Goal: Task Accomplishment & Management: Manage account settings

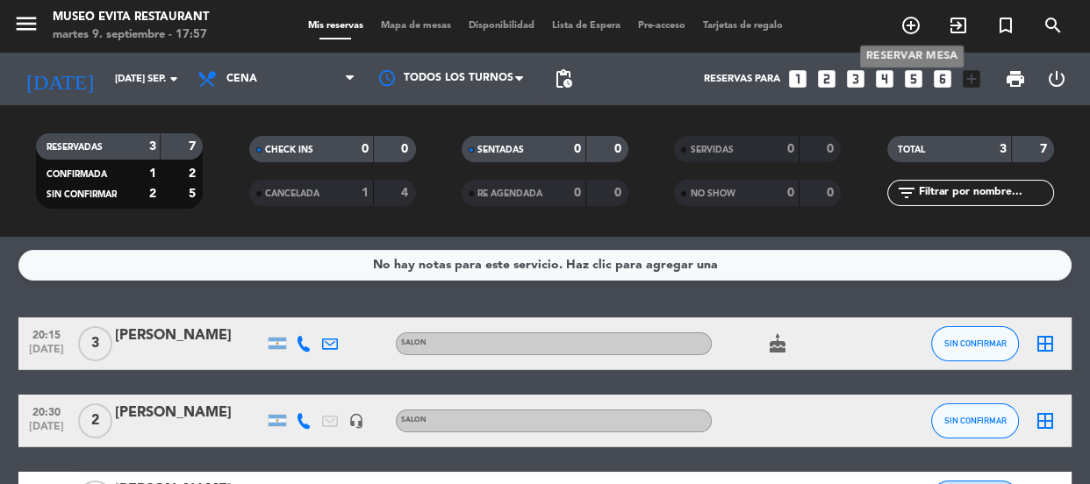
click at [919, 18] on icon "add_circle_outline" at bounding box center [910, 25] width 21 height 21
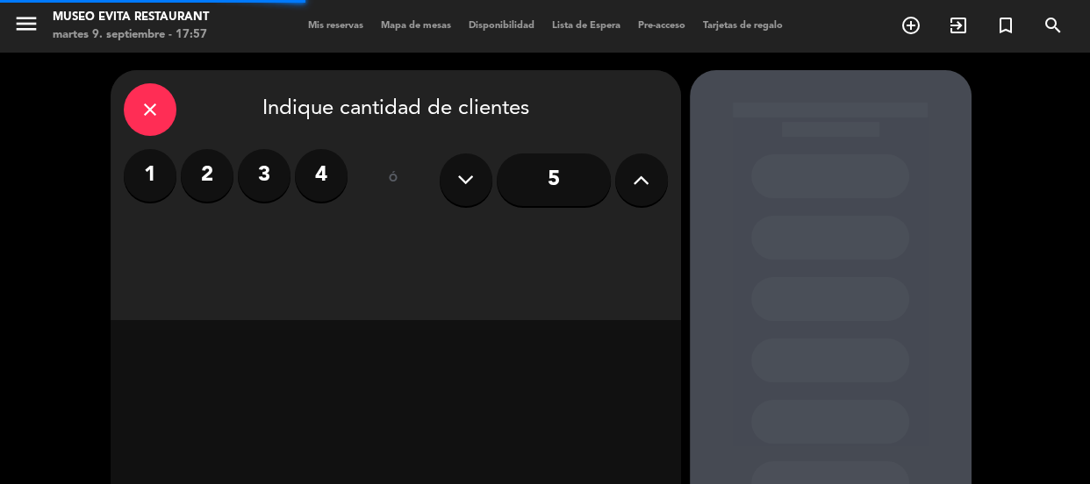
click at [256, 168] on label "3" at bounding box center [264, 175] width 53 height 53
click at [346, 177] on label "4" at bounding box center [321, 175] width 53 height 53
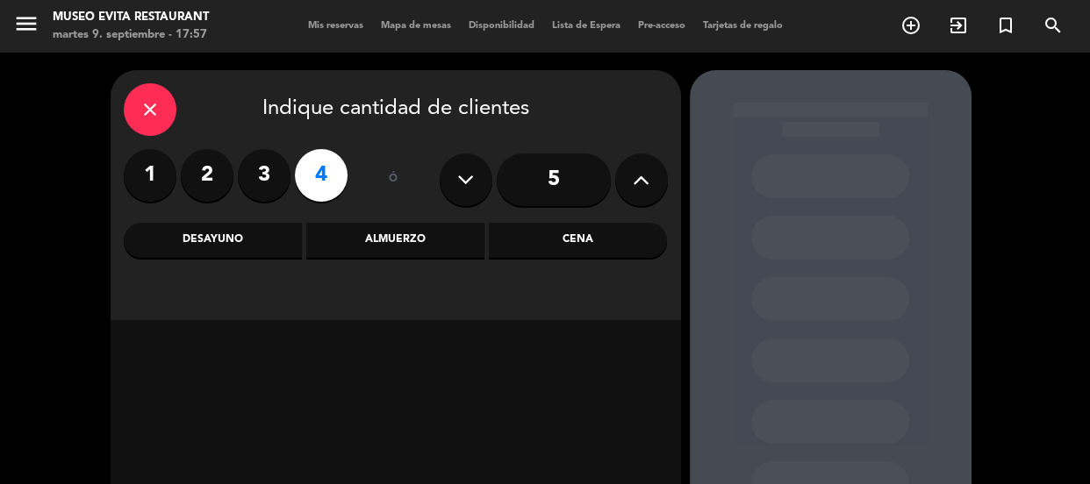
drag, startPoint x: 617, startPoint y: 235, endPoint x: 573, endPoint y: 237, distance: 43.9
click at [615, 236] on div "Cena" at bounding box center [578, 240] width 178 height 35
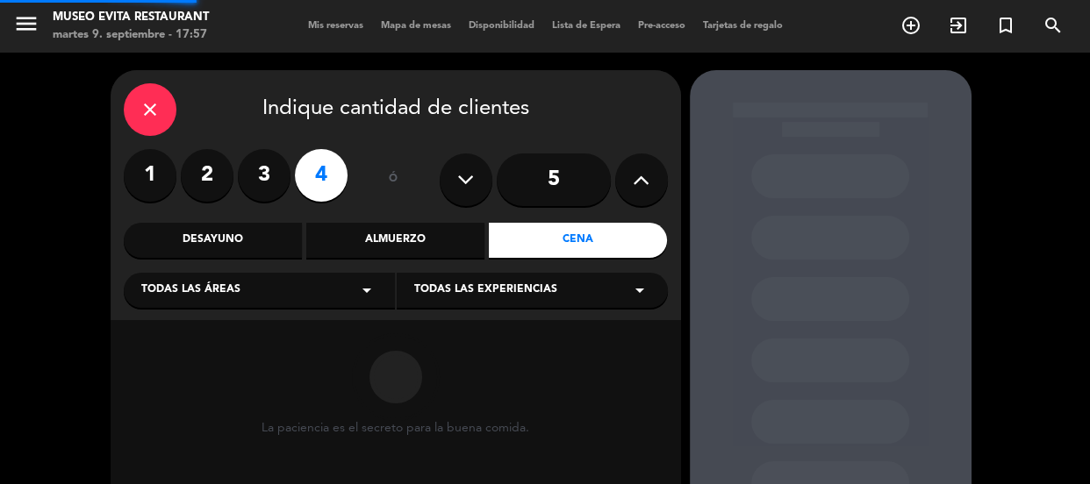
click at [246, 277] on div "Todas las áreas arrow_drop_down" at bounding box center [259, 290] width 271 height 35
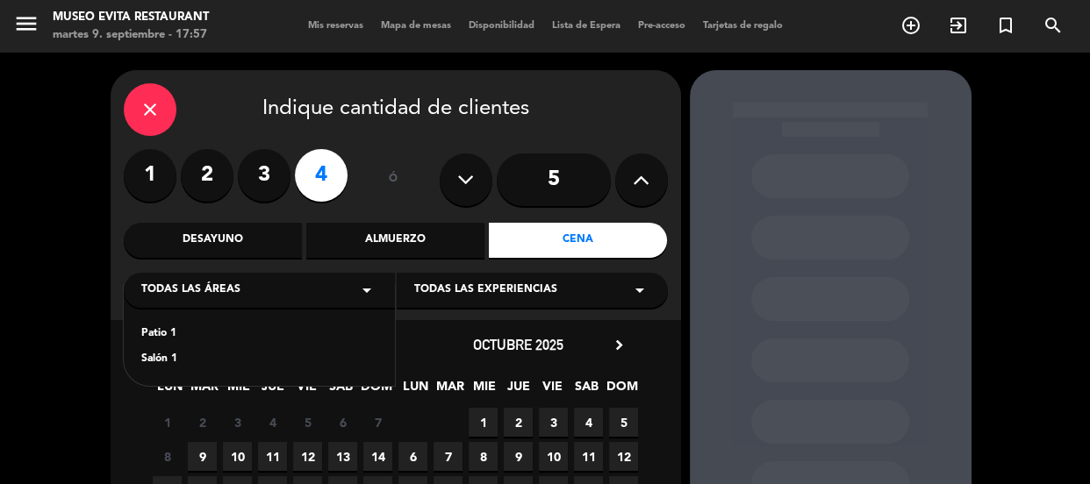
click at [157, 357] on div "Salón 1" at bounding box center [259, 360] width 236 height 18
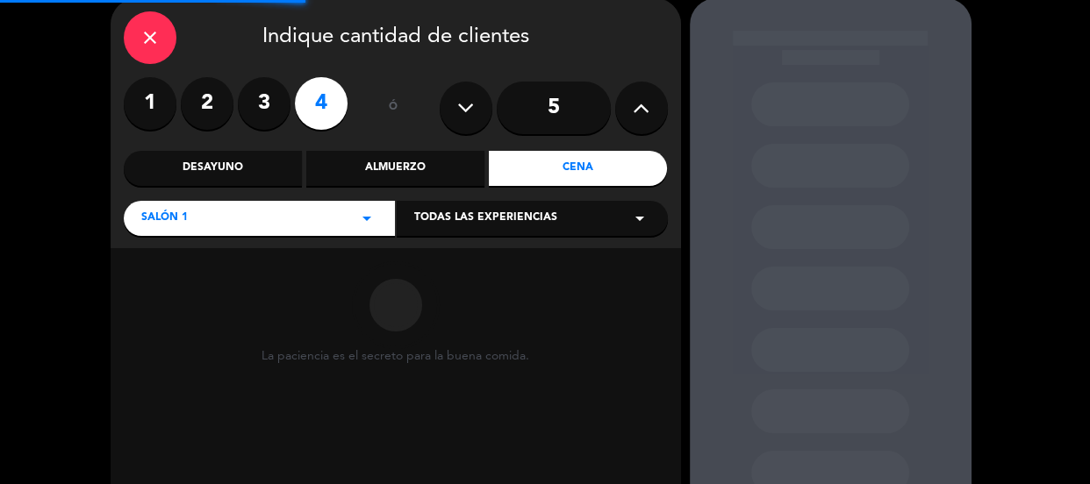
scroll to position [159, 0]
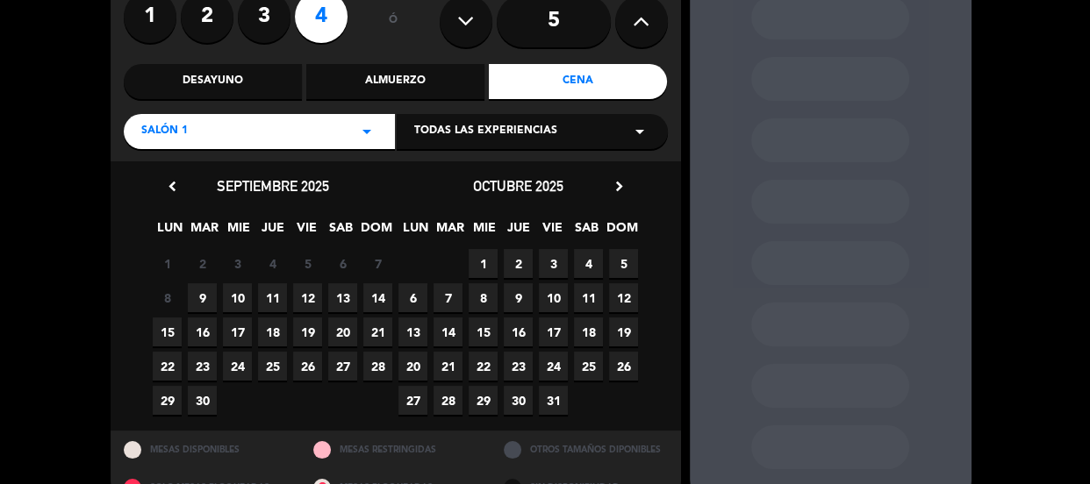
click at [231, 298] on span "10" at bounding box center [237, 297] width 29 height 29
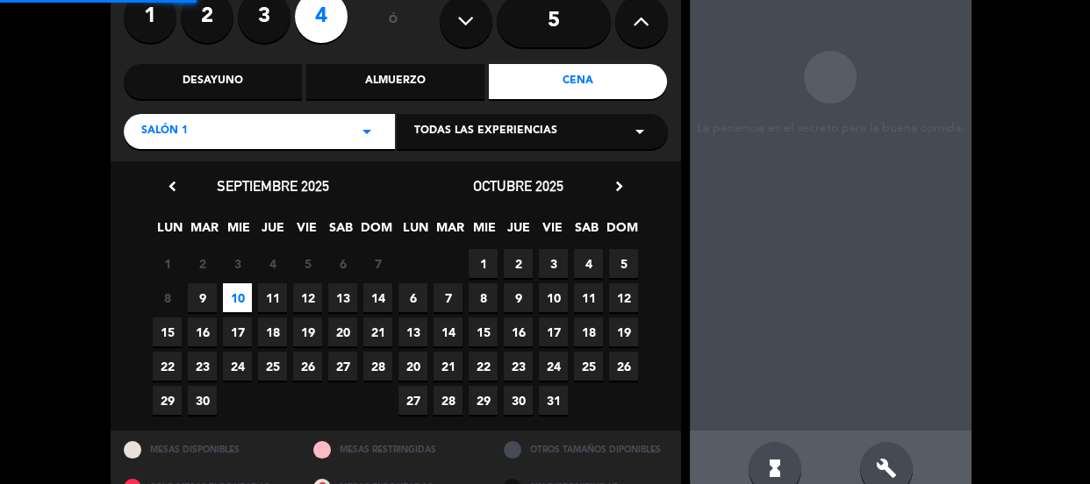
scroll to position [70, 0]
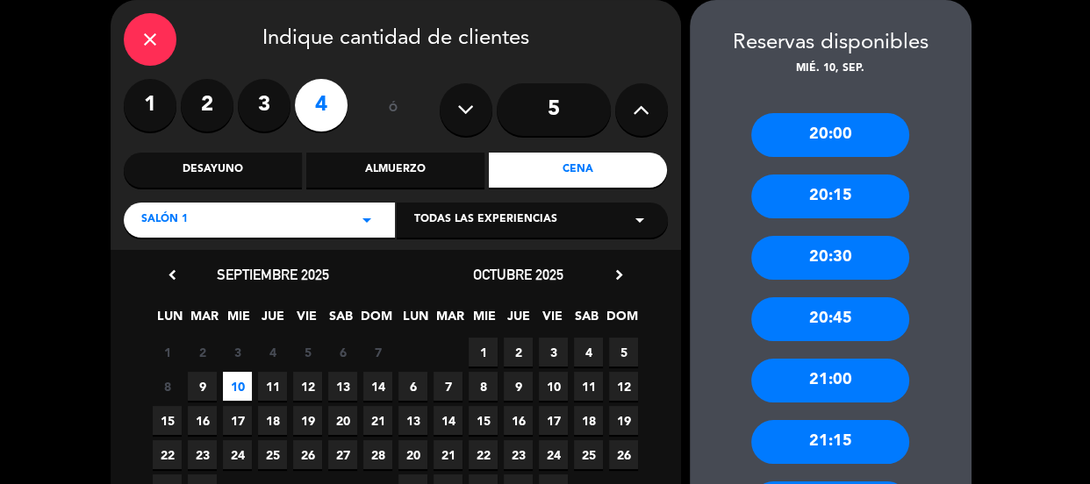
click at [833, 128] on div "20:00" at bounding box center [830, 135] width 158 height 44
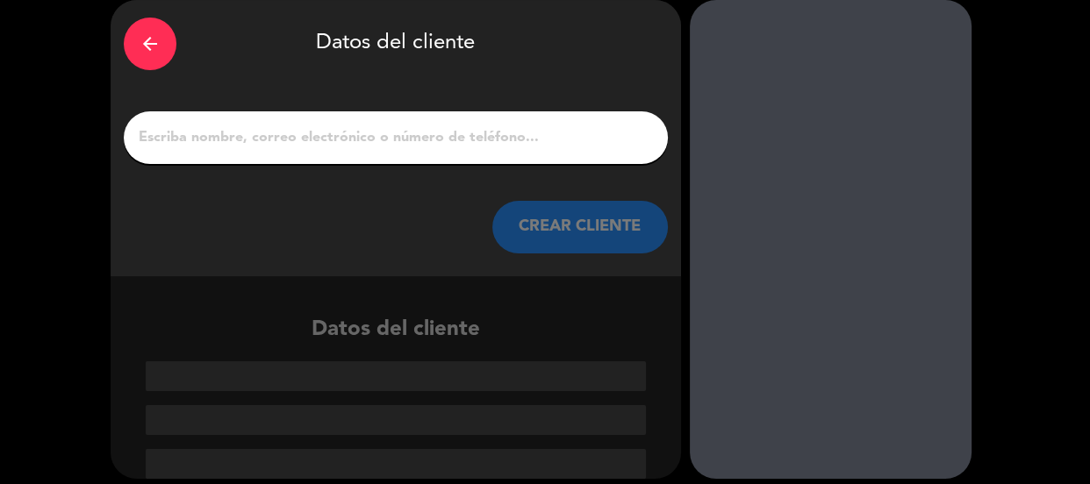
click at [368, 137] on input "1" at bounding box center [396, 137] width 518 height 25
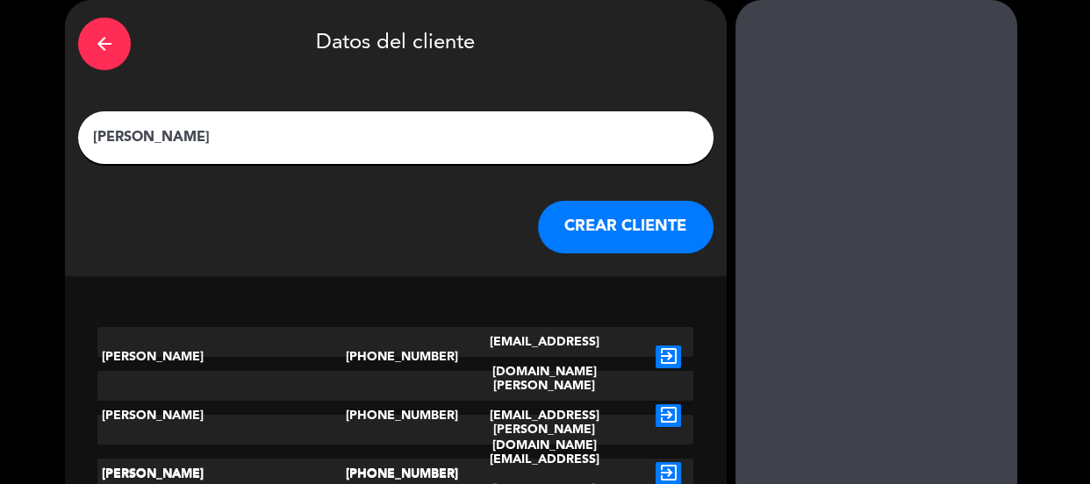
click at [146, 165] on div "arrow_back Datos del cliente [PERSON_NAME] CLIENTE" at bounding box center [395, 138] width 661 height 276
click at [139, 139] on input "[PERSON_NAME]" at bounding box center [395, 137] width 609 height 25
click at [146, 139] on input "[PERSON_NAME]" at bounding box center [395, 137] width 609 height 25
click at [326, 145] on input "[PERSON_NAME]" at bounding box center [395, 137] width 609 height 25
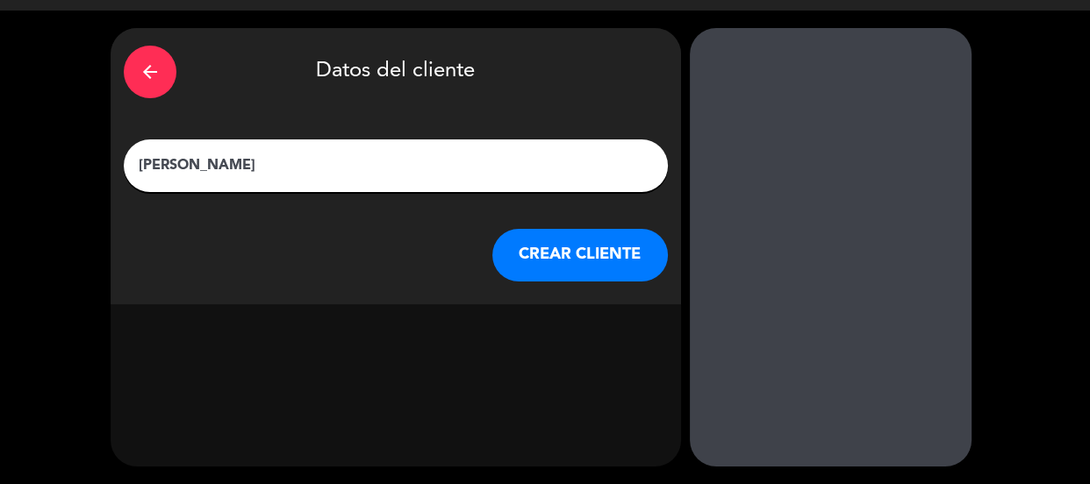
scroll to position [42, 0]
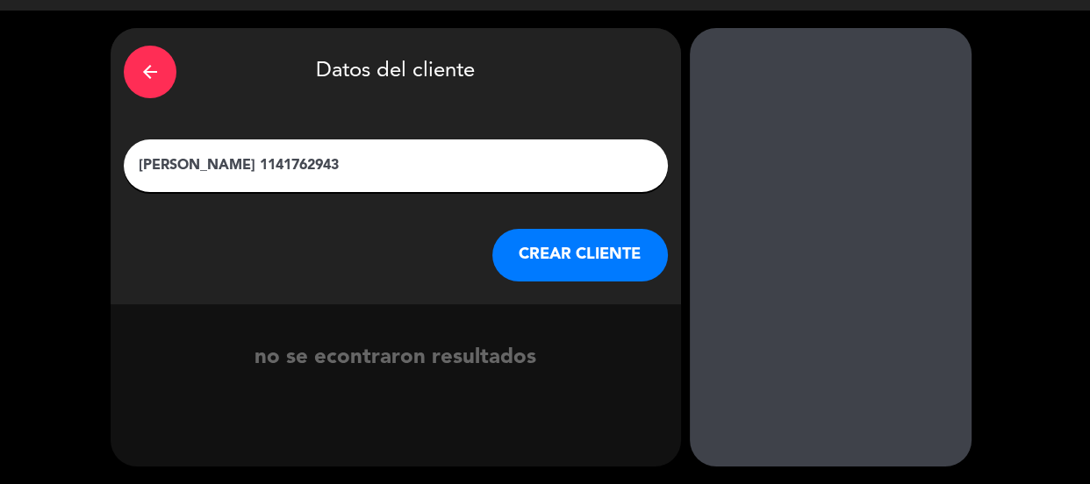
drag, startPoint x: 311, startPoint y: 164, endPoint x: 194, endPoint y: 161, distance: 116.7
click at [194, 161] on input "[PERSON_NAME] 1141762943" at bounding box center [396, 166] width 518 height 25
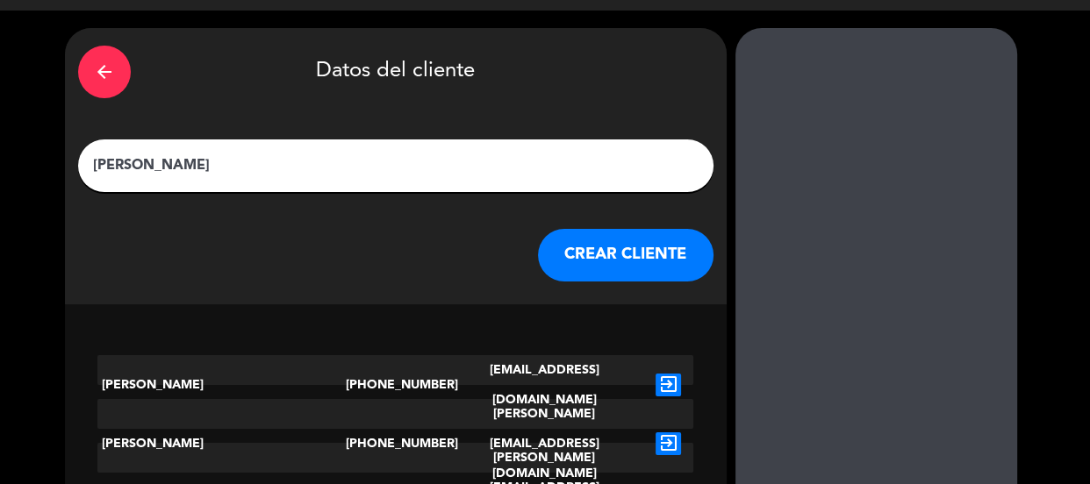
scroll to position [70, 0]
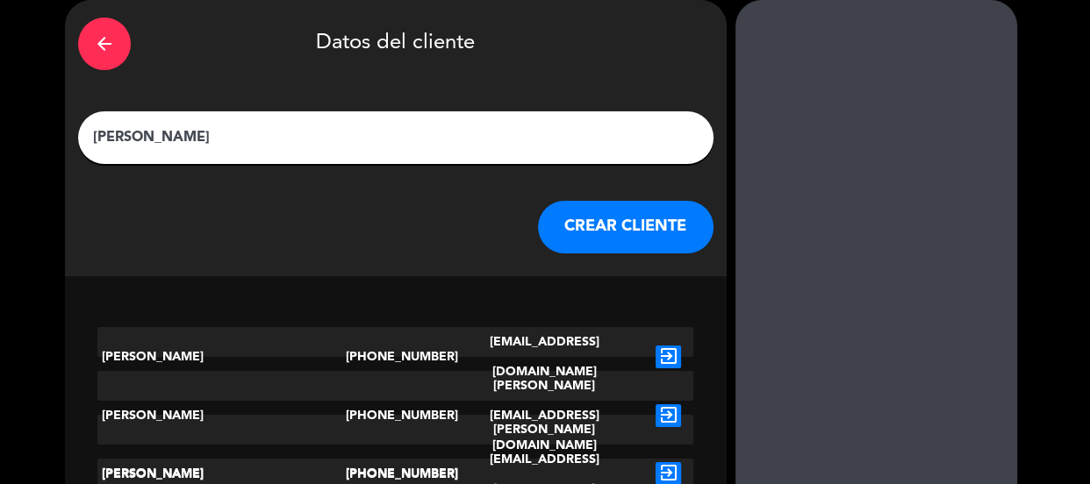
type input "[PERSON_NAME]"
click at [548, 247] on button "CREAR CLIENTE" at bounding box center [625, 227] width 175 height 53
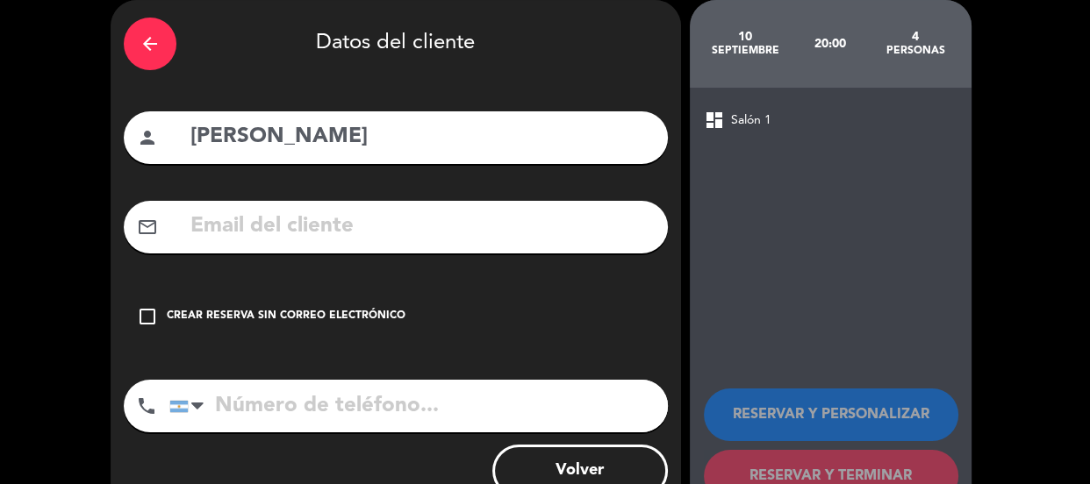
click at [287, 352] on div "arrow_back Datos del cliente person [PERSON_NAME] mail_outline check_box_outlin…" at bounding box center [396, 262] width 570 height 524
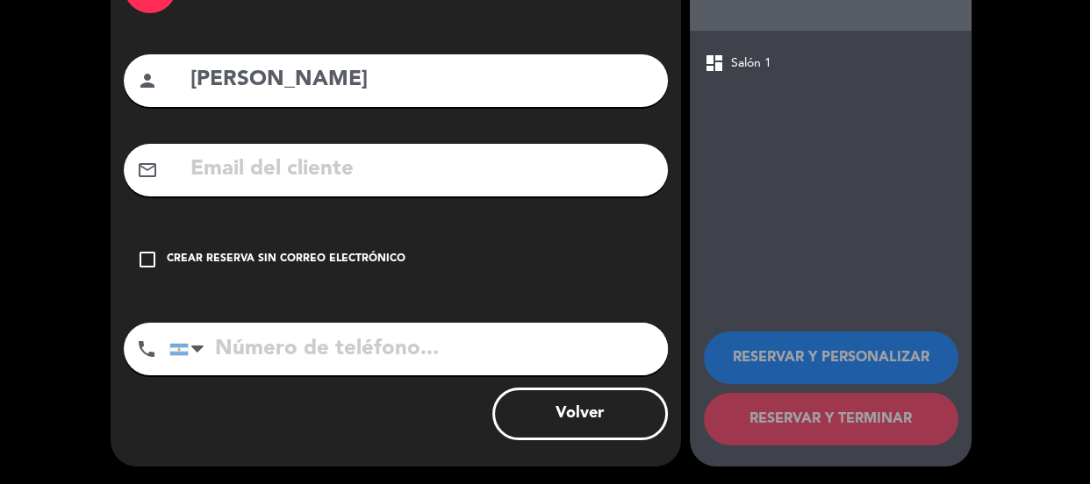
drag, startPoint x: 298, startPoint y: 362, endPoint x: 283, endPoint y: 281, distance: 82.9
click at [298, 359] on input "tel" at bounding box center [418, 349] width 498 height 53
paste input "1141762943"
type input "1141762943"
click at [274, 268] on div "check_box_outline_blank Crear reserva sin correo electrónico" at bounding box center [396, 259] width 544 height 53
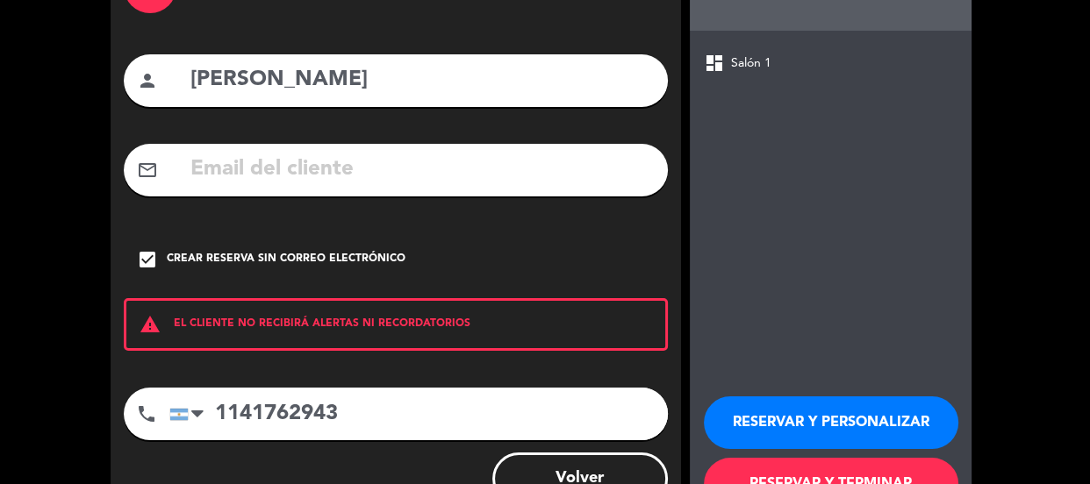
click at [888, 423] on button "RESERVAR Y PERSONALIZAR" at bounding box center [831, 423] width 254 height 53
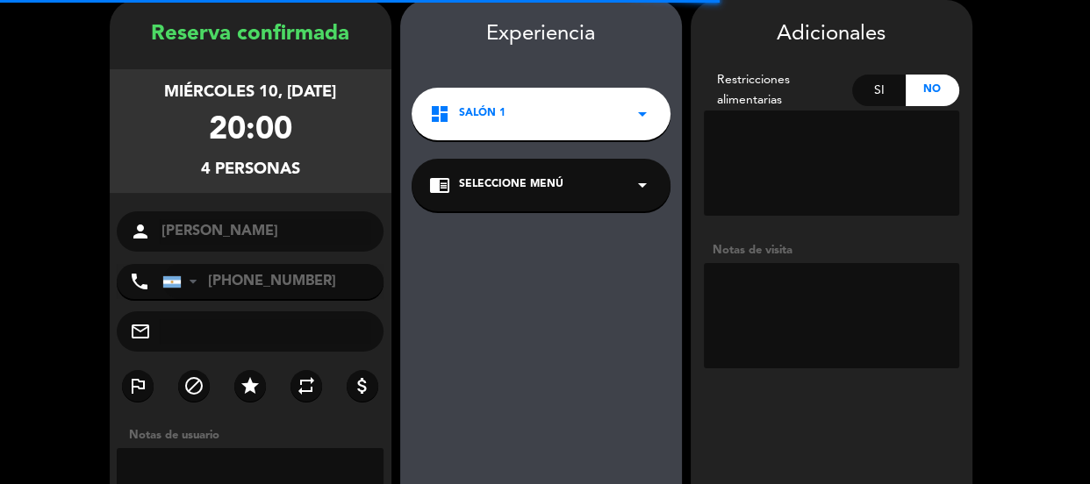
scroll to position [70, 0]
click at [745, 290] on textarea at bounding box center [831, 315] width 255 height 105
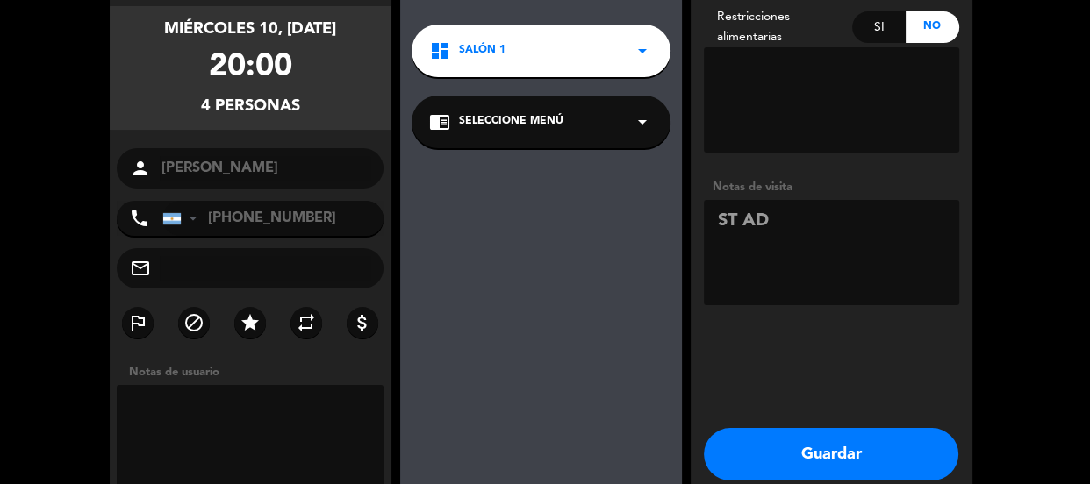
scroll to position [218, 0]
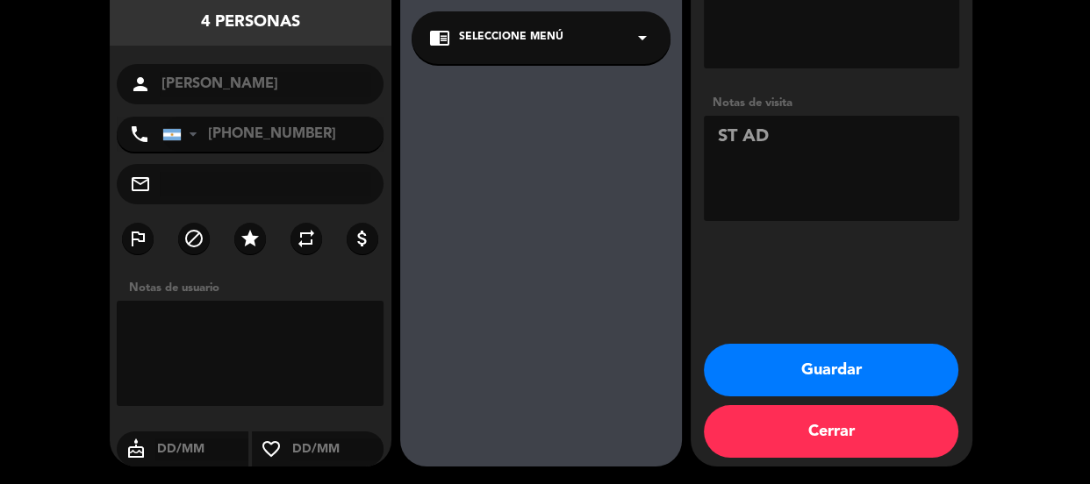
type textarea "ST AD"
click at [762, 357] on button "Guardar" at bounding box center [831, 370] width 254 height 53
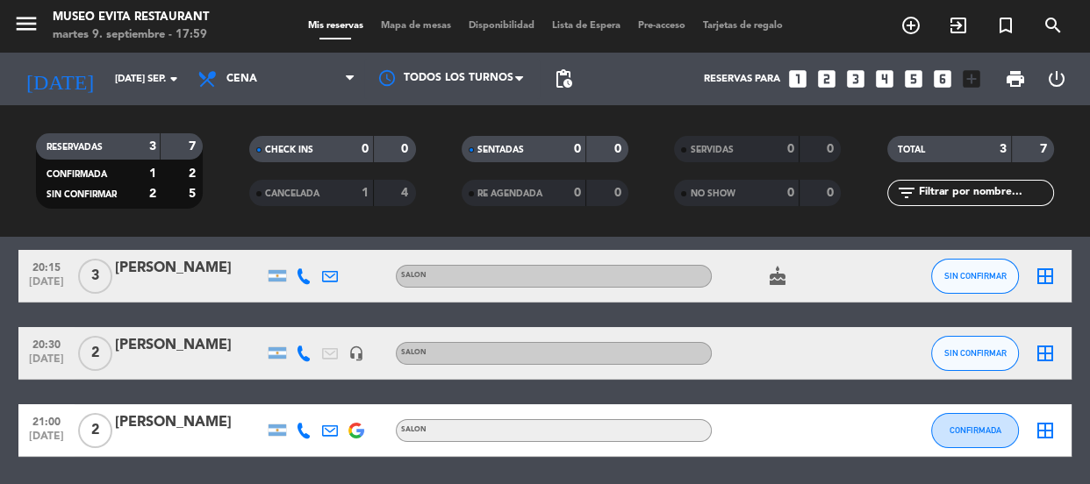
scroll to position [128, 0]
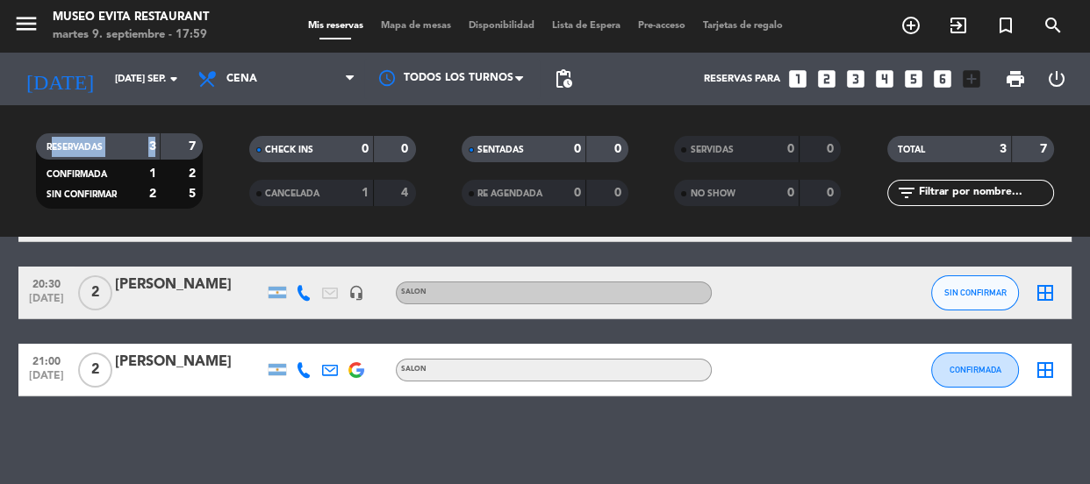
drag, startPoint x: 161, startPoint y: 115, endPoint x: 268, endPoint y: 148, distance: 112.1
click at [232, 132] on div "RESERVADAS 3 7 CONFIRMADA 1 2 SIN CONFIRMAR 2 5 CHECK INS 0 0 CANCELADA 1 4 SEN…" at bounding box center [545, 171] width 1090 height 97
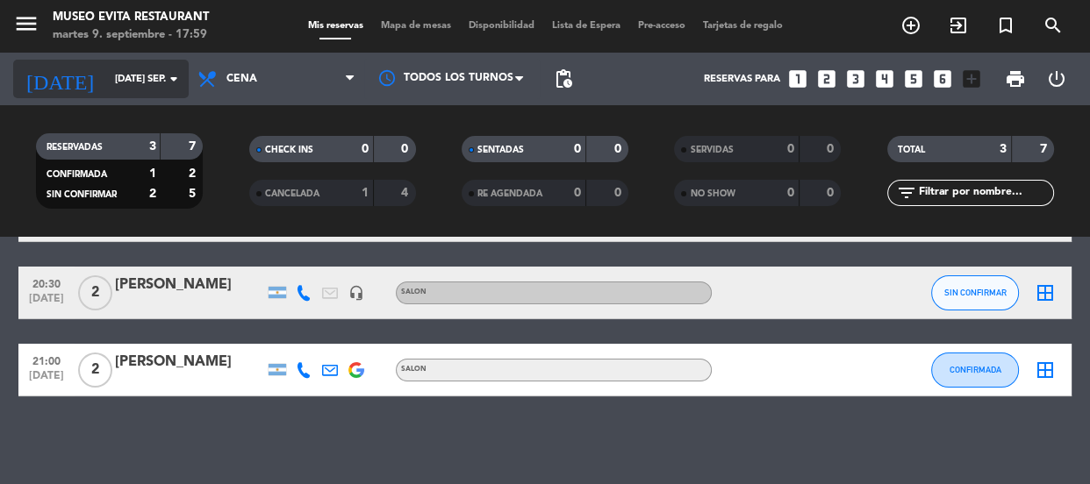
click at [149, 77] on input "[DATE] sep." at bounding box center [173, 79] width 135 height 29
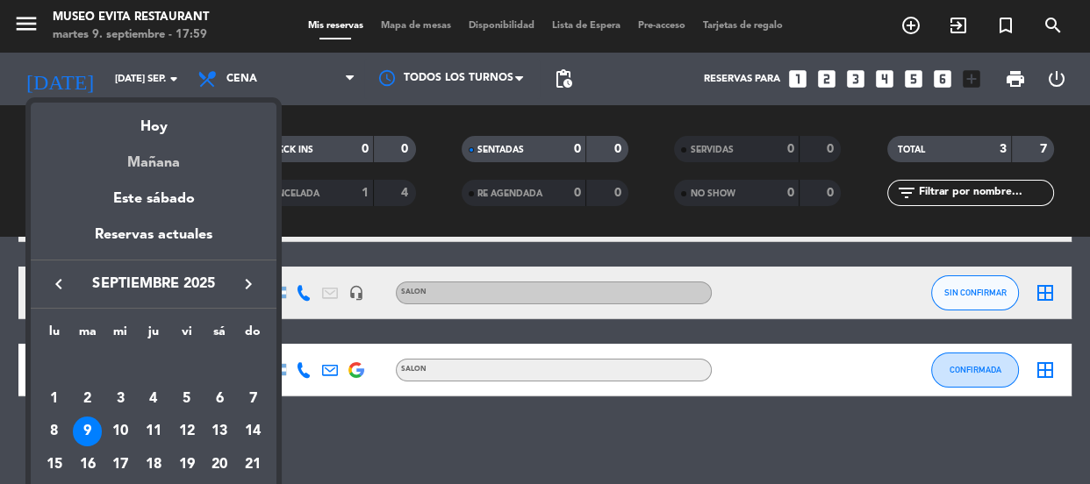
click at [177, 161] on div "Mañana" at bounding box center [154, 157] width 246 height 36
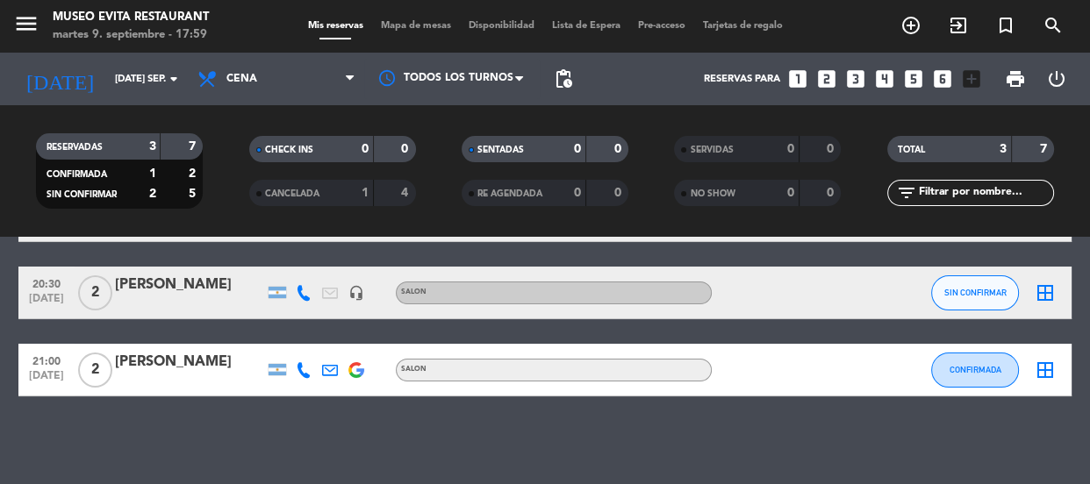
type input "mié. [DATE]"
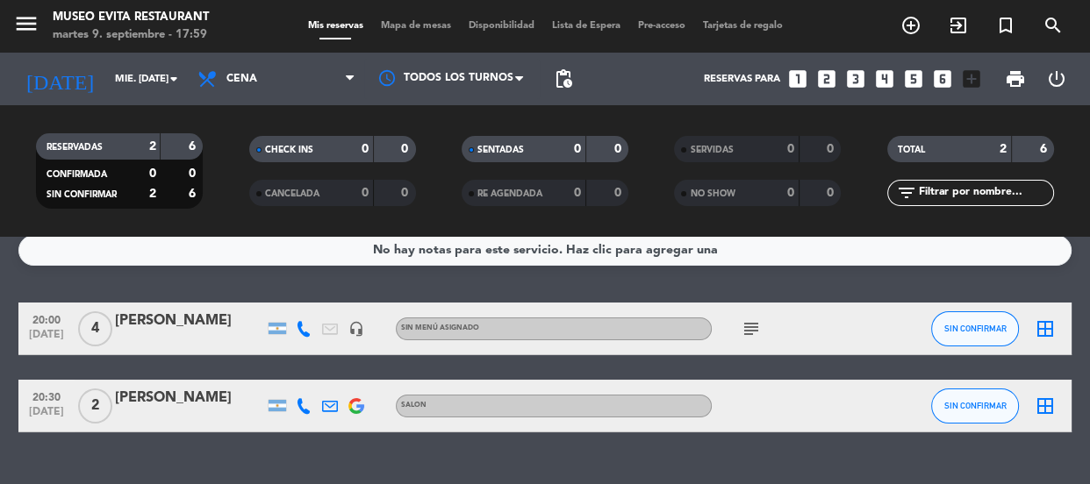
scroll to position [0, 0]
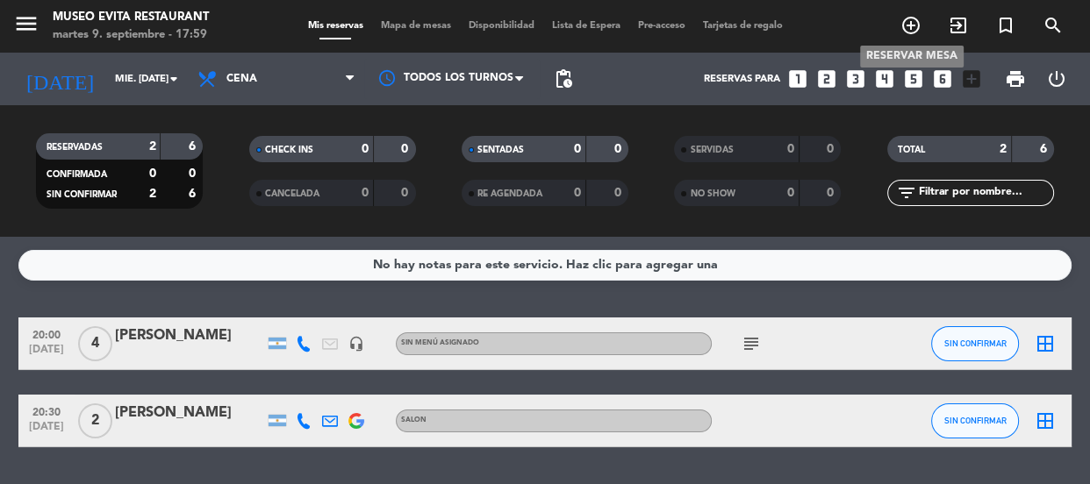
click at [912, 18] on icon "add_circle_outline" at bounding box center [910, 25] width 21 height 21
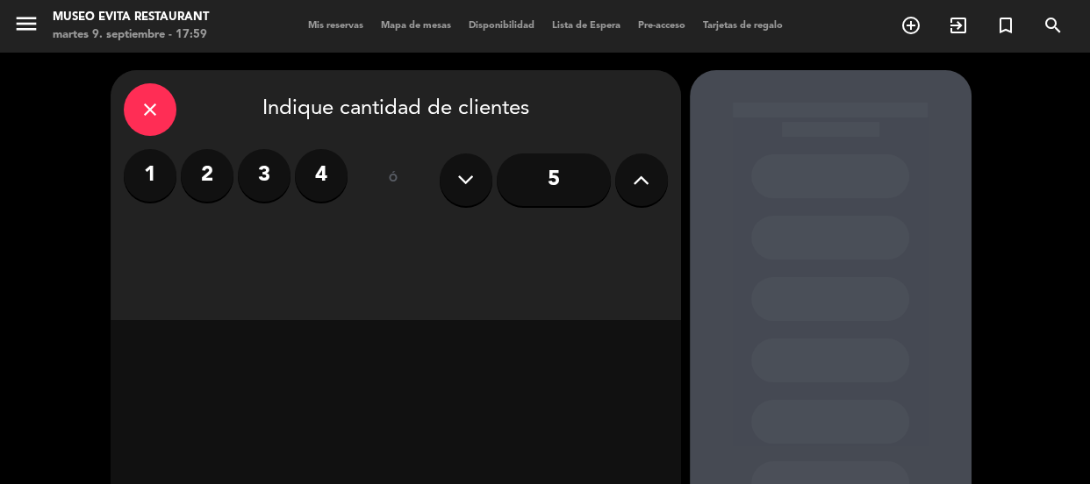
click at [203, 168] on label "2" at bounding box center [207, 175] width 53 height 53
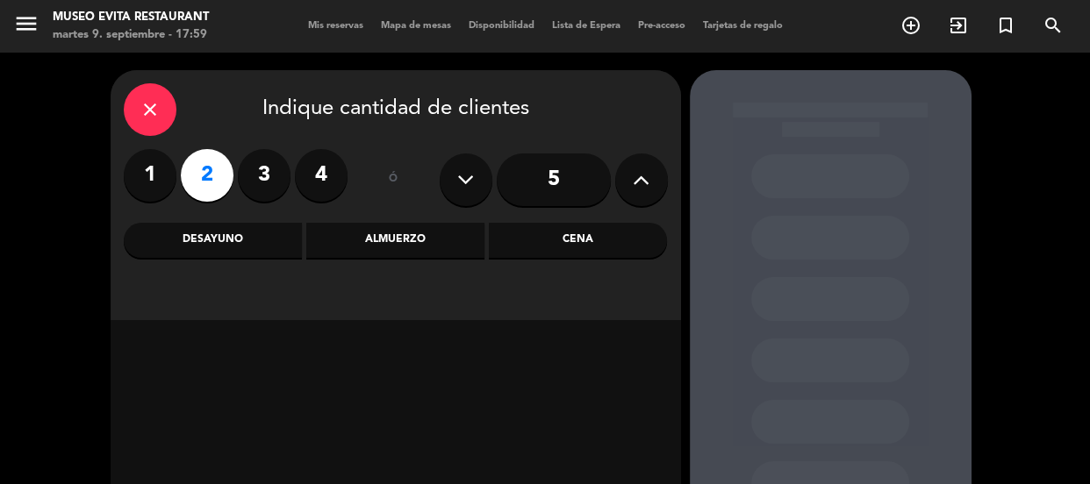
click at [579, 224] on div "Cena" at bounding box center [578, 240] width 178 height 35
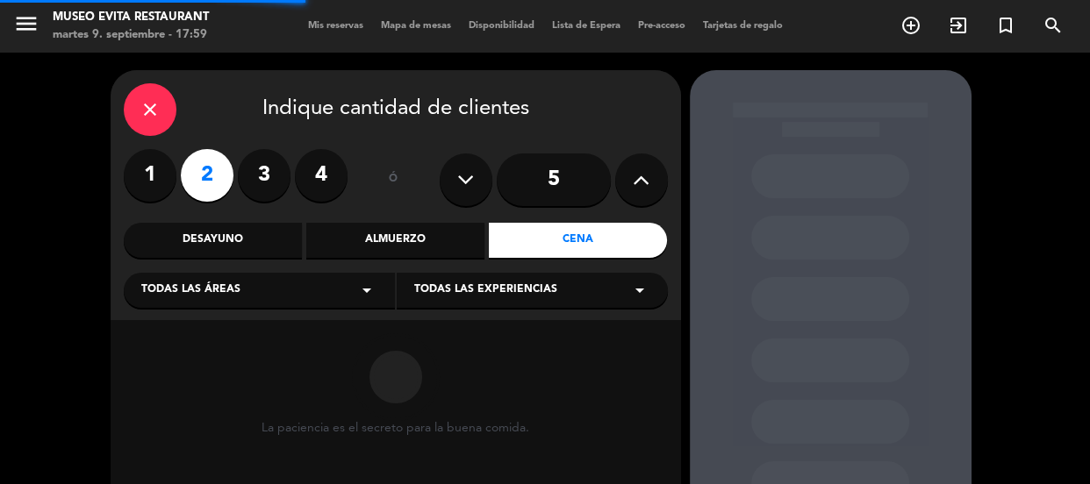
click at [273, 293] on div "Todas las áreas arrow_drop_down" at bounding box center [259, 290] width 271 height 35
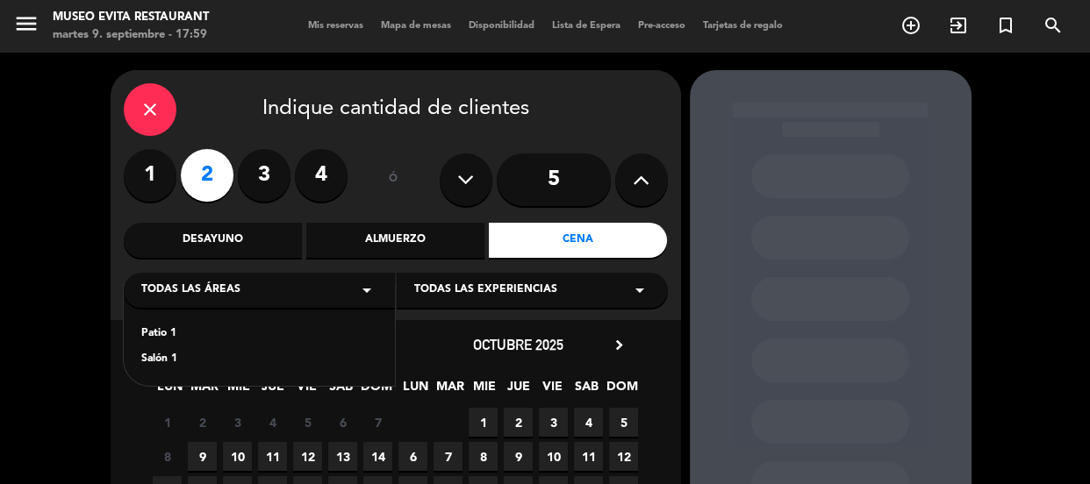
click at [165, 361] on div "Salón 1" at bounding box center [259, 360] width 236 height 18
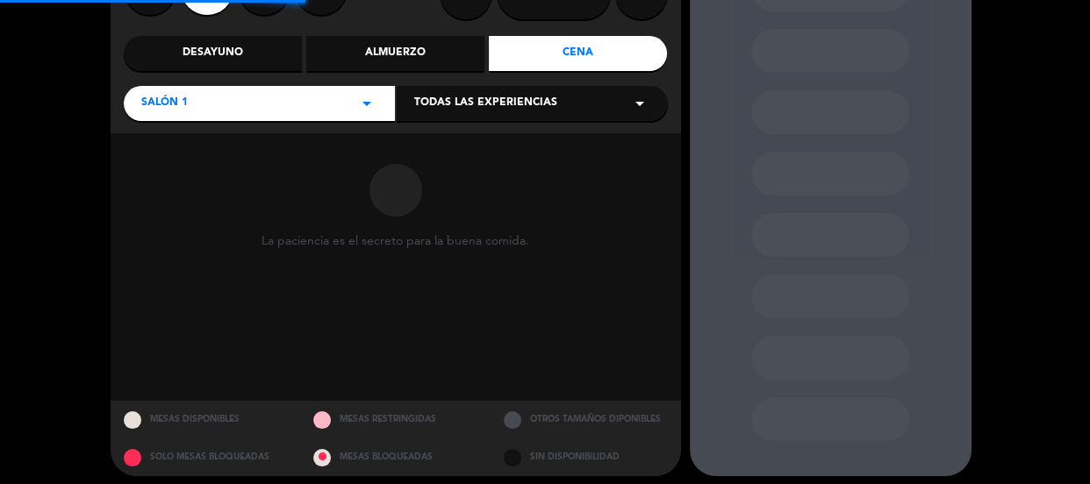
scroll to position [197, 0]
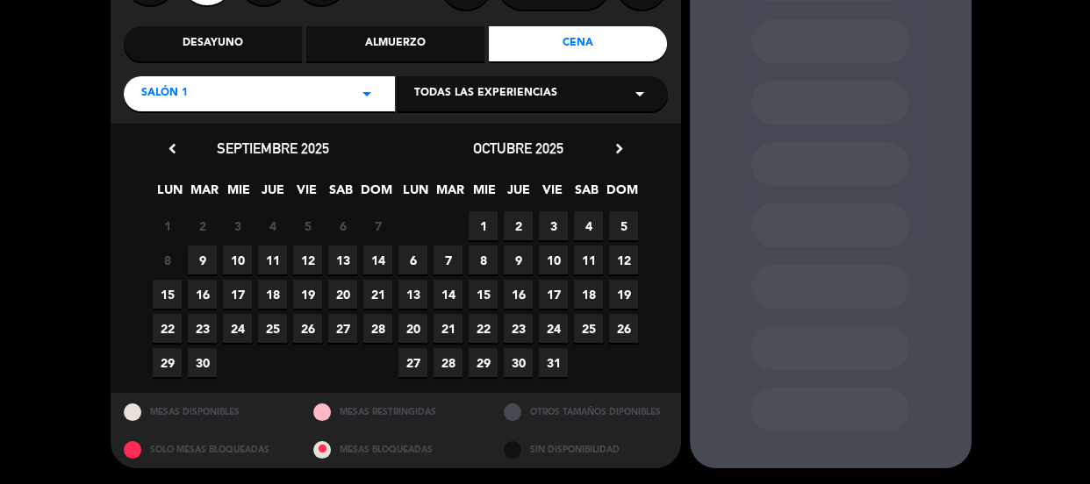
click at [231, 258] on span "10" at bounding box center [237, 260] width 29 height 29
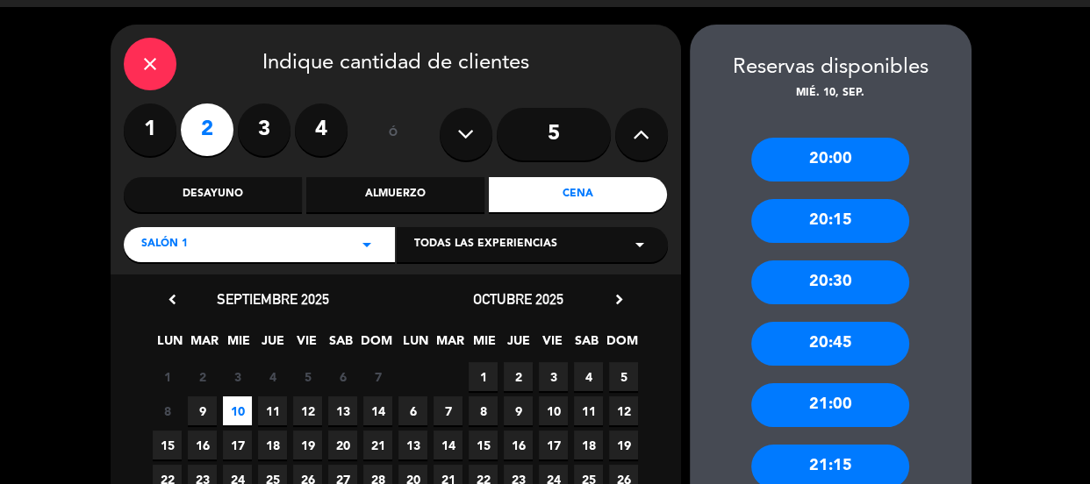
scroll to position [0, 0]
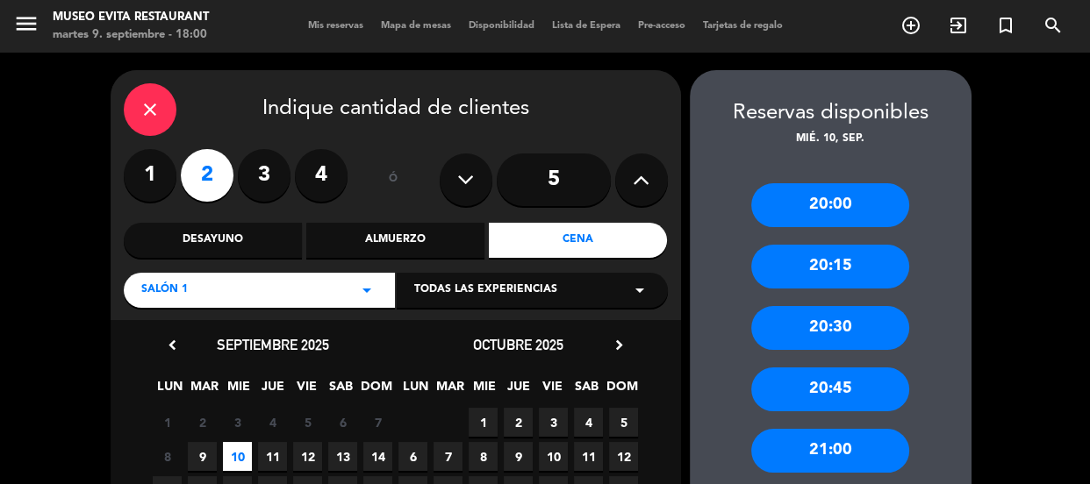
click at [826, 324] on div "20:30" at bounding box center [830, 328] width 158 height 44
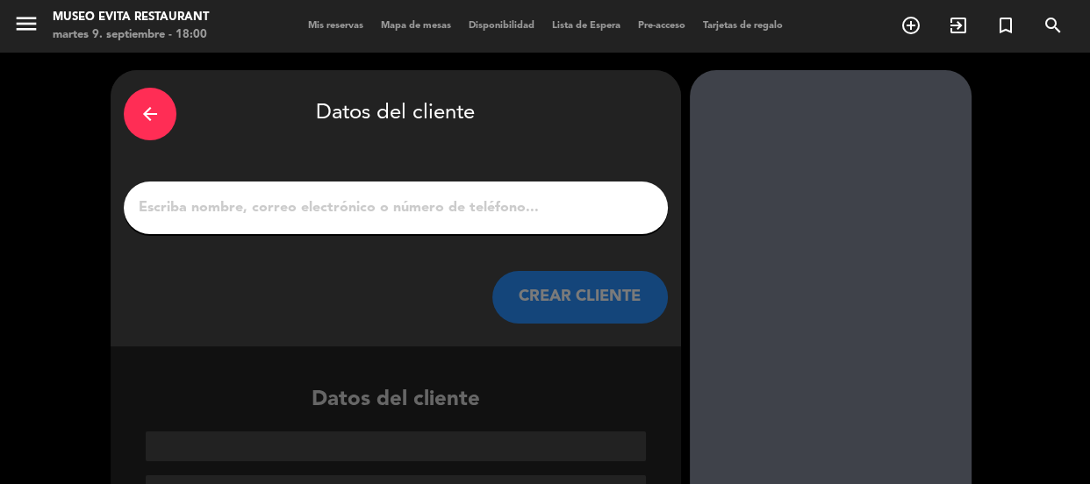
click at [355, 224] on div at bounding box center [396, 208] width 544 height 53
click at [350, 211] on input "1" at bounding box center [396, 208] width 518 height 25
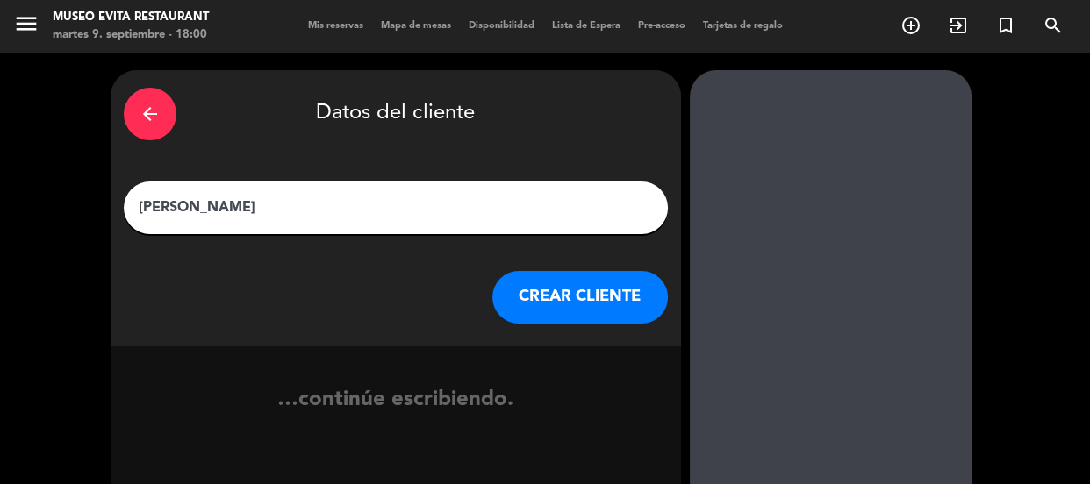
click at [152, 201] on input "[PERSON_NAME]" at bounding box center [396, 208] width 518 height 25
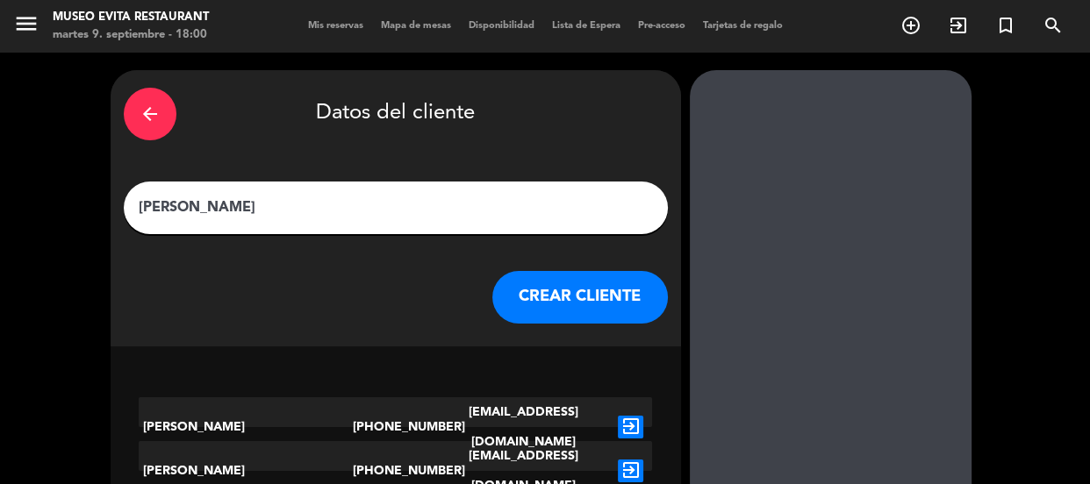
click at [144, 201] on input "[PERSON_NAME]" at bounding box center [396, 208] width 518 height 25
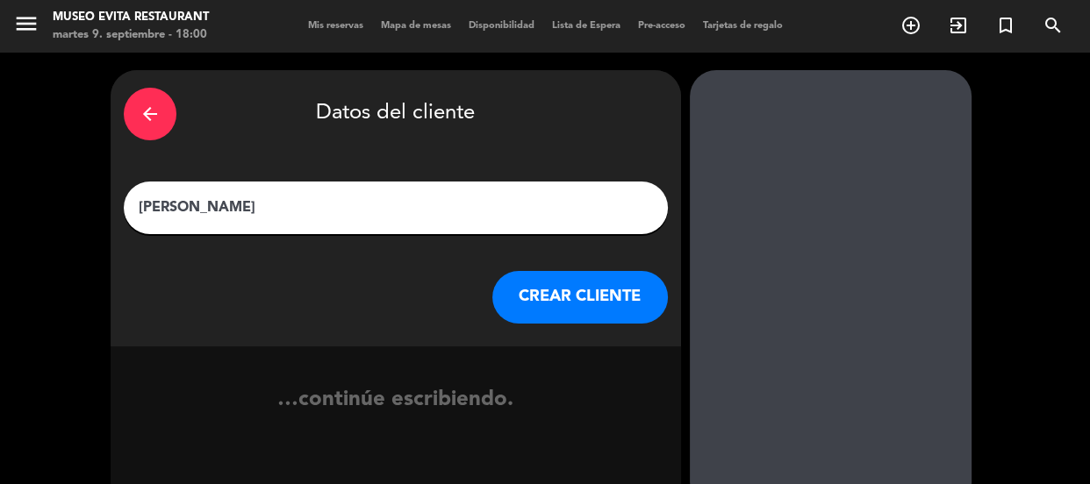
type input "[PERSON_NAME]"
click at [530, 301] on button "CREAR CLIENTE" at bounding box center [579, 297] width 175 height 53
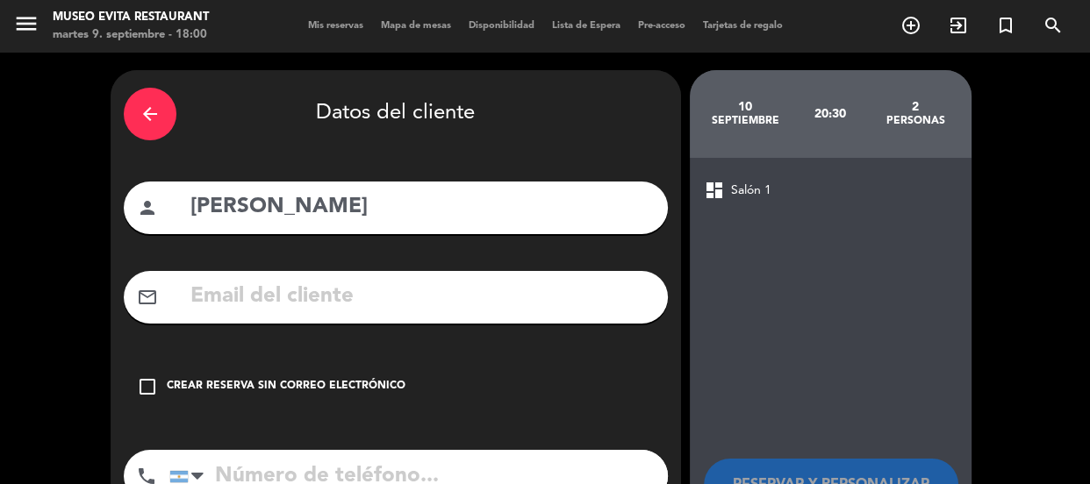
click at [385, 370] on div "check_box_outline_blank Crear reserva sin correo electrónico" at bounding box center [396, 387] width 544 height 53
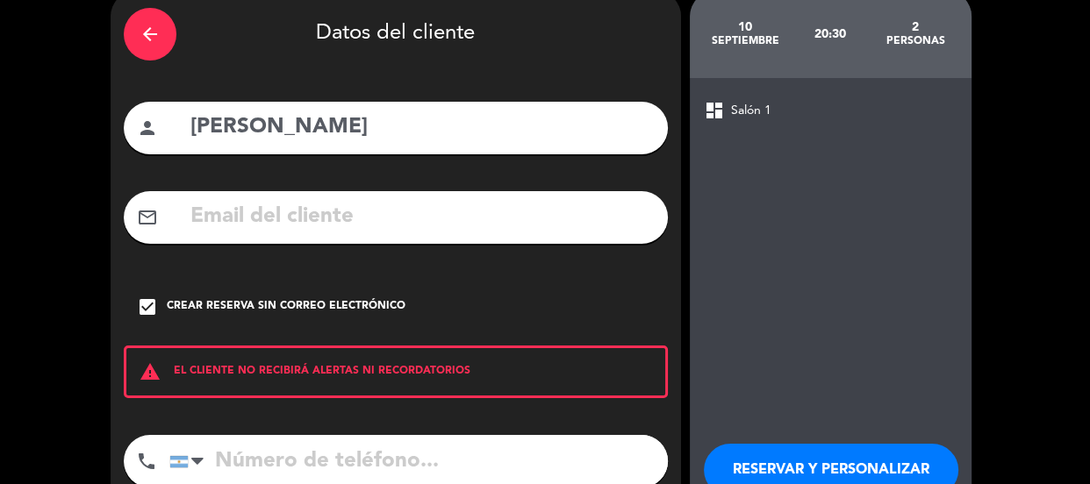
scroll to position [192, 0]
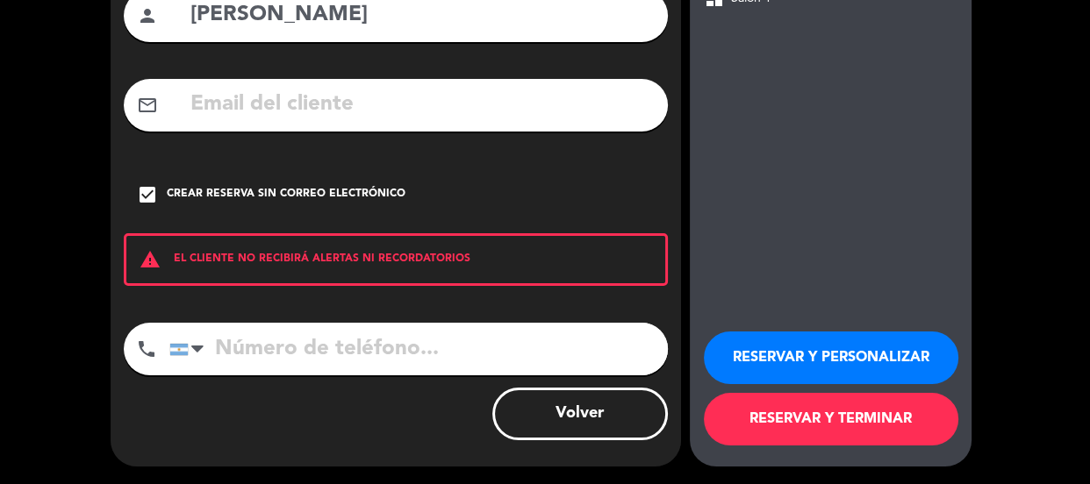
click at [383, 372] on input "tel" at bounding box center [418, 349] width 498 height 53
type input "1141998301"
click at [775, 349] on button "RESERVAR Y PERSONALIZAR" at bounding box center [831, 358] width 254 height 53
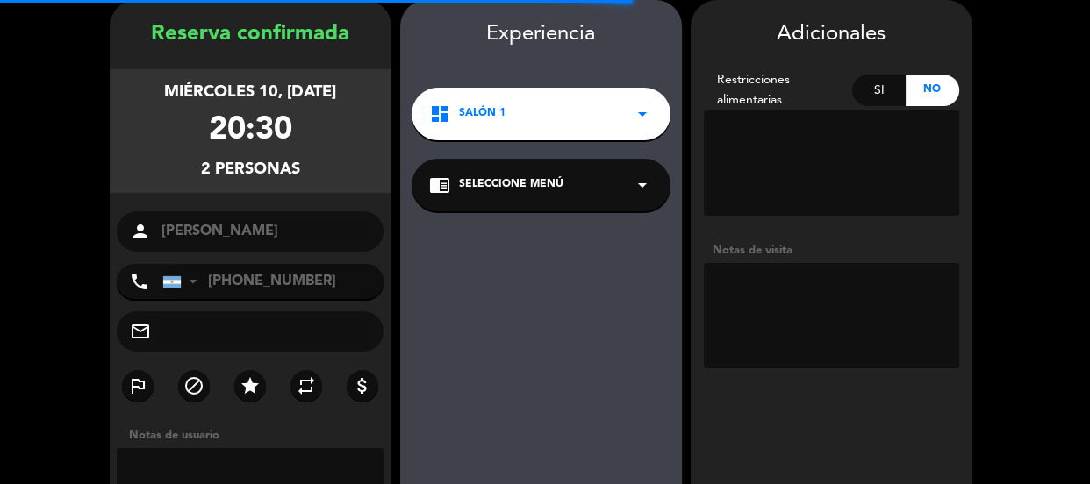
scroll to position [70, 0]
click at [803, 318] on textarea at bounding box center [831, 315] width 255 height 105
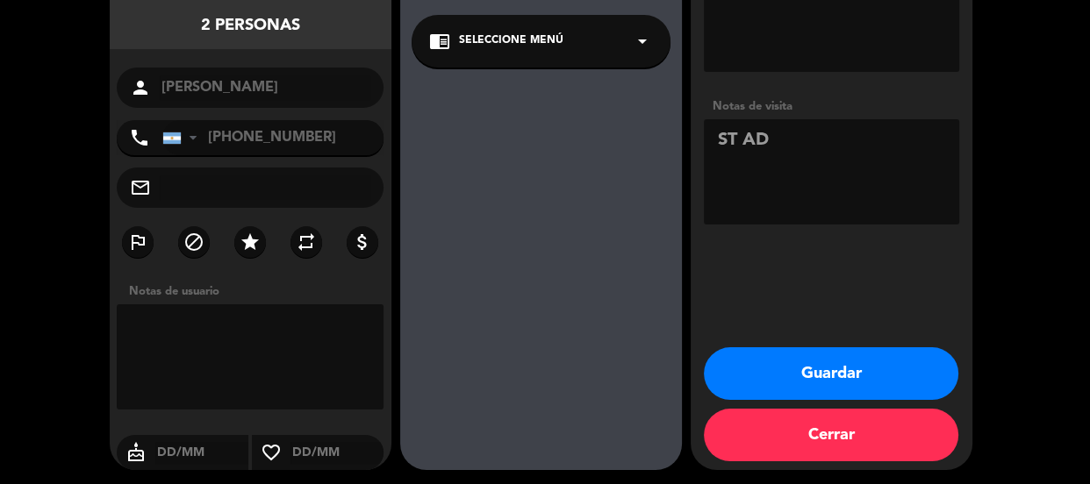
scroll to position [218, 0]
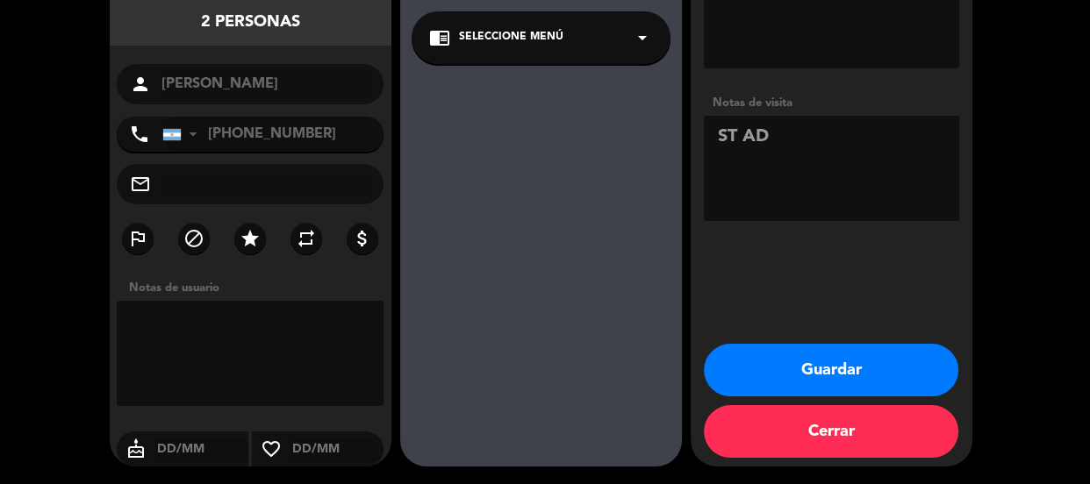
type textarea "ST AD"
click at [820, 350] on button "Guardar" at bounding box center [831, 370] width 254 height 53
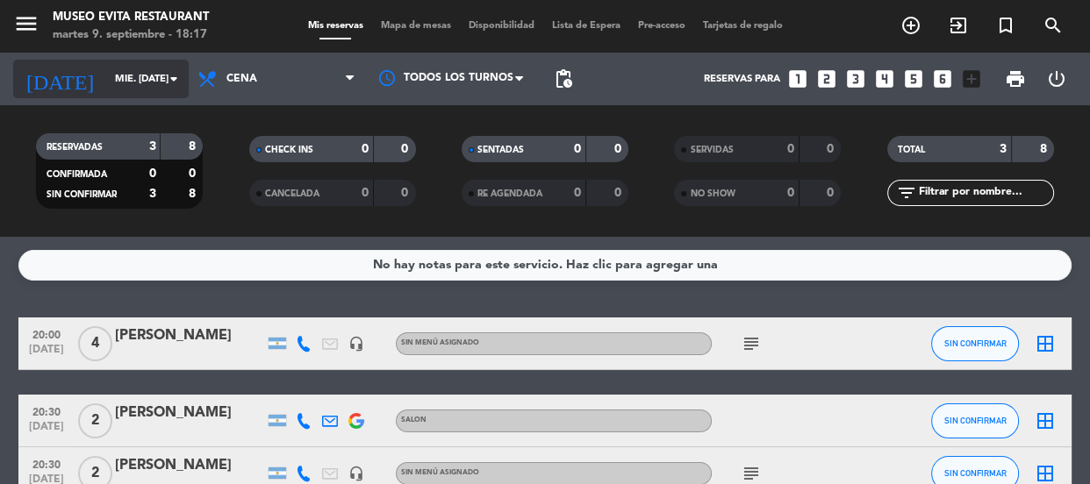
click at [121, 82] on input "mié. [DATE]" at bounding box center [173, 79] width 135 height 29
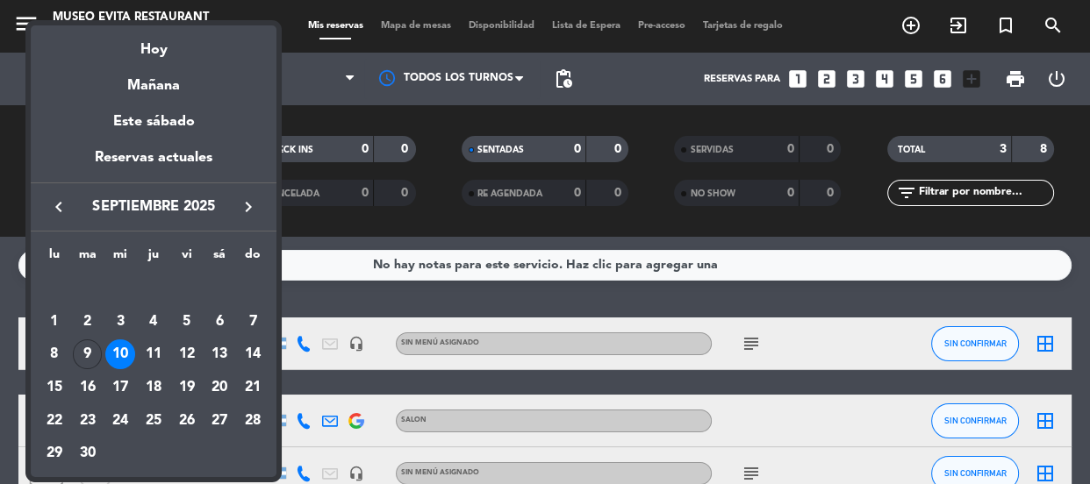
click at [288, 74] on div at bounding box center [545, 242] width 1090 height 484
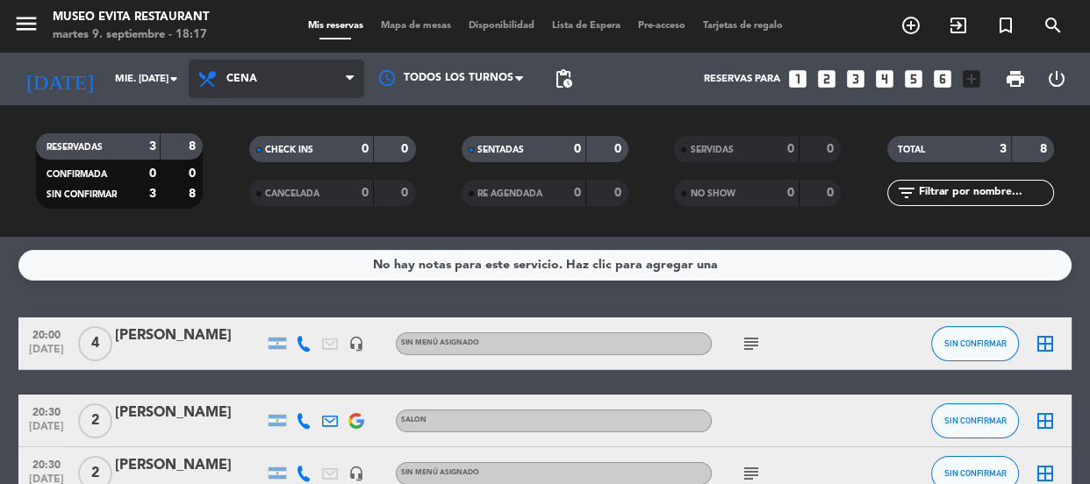
click at [298, 76] on span "Cena" at bounding box center [276, 79] width 175 height 39
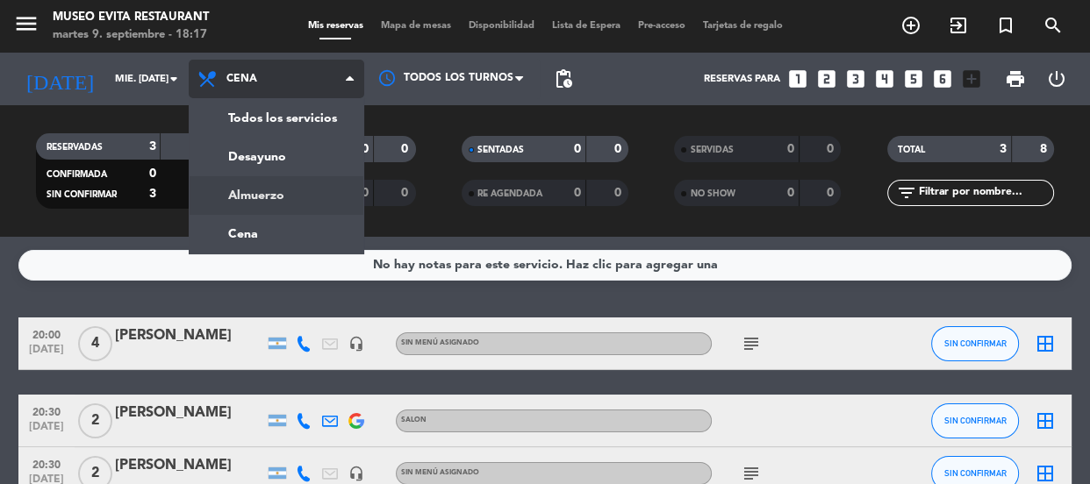
click at [260, 184] on div "menu Museo Evita Restaurant martes 9. septiembre - 18:17 Mis reservas Mapa de m…" at bounding box center [545, 118] width 1090 height 237
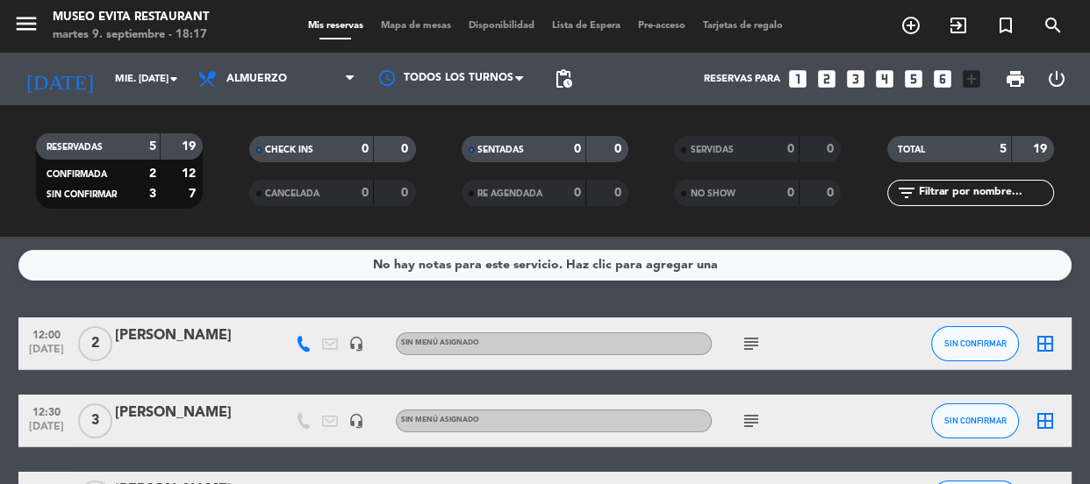
click at [747, 338] on icon "subject" at bounding box center [750, 343] width 21 height 21
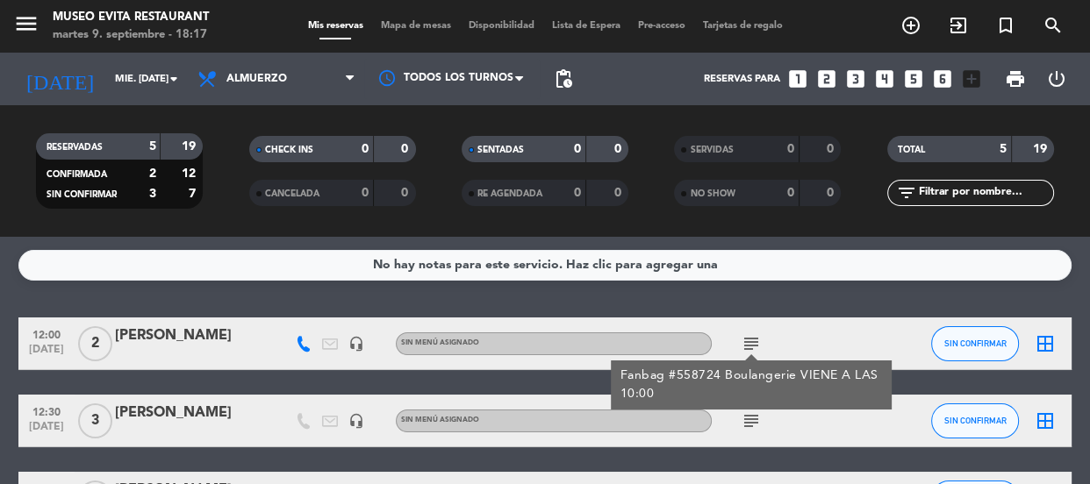
click at [139, 335] on div "[PERSON_NAME]" at bounding box center [189, 336] width 149 height 23
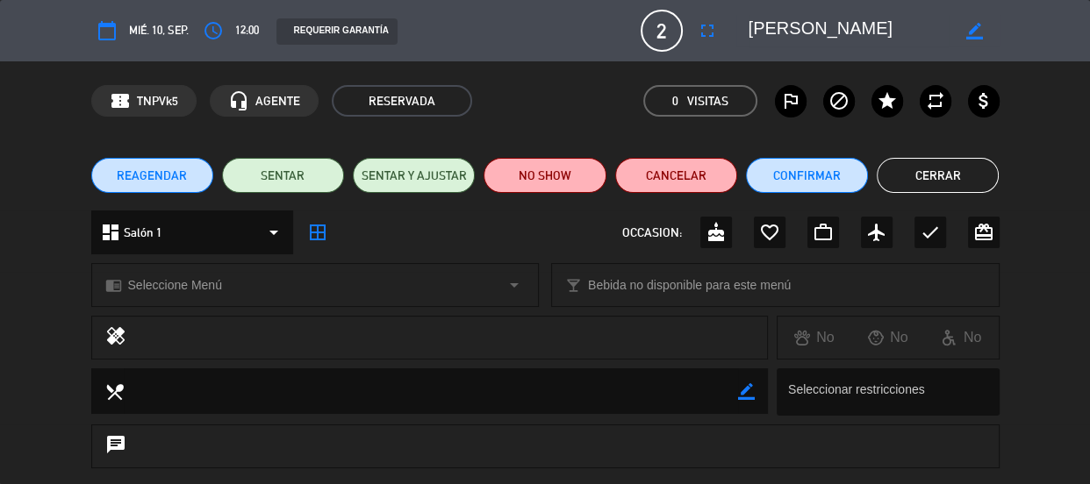
click at [154, 175] on span "REAGENDAR" at bounding box center [152, 176] width 70 height 18
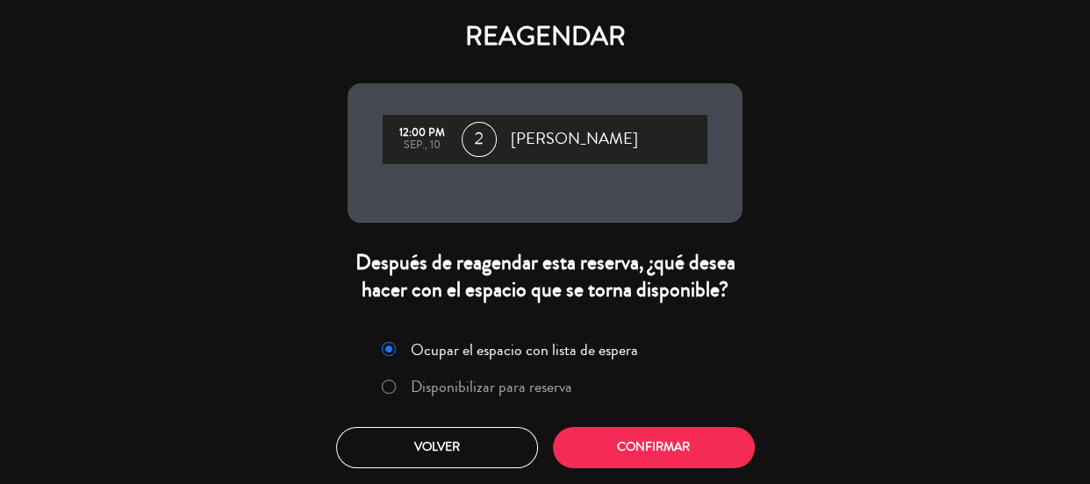
click at [447, 391] on label "Disponibilizar para reserva" at bounding box center [491, 387] width 161 height 16
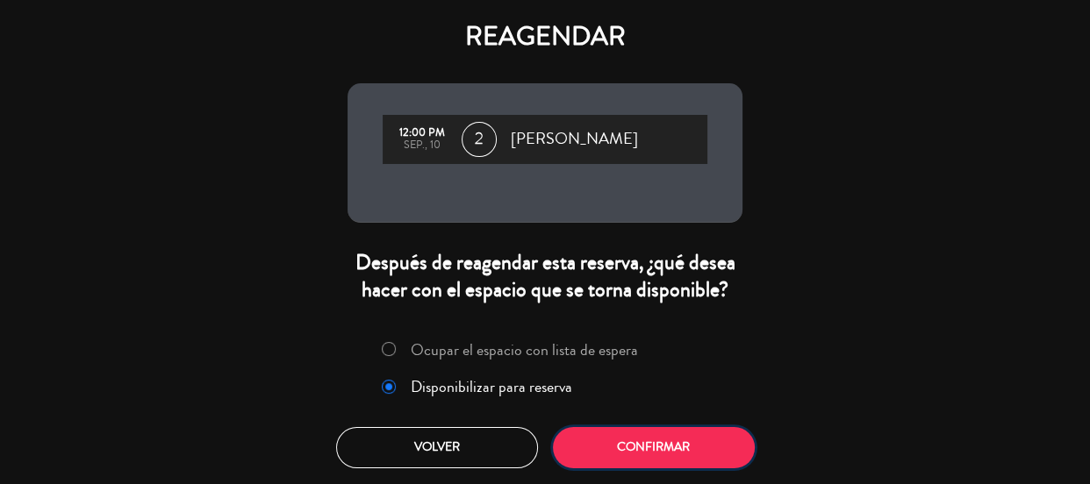
click at [737, 438] on button "Confirmar" at bounding box center [654, 447] width 202 height 41
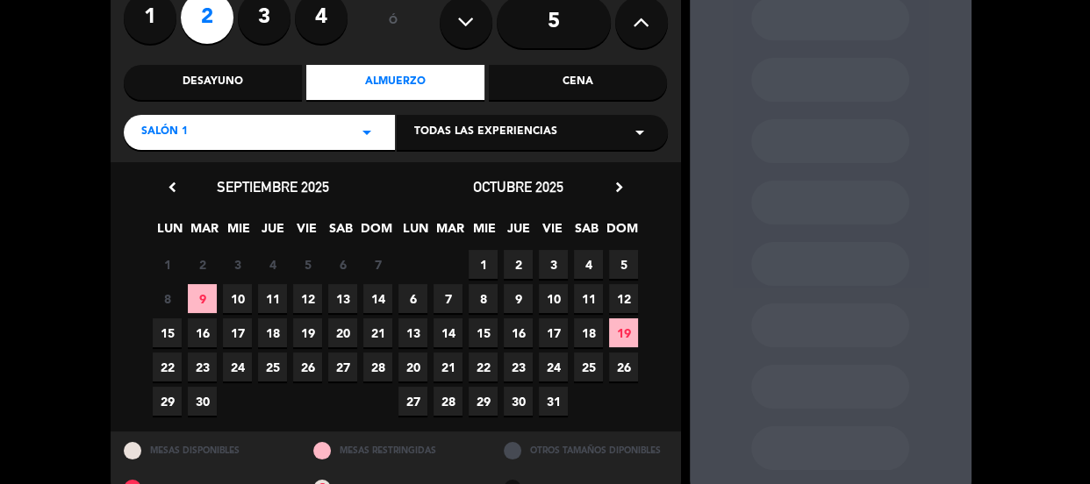
scroll to position [159, 0]
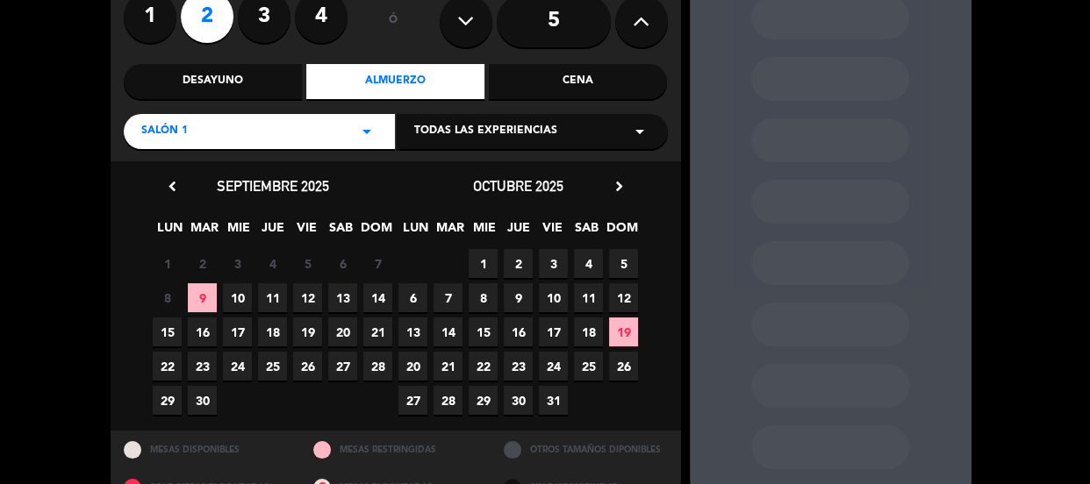
click at [263, 295] on span "11" at bounding box center [272, 297] width 29 height 29
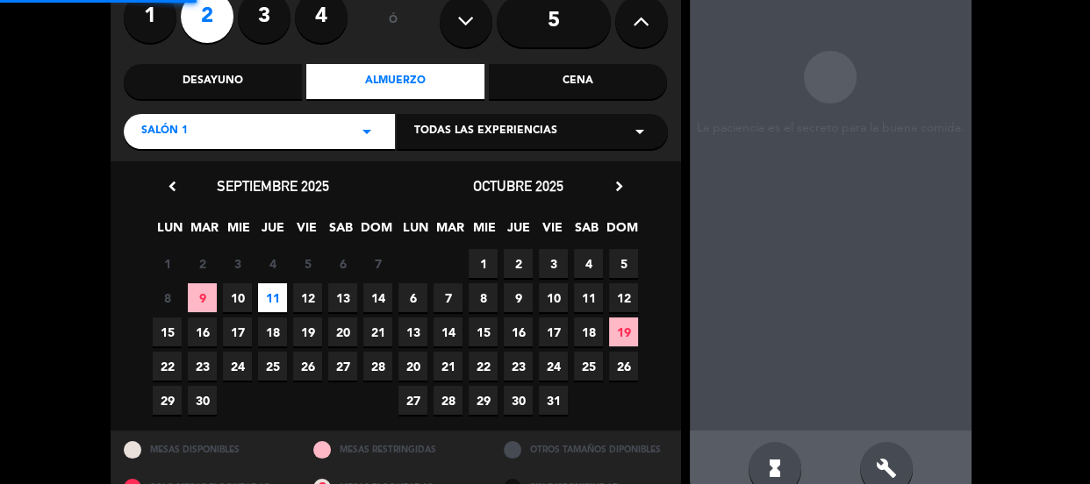
scroll to position [70, 0]
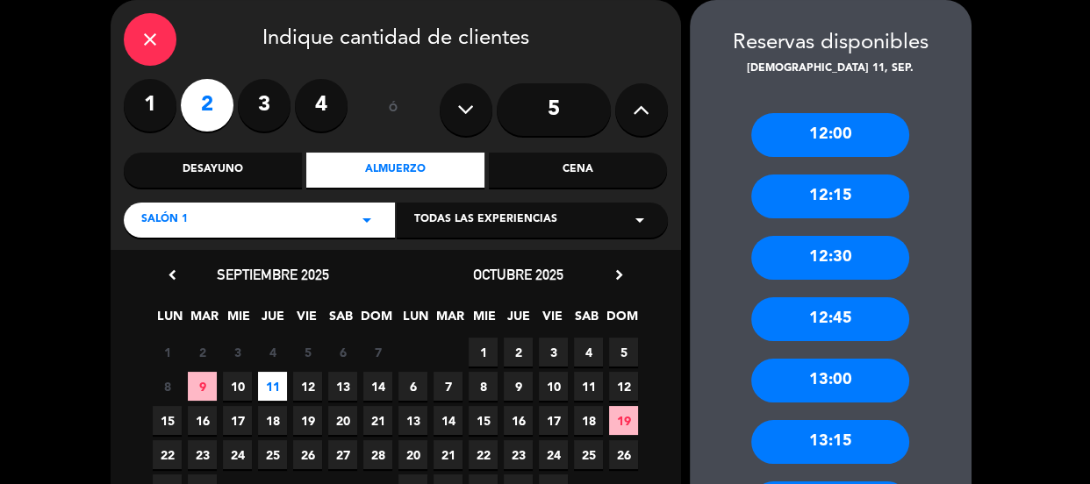
click at [791, 136] on div "12:00" at bounding box center [830, 135] width 158 height 44
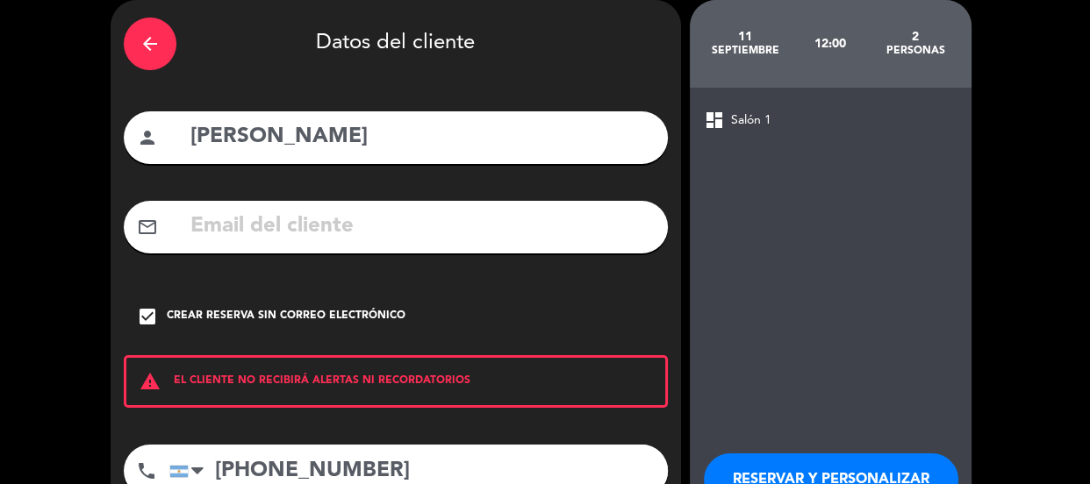
scroll to position [192, 0]
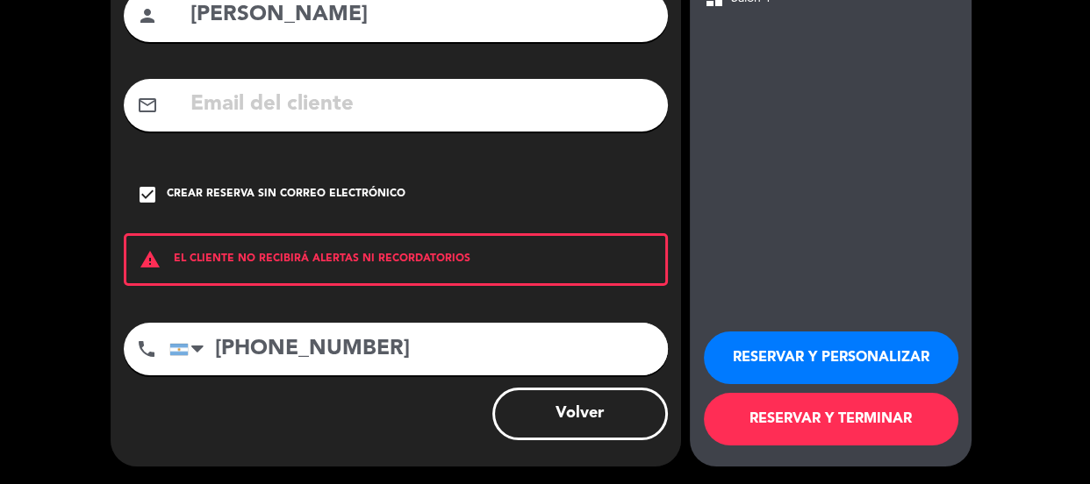
click at [846, 359] on button "RESERVAR Y PERSONALIZAR" at bounding box center [831, 358] width 254 height 53
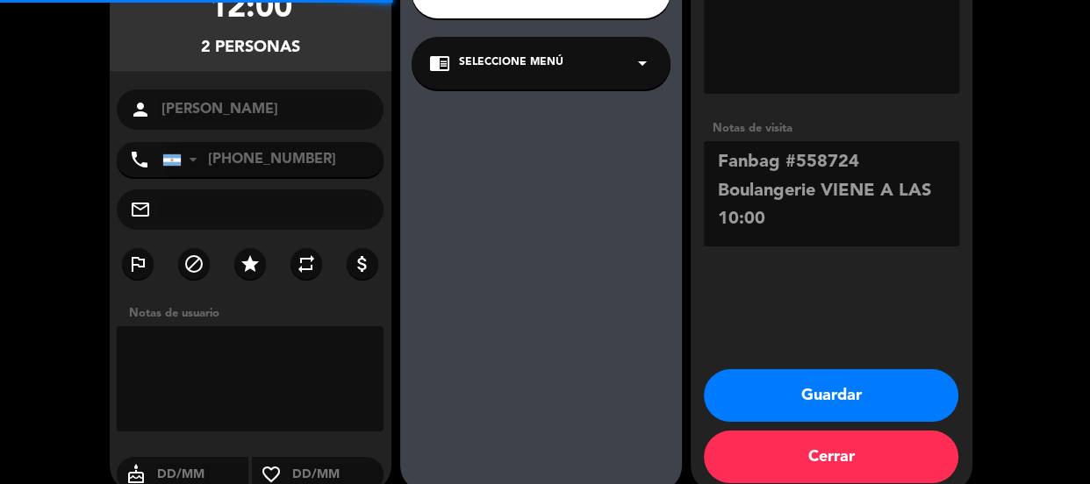
scroll to position [70, 0]
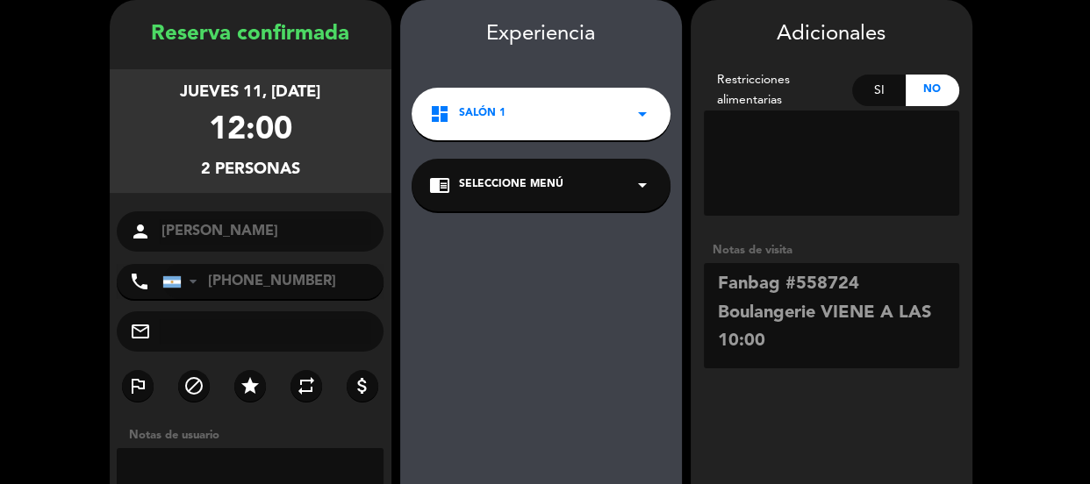
drag, startPoint x: 764, startPoint y: 311, endPoint x: 782, endPoint y: 345, distance: 37.7
click at [766, 314] on textarea at bounding box center [831, 315] width 255 height 105
drag, startPoint x: 782, startPoint y: 345, endPoint x: 766, endPoint y: 334, distance: 19.0
click at [778, 342] on textarea at bounding box center [831, 315] width 255 height 105
drag, startPoint x: 172, startPoint y: 86, endPoint x: 247, endPoint y: 91, distance: 74.8
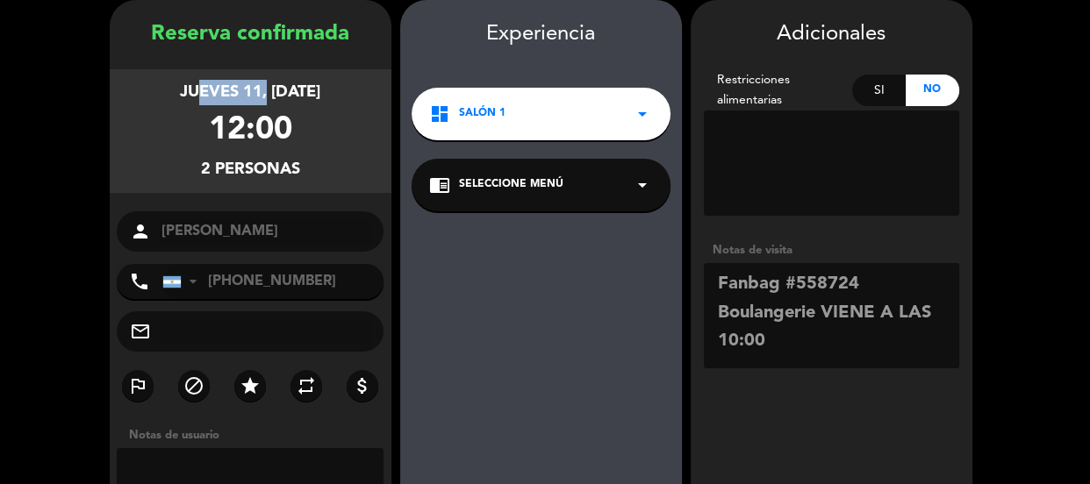
click at [247, 91] on div "jueves 11, [DATE]" at bounding box center [250, 92] width 140 height 25
click at [229, 86] on div "jueves 11, [DATE]" at bounding box center [250, 92] width 140 height 25
drag, startPoint x: 167, startPoint y: 93, endPoint x: 252, endPoint y: 96, distance: 85.1
click at [252, 96] on div "jueves 11, [DATE]" at bounding box center [250, 92] width 140 height 25
click at [259, 127] on div "12:00" at bounding box center [250, 131] width 83 height 52
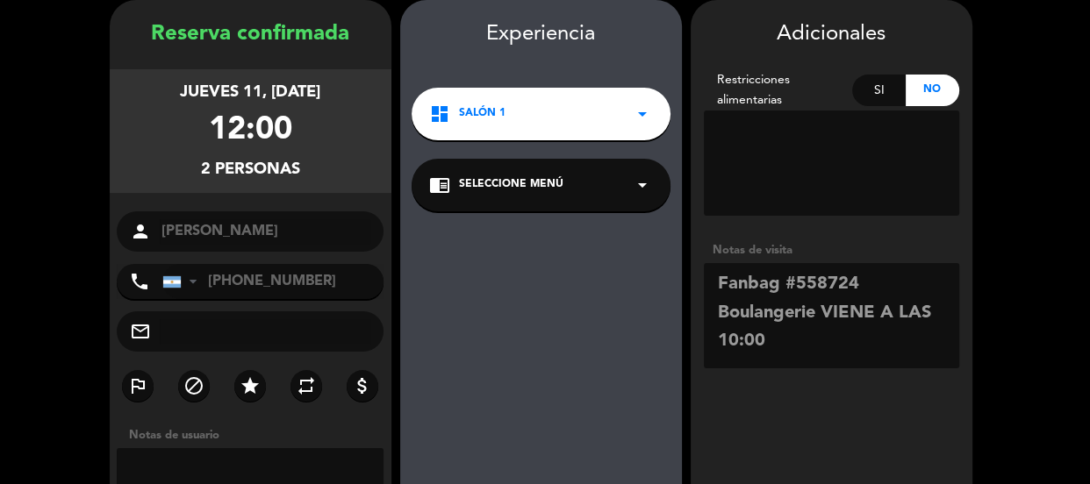
scroll to position [218, 0]
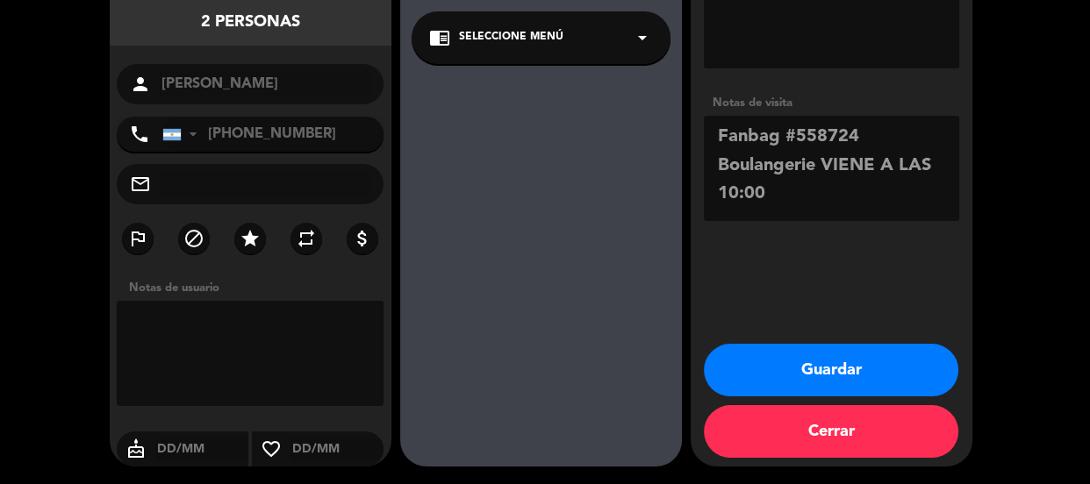
click at [754, 364] on button "Guardar" at bounding box center [831, 370] width 254 height 53
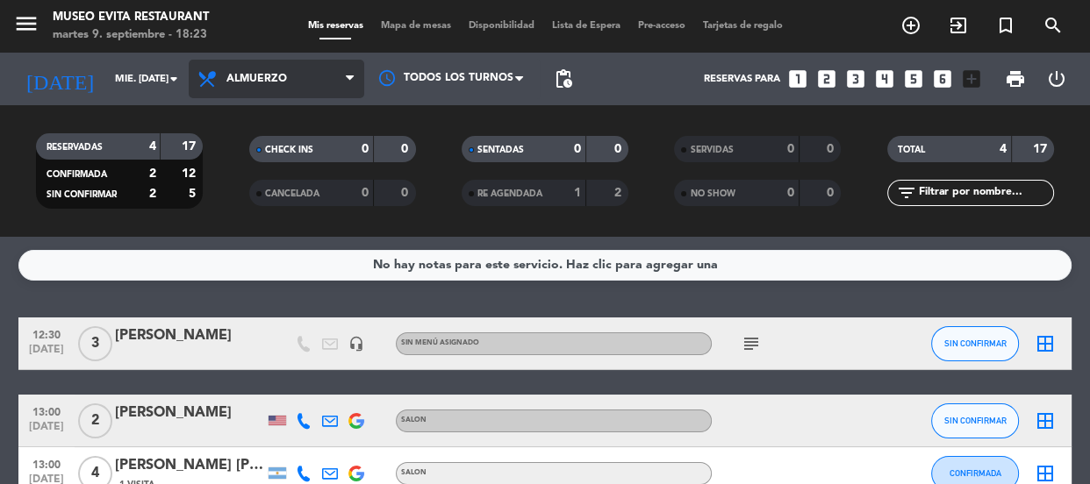
click at [247, 84] on span "Almuerzo" at bounding box center [256, 79] width 61 height 12
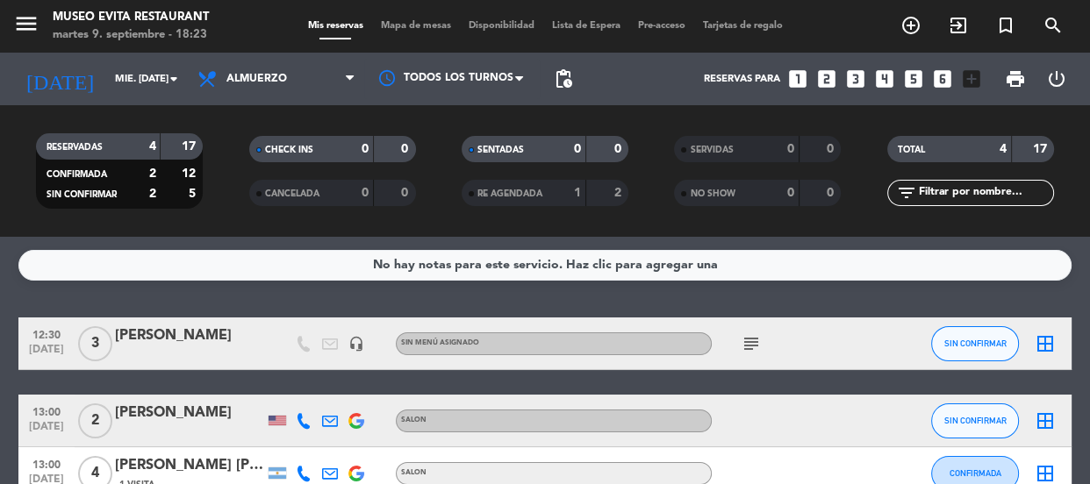
drag, startPoint x: 147, startPoint y: 272, endPoint x: 142, endPoint y: 263, distance: 10.2
click at [146, 272] on div "No hay notas para este servicio. Haz clic para agregar una" at bounding box center [544, 265] width 1053 height 31
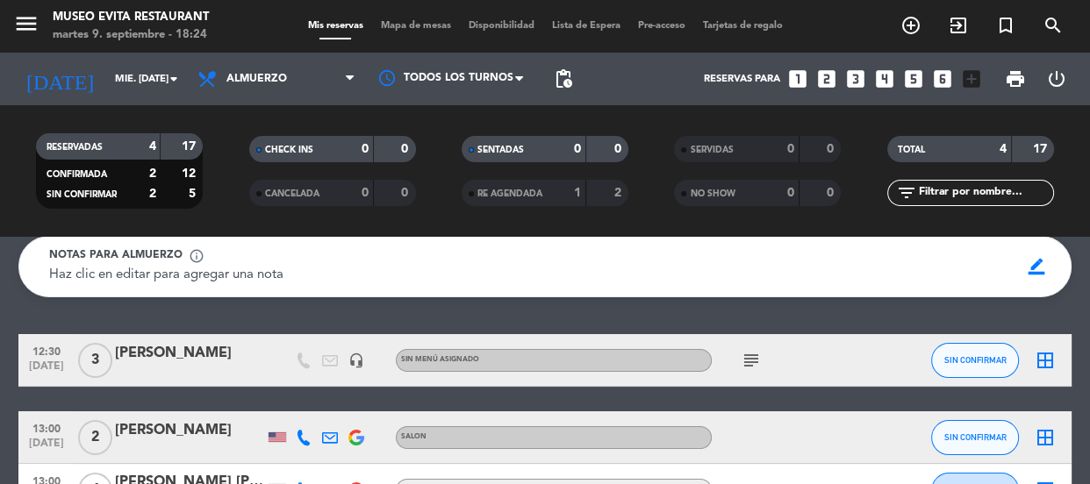
scroll to position [159, 0]
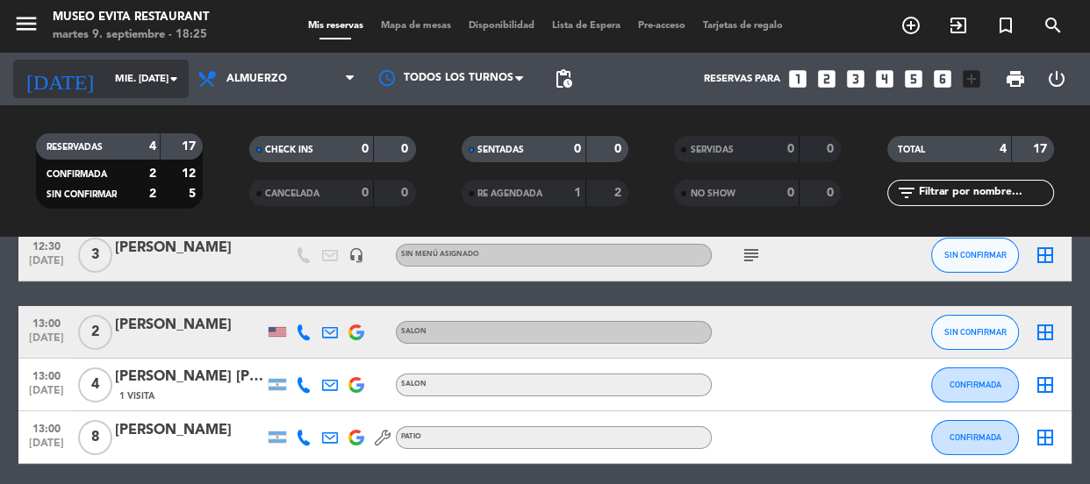
click at [132, 80] on input "mié. [DATE]" at bounding box center [173, 79] width 135 height 29
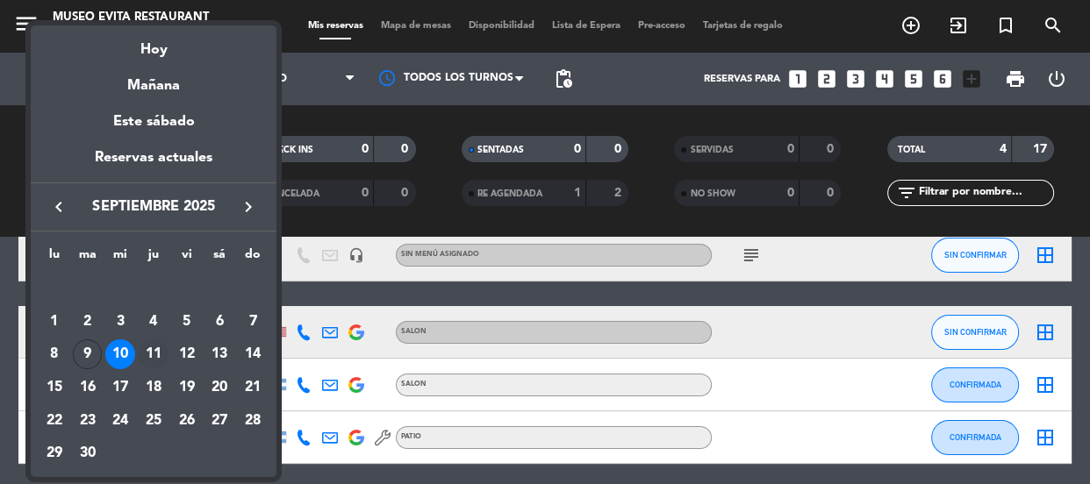
click at [161, 352] on div "11" at bounding box center [154, 355] width 30 height 30
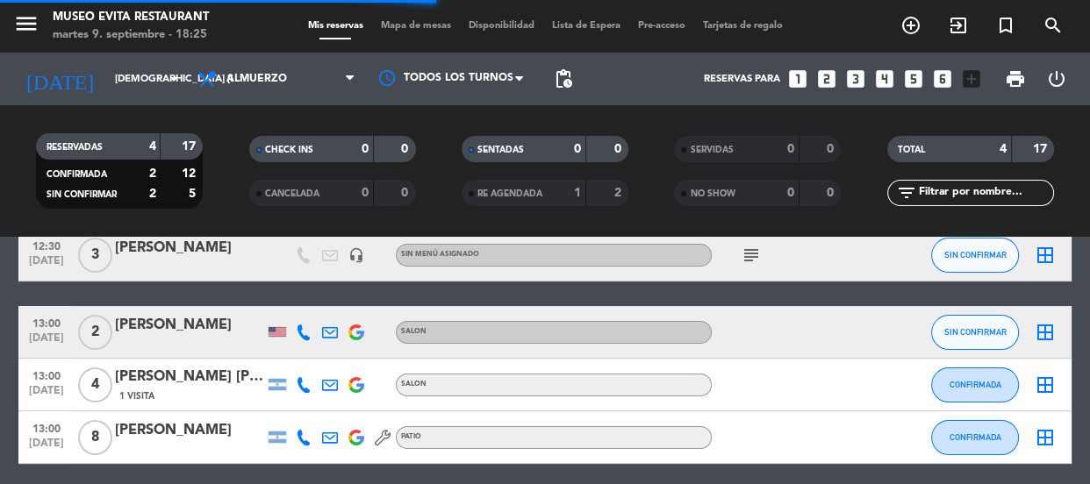
scroll to position [51, 0]
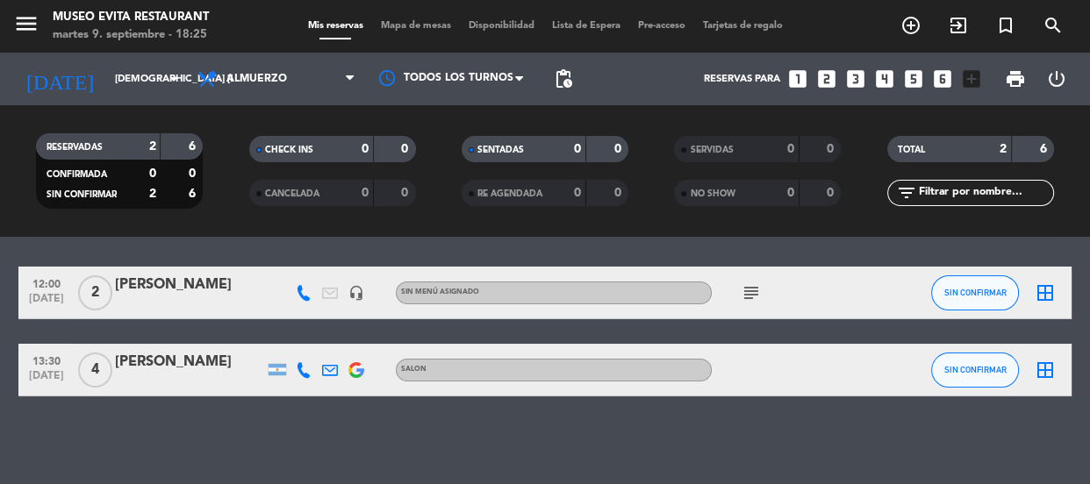
click at [175, 281] on div "[PERSON_NAME]" at bounding box center [189, 285] width 149 height 23
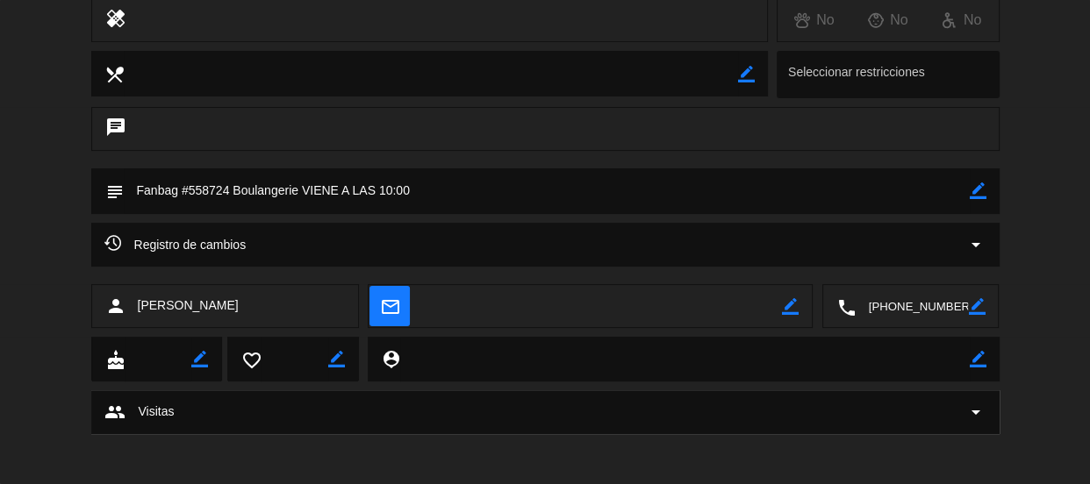
scroll to position [319, 0]
drag, startPoint x: 868, startPoint y: 305, endPoint x: 951, endPoint y: 312, distance: 83.6
click at [951, 312] on textarea at bounding box center [911, 305] width 113 height 44
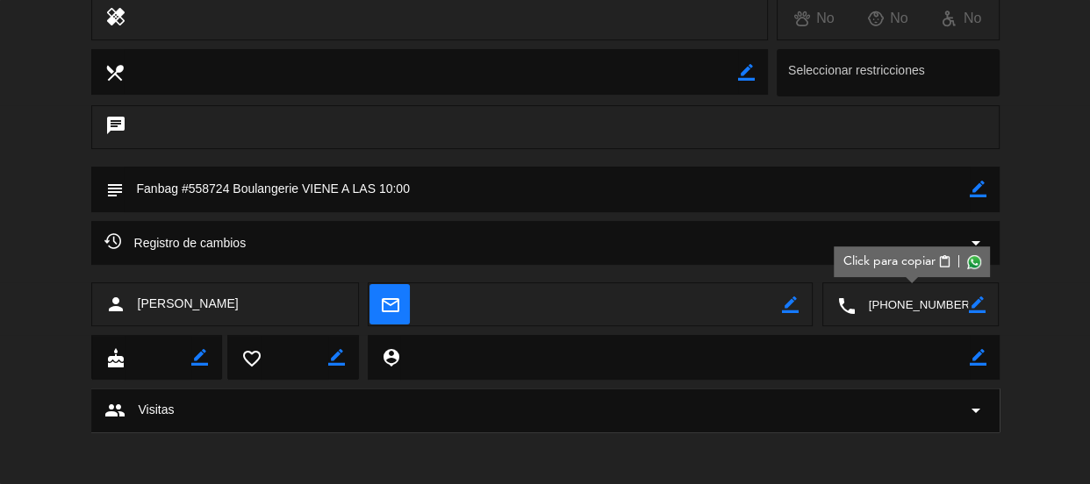
click at [904, 257] on span "Click para copiar" at bounding box center [888, 262] width 92 height 18
click at [915, 307] on textarea at bounding box center [911, 305] width 113 height 44
click at [918, 299] on textarea at bounding box center [911, 305] width 113 height 44
click at [971, 261] on span at bounding box center [973, 261] width 14 height 14
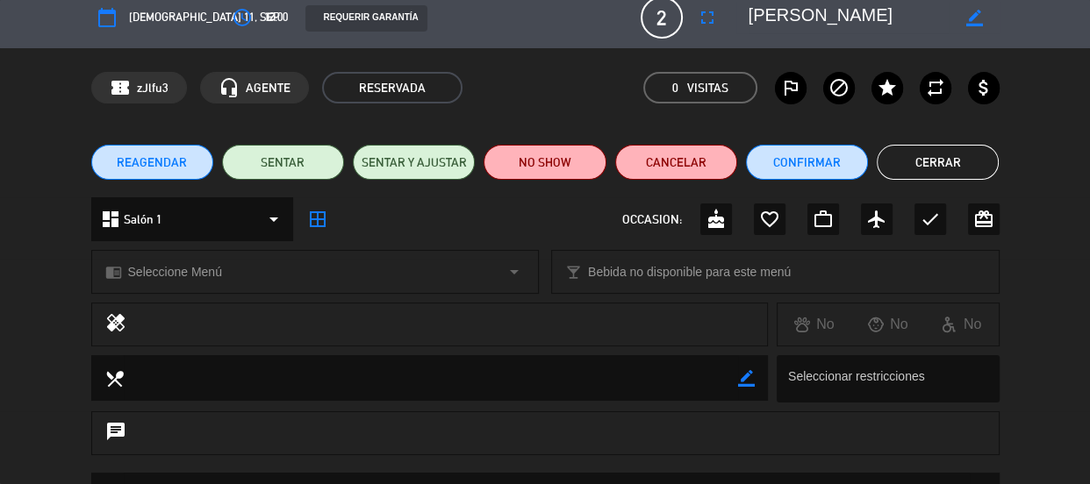
scroll to position [0, 0]
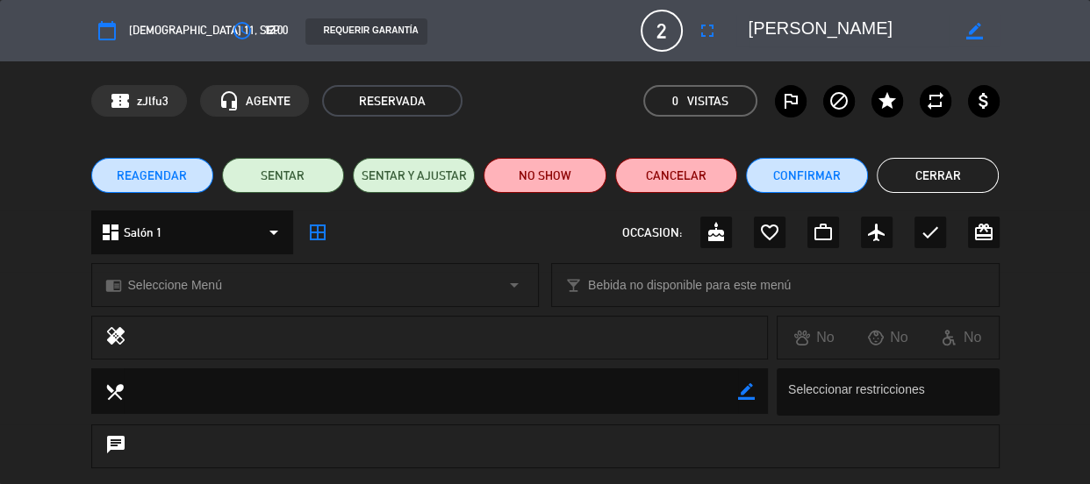
click at [940, 169] on button "Cerrar" at bounding box center [937, 175] width 122 height 35
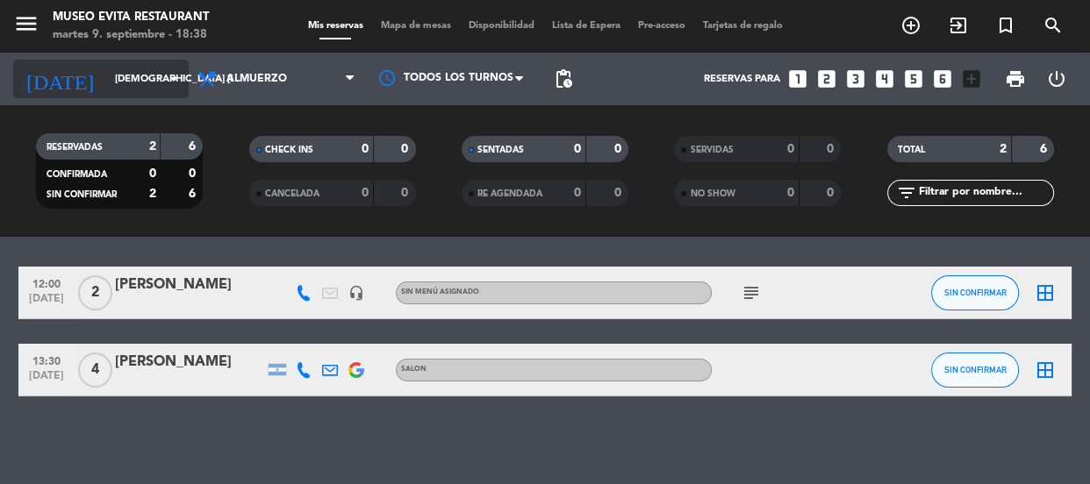
click at [111, 70] on input "[DEMOGRAPHIC_DATA] [DATE]" at bounding box center [173, 79] width 135 height 29
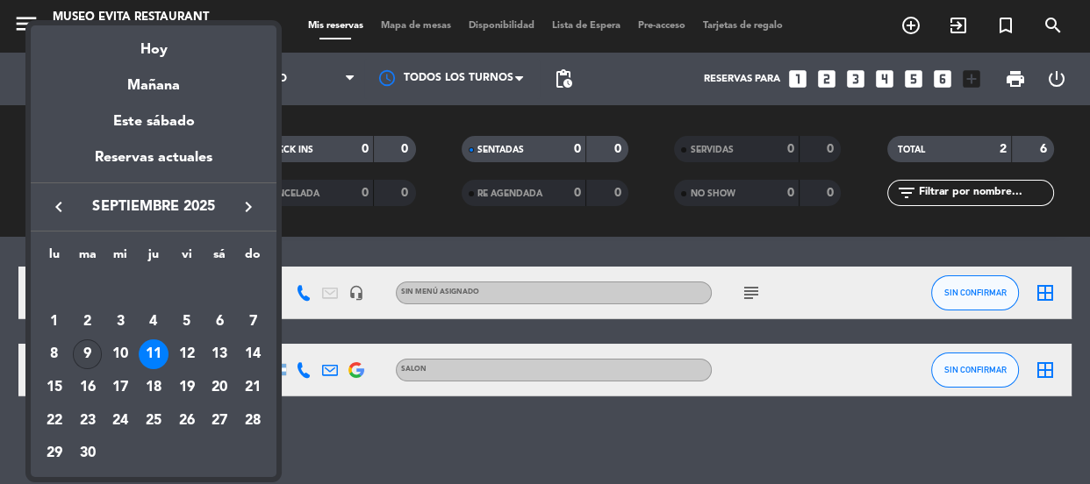
click at [79, 342] on div "9" at bounding box center [88, 355] width 30 height 30
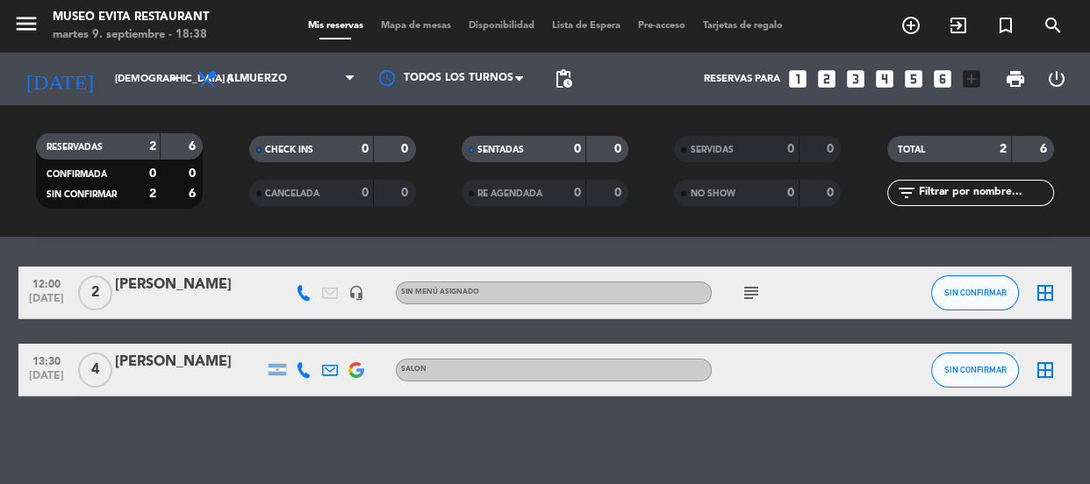
type input "[DATE] sep."
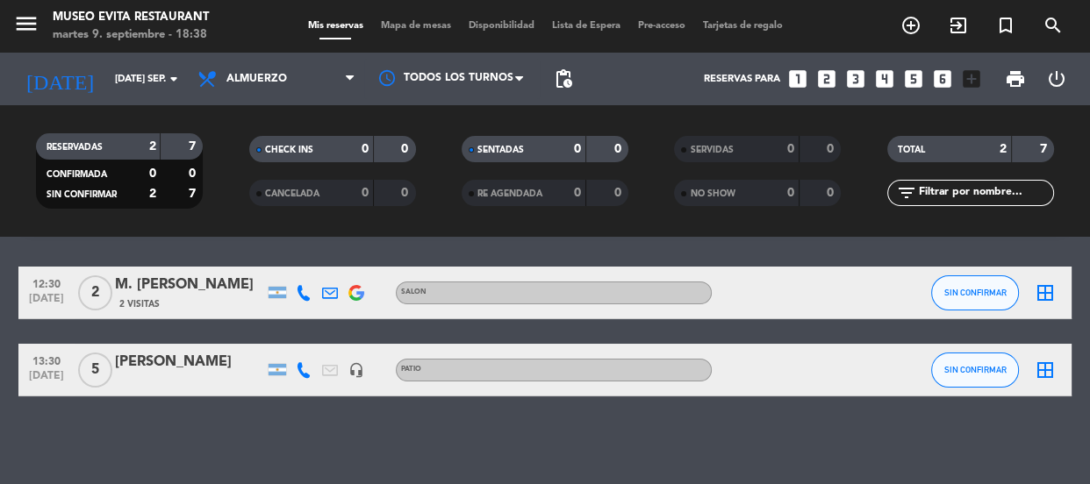
click at [274, 70] on span "Almuerzo" at bounding box center [276, 79] width 175 height 39
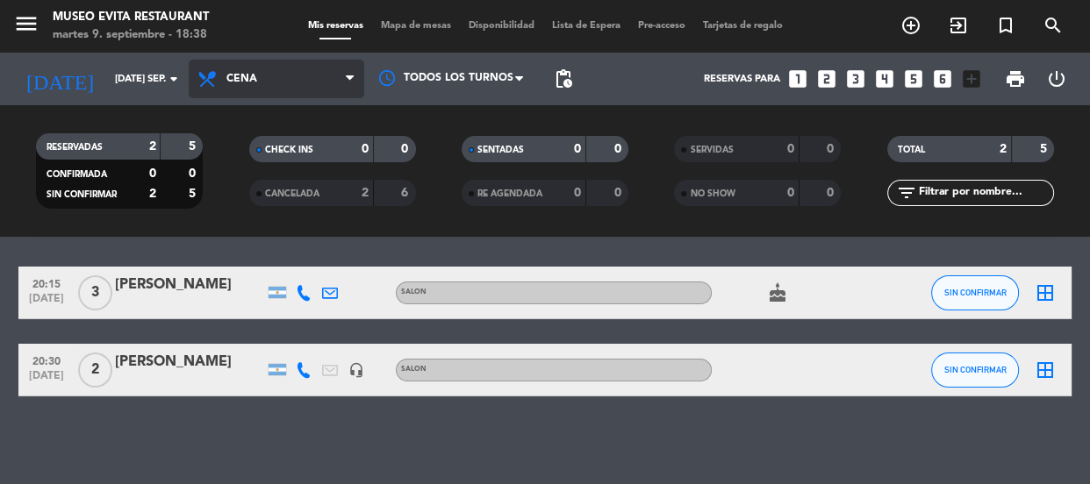
click at [216, 74] on icon at bounding box center [209, 78] width 25 height 21
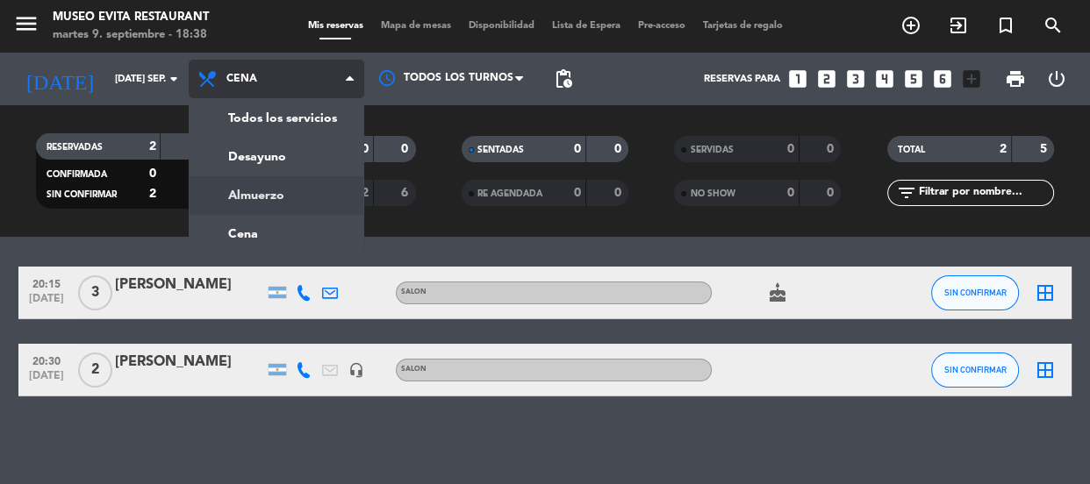
click at [285, 197] on div "menu Museo Evita Restaurant martes 9. septiembre - 18:38 Mis reservas Mapa de m…" at bounding box center [545, 118] width 1090 height 237
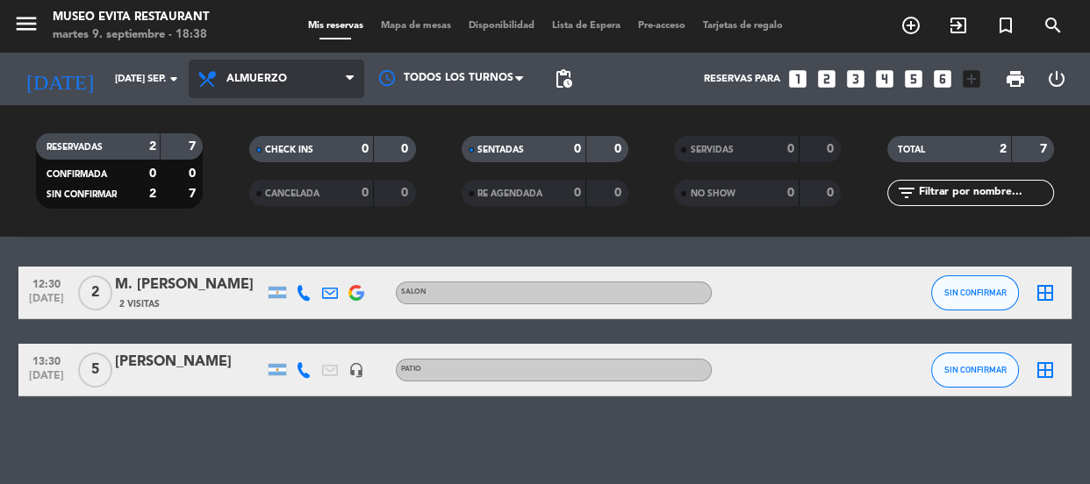
click at [317, 76] on span "Almuerzo" at bounding box center [276, 79] width 175 height 39
click at [281, 218] on div "menu Museo Evita Restaurant martes 9. septiembre - 18:38 Mis reservas Mapa de m…" at bounding box center [545, 118] width 1090 height 237
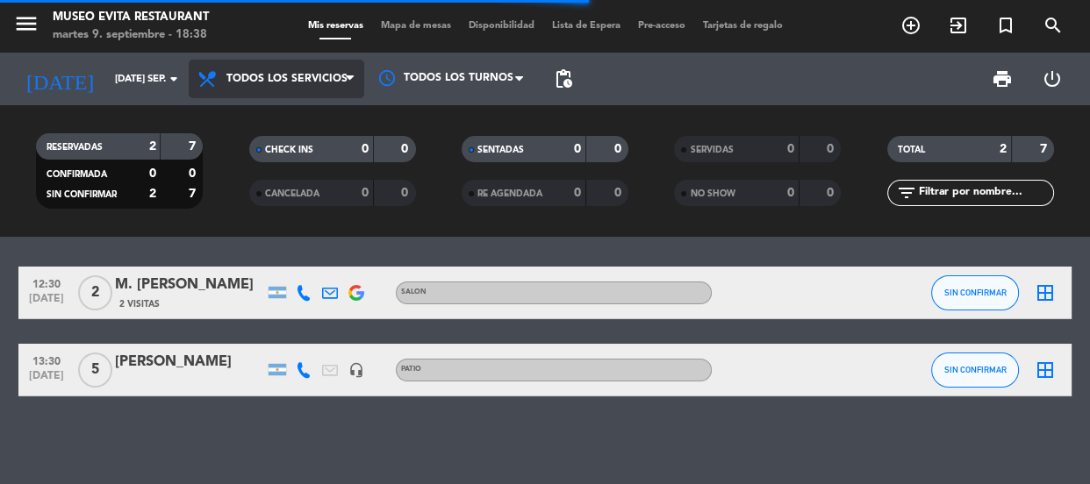
scroll to position [45, 0]
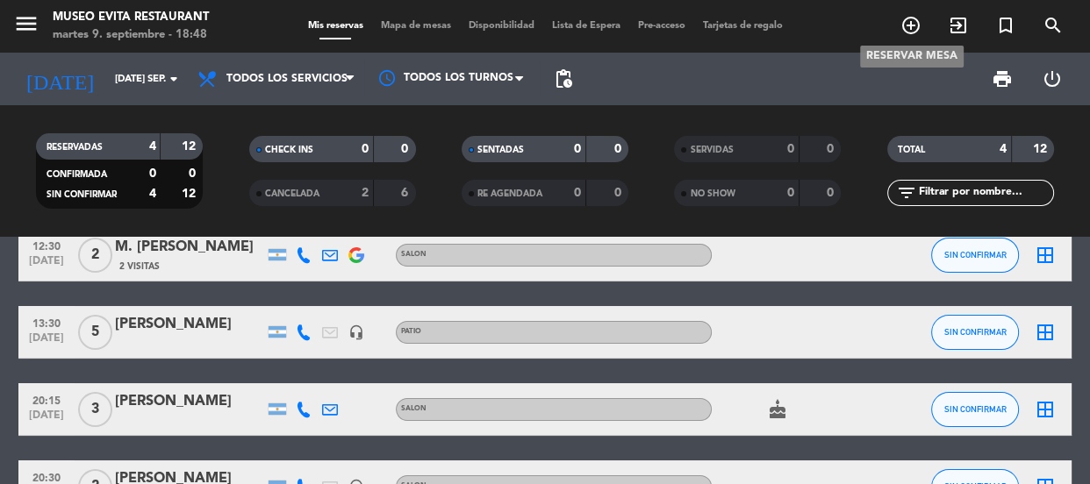
click at [902, 22] on icon "add_circle_outline" at bounding box center [910, 25] width 21 height 21
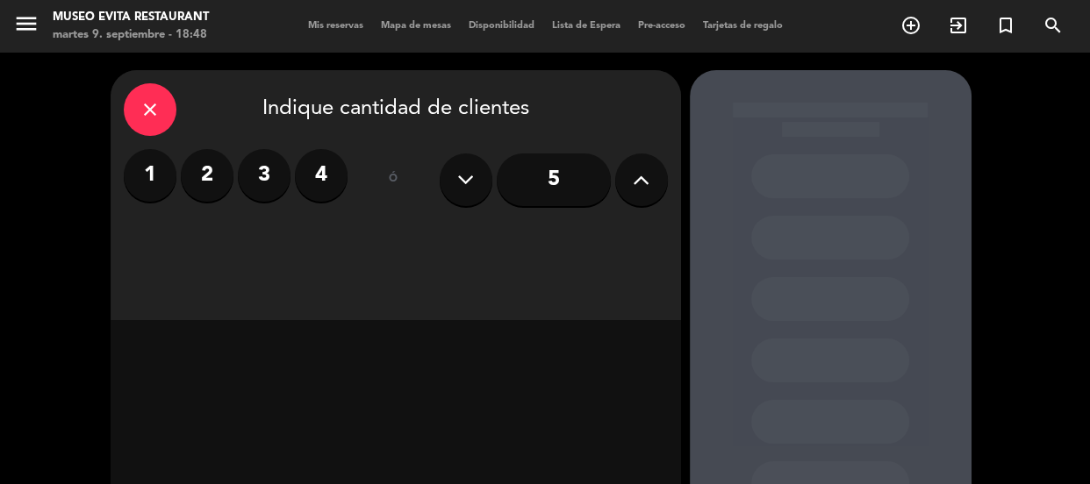
click at [331, 169] on label "4" at bounding box center [321, 175] width 53 height 53
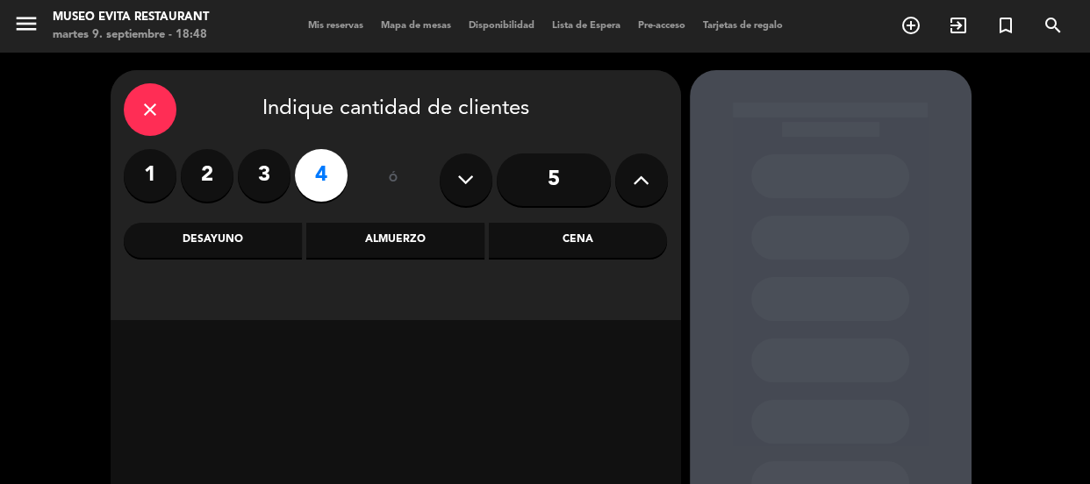
click at [579, 240] on div "Cena" at bounding box center [578, 240] width 178 height 35
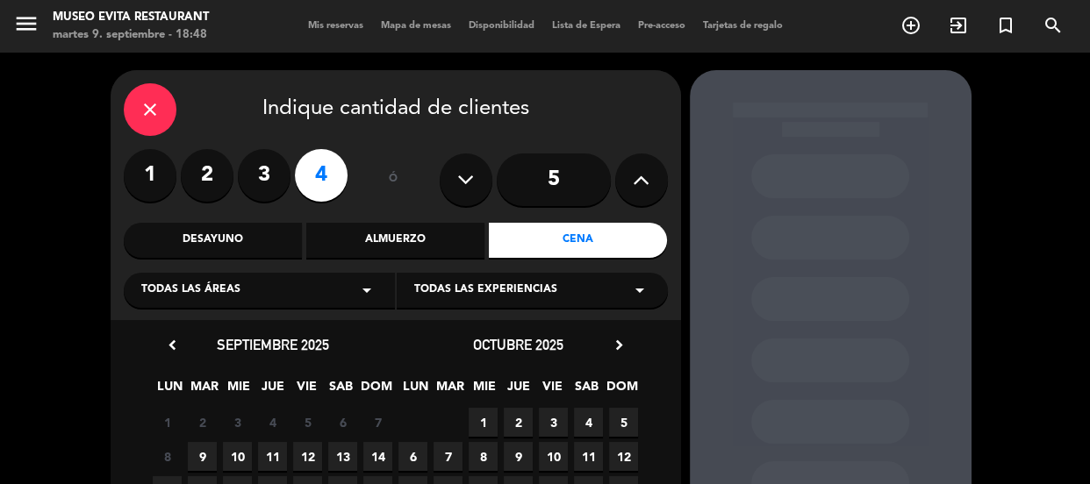
click at [320, 280] on div "Todas las áreas arrow_drop_down" at bounding box center [259, 290] width 271 height 35
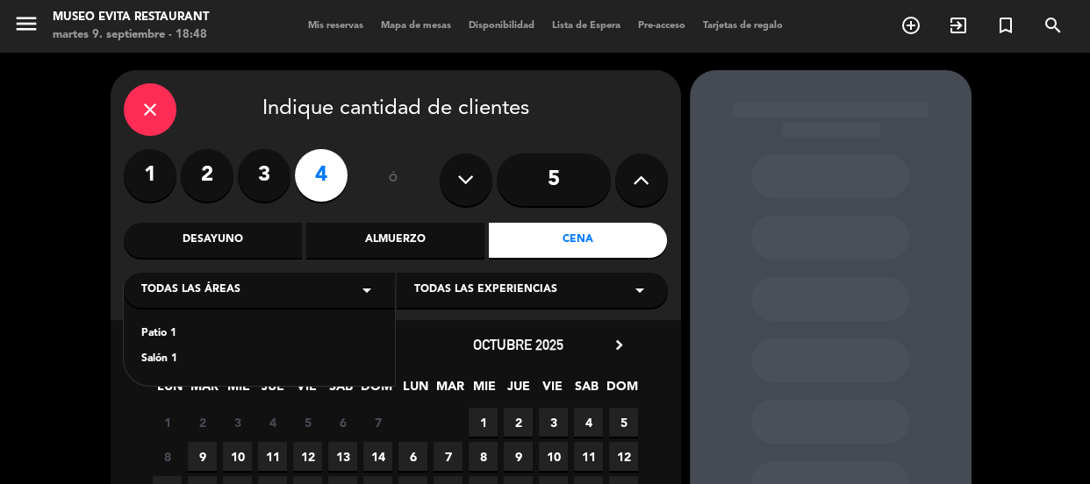
click at [160, 359] on div "Salón 1" at bounding box center [259, 360] width 236 height 18
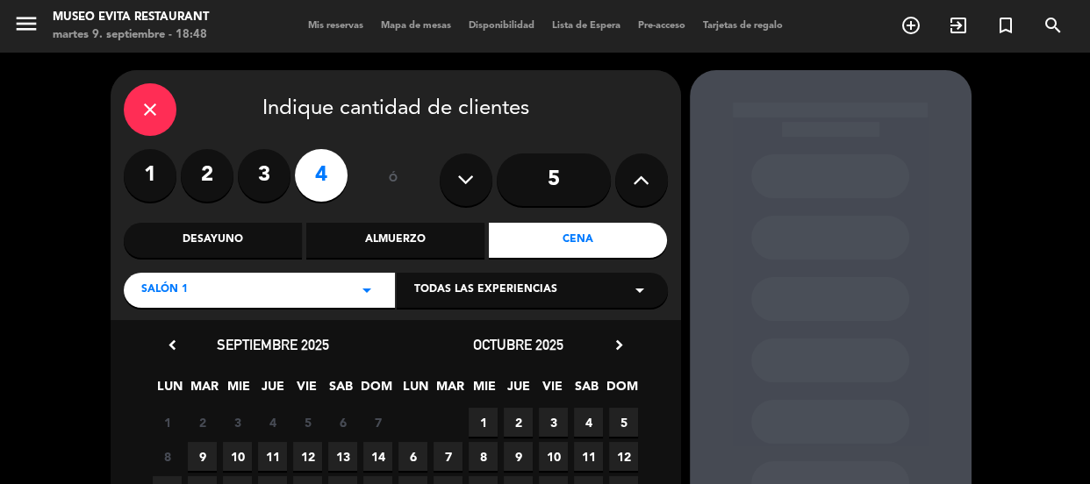
scroll to position [79, 0]
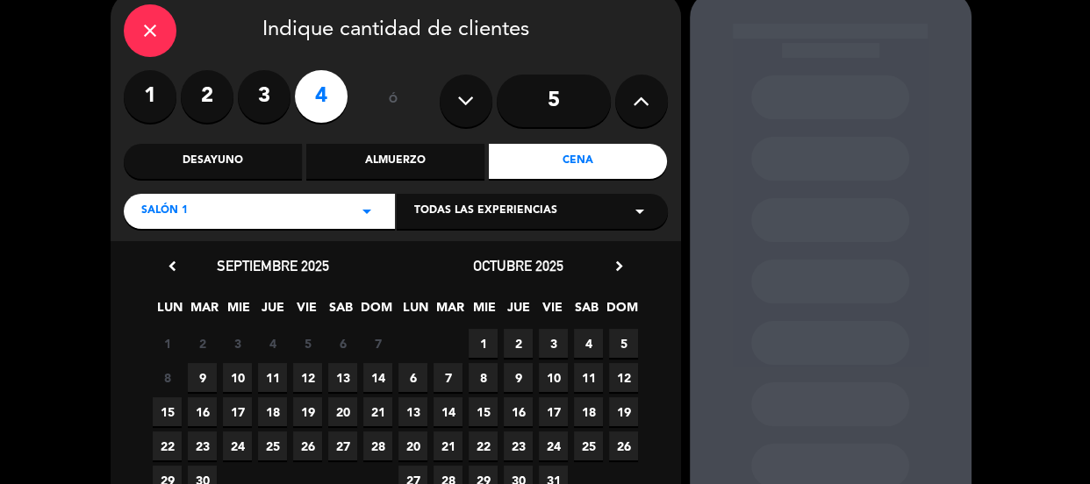
click at [304, 385] on span "12" at bounding box center [307, 377] width 29 height 29
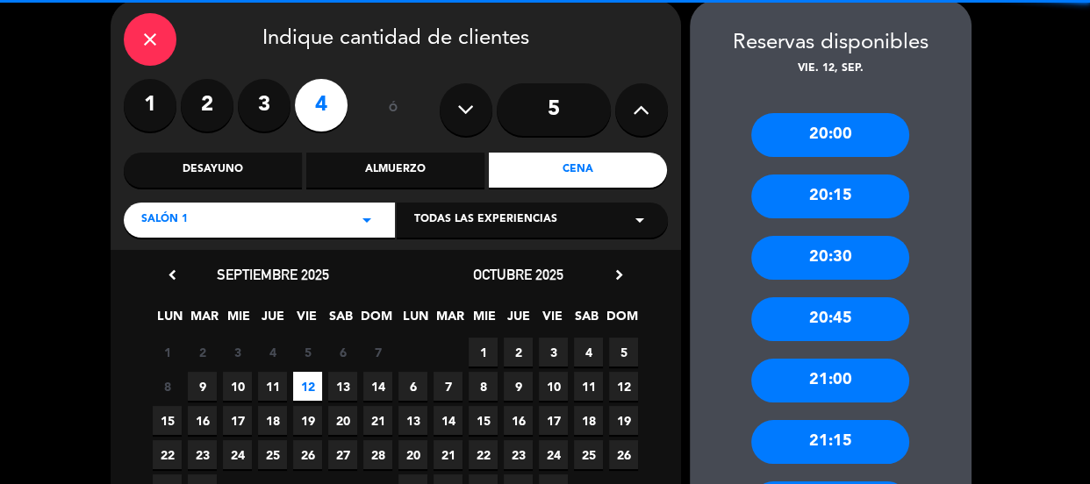
click at [860, 124] on div "20:00" at bounding box center [830, 135] width 158 height 44
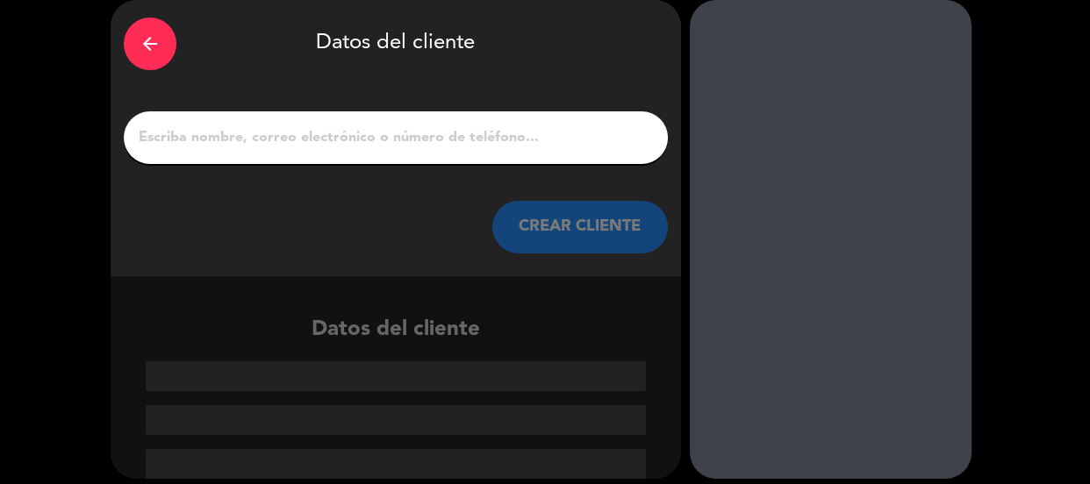
click at [425, 139] on input "1" at bounding box center [396, 137] width 518 height 25
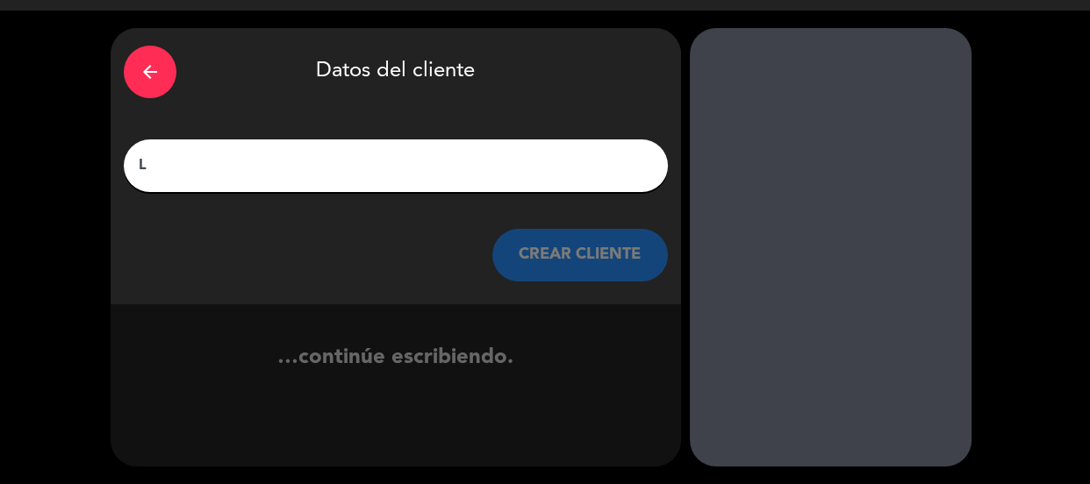
scroll to position [42, 0]
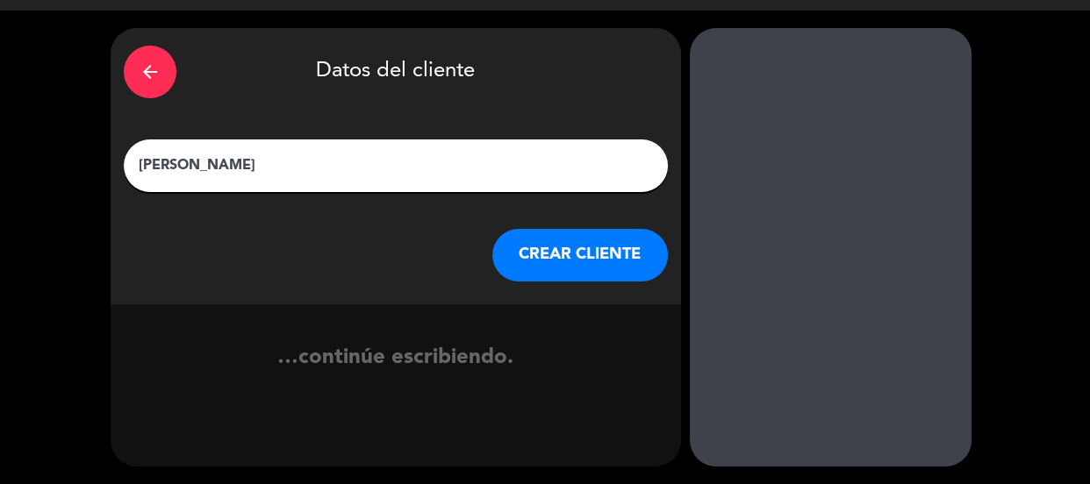
type input "[PERSON_NAME]"
click at [524, 254] on button "CREAR CLIENTE" at bounding box center [579, 255] width 175 height 53
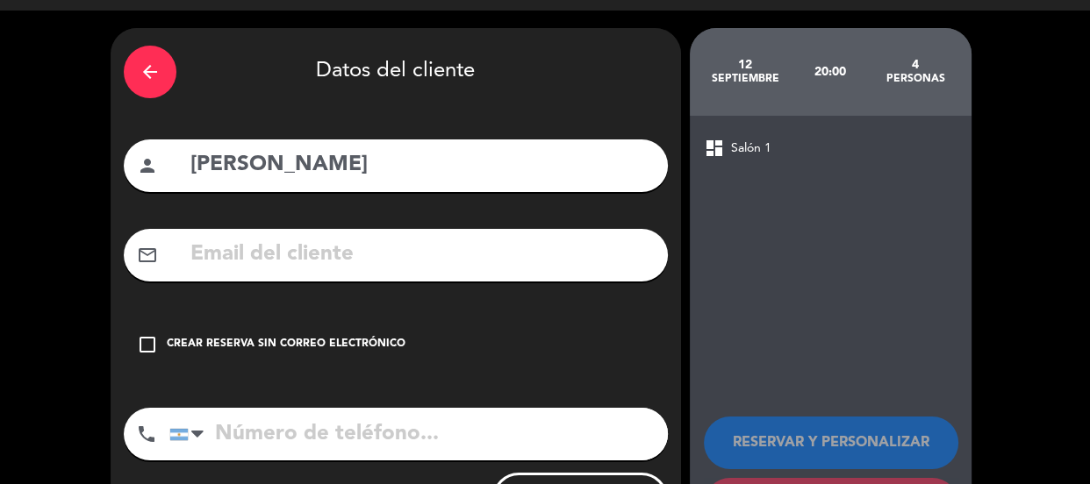
drag, startPoint x: 244, startPoint y: 347, endPoint x: 254, endPoint y: 345, distance: 10.7
click at [246, 347] on div "Crear reserva sin correo electrónico" at bounding box center [286, 345] width 239 height 18
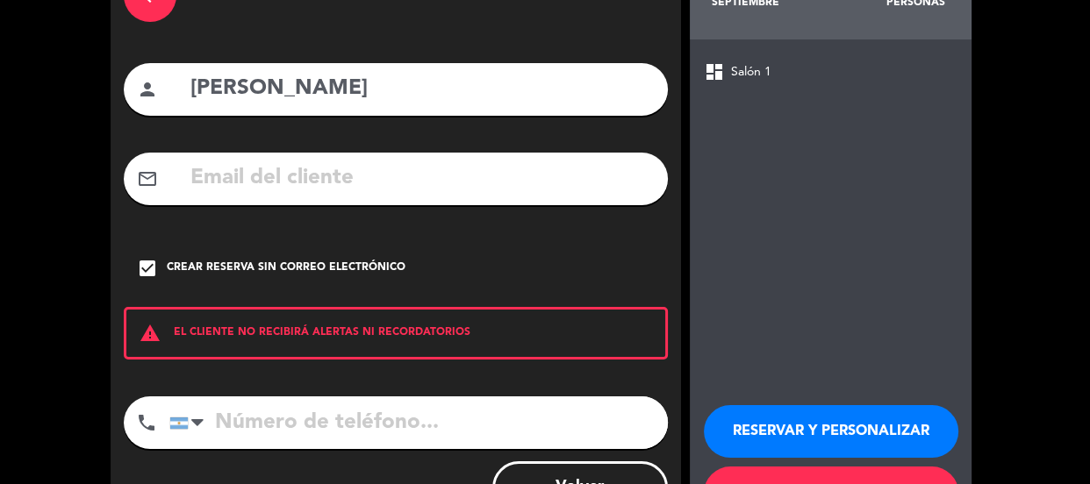
scroll to position [192, 0]
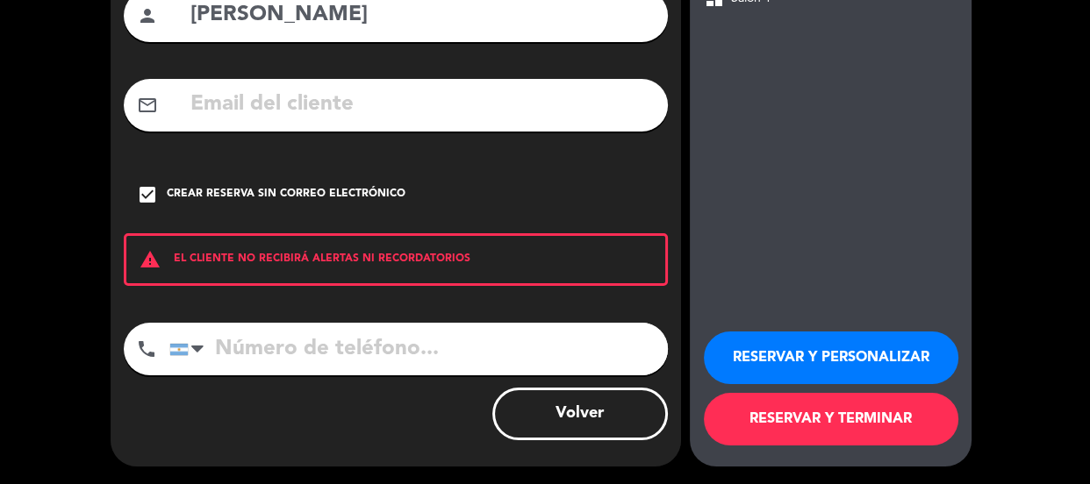
click at [774, 351] on button "RESERVAR Y PERSONALIZAR" at bounding box center [831, 358] width 254 height 53
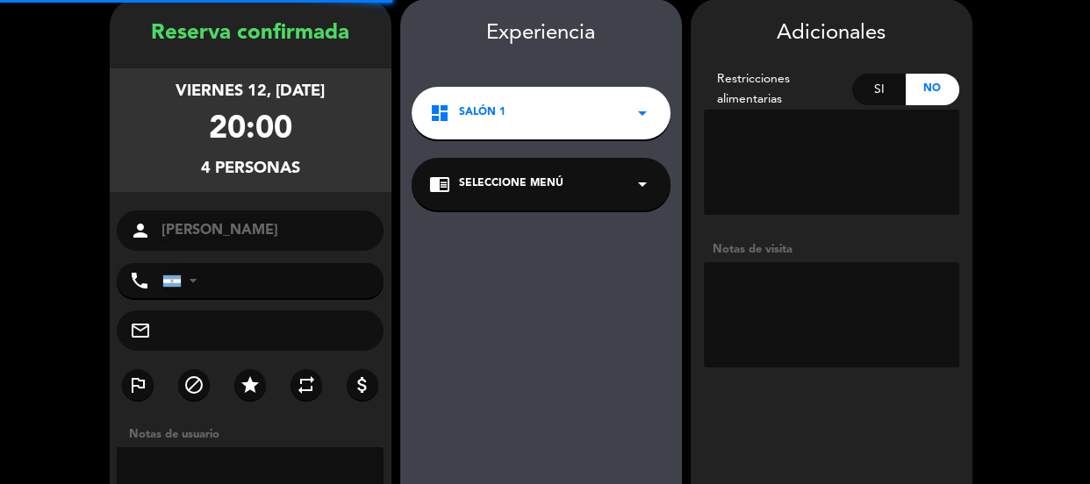
scroll to position [70, 0]
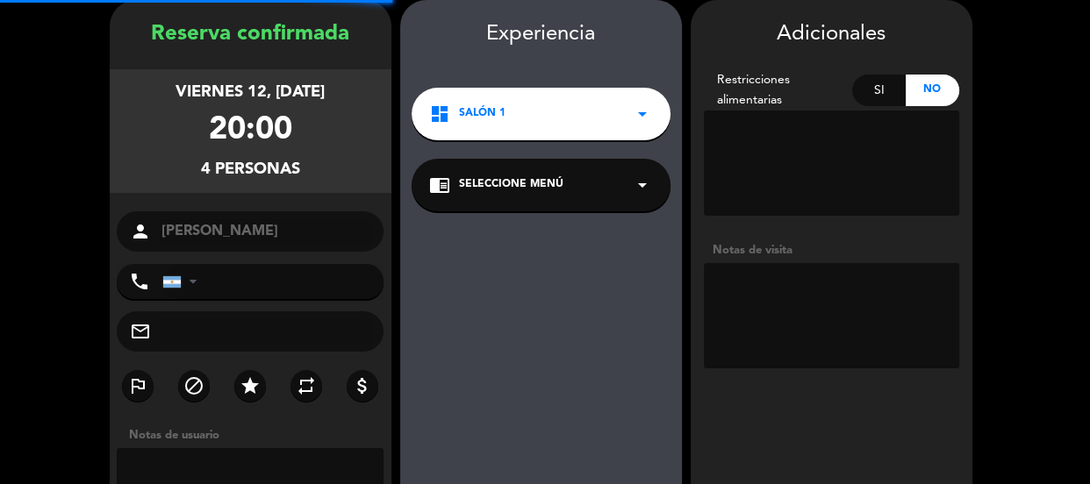
click at [783, 328] on textarea at bounding box center [831, 315] width 255 height 105
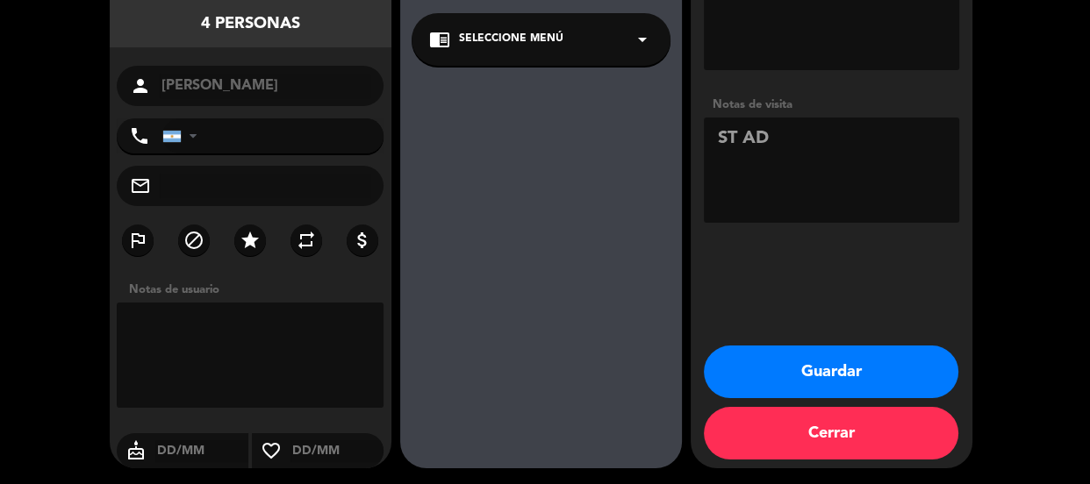
scroll to position [218, 0]
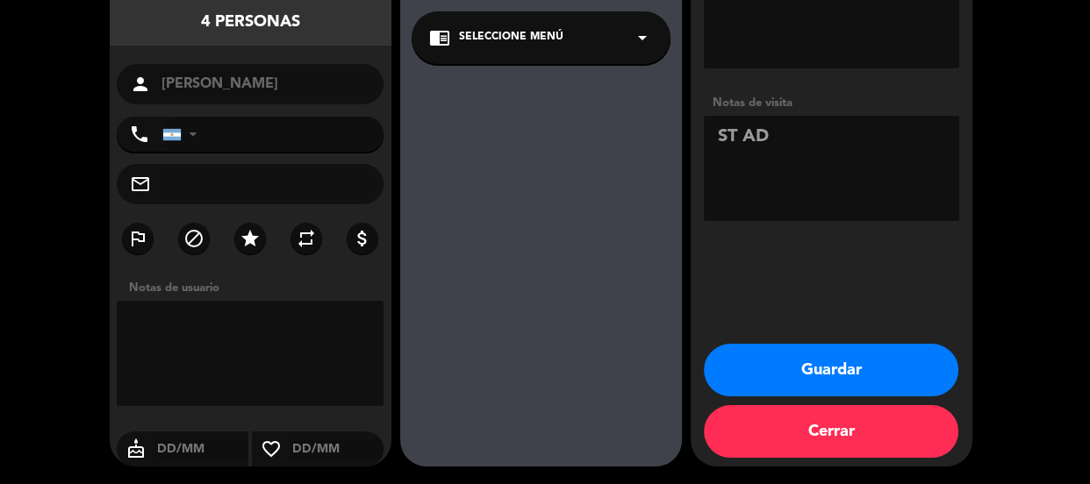
type textarea "ST AD"
click at [803, 370] on button "Guardar" at bounding box center [831, 370] width 254 height 53
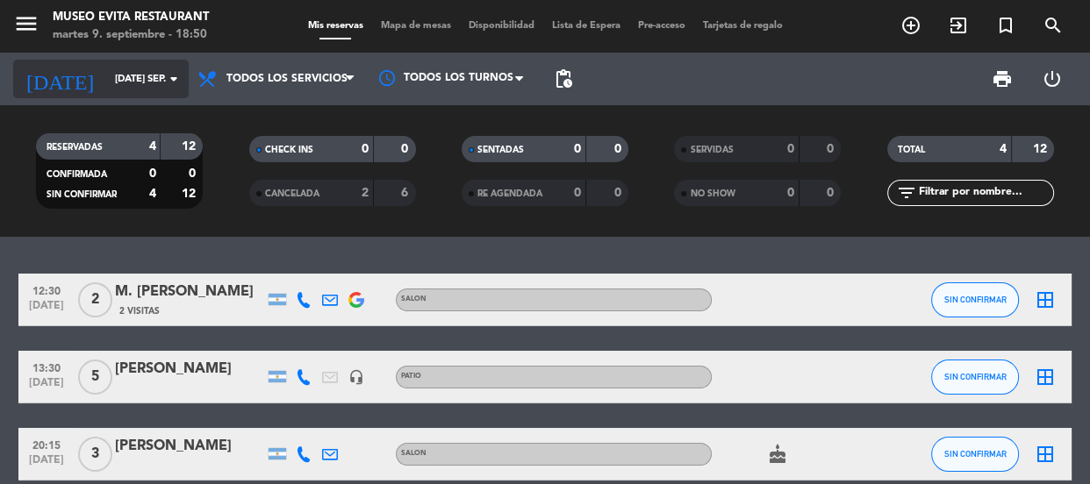
click at [143, 61] on div "[DATE] [DATE] sep. arrow_drop_down" at bounding box center [100, 79] width 175 height 39
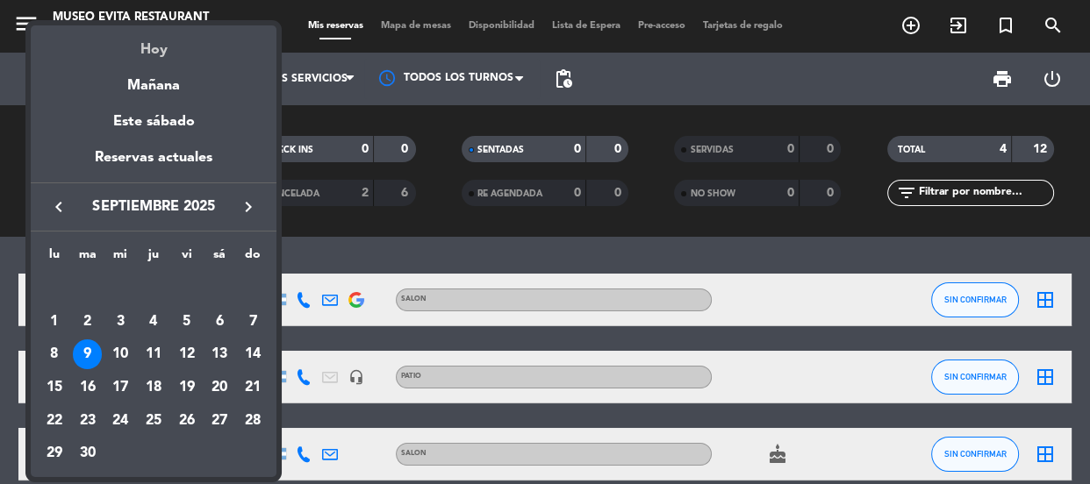
click at [148, 53] on div "Hoy" at bounding box center [154, 43] width 246 height 36
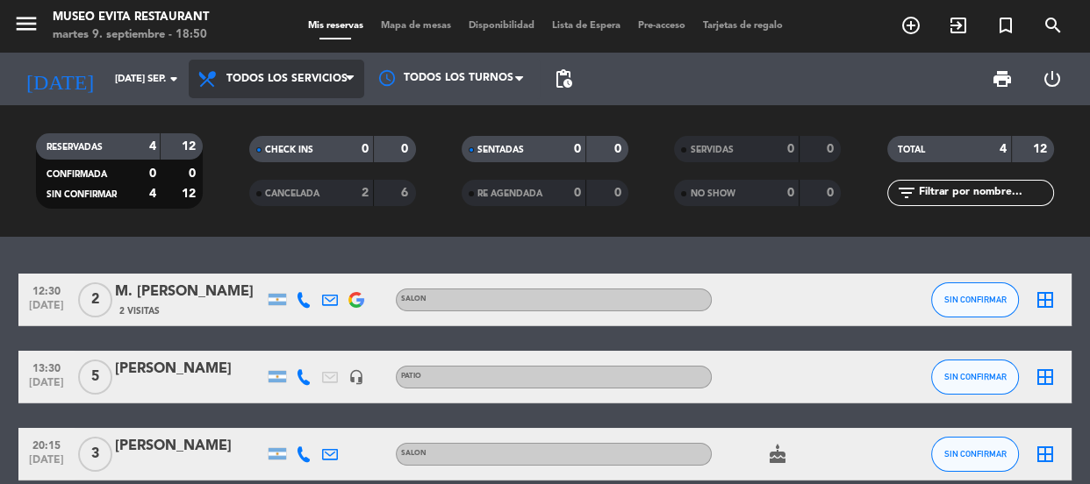
click at [323, 67] on span "Todos los servicios" at bounding box center [276, 79] width 175 height 39
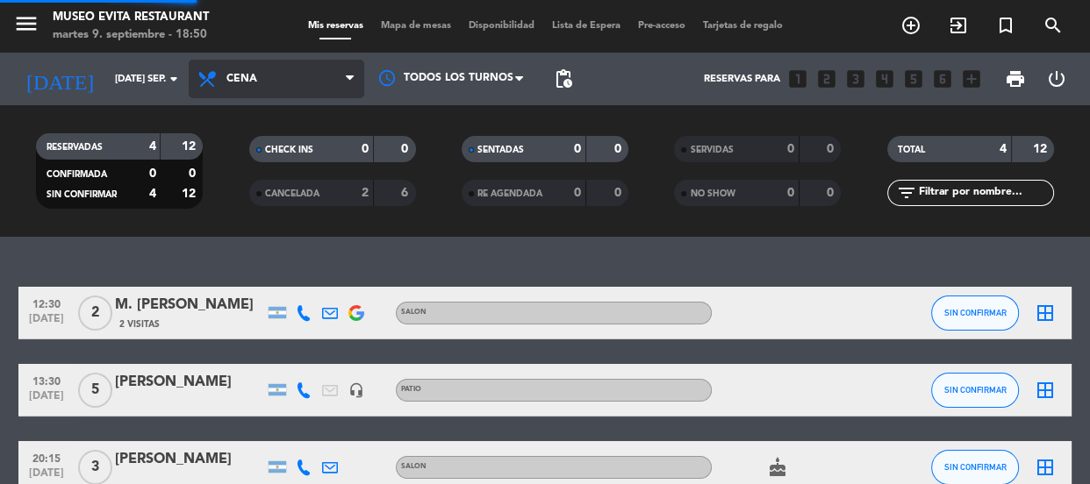
click at [246, 239] on ng-component "menu Museo Evita Restaurant martes 9. septiembre - 18:50 Mis reservas Mapa de m…" at bounding box center [545, 242] width 1090 height 484
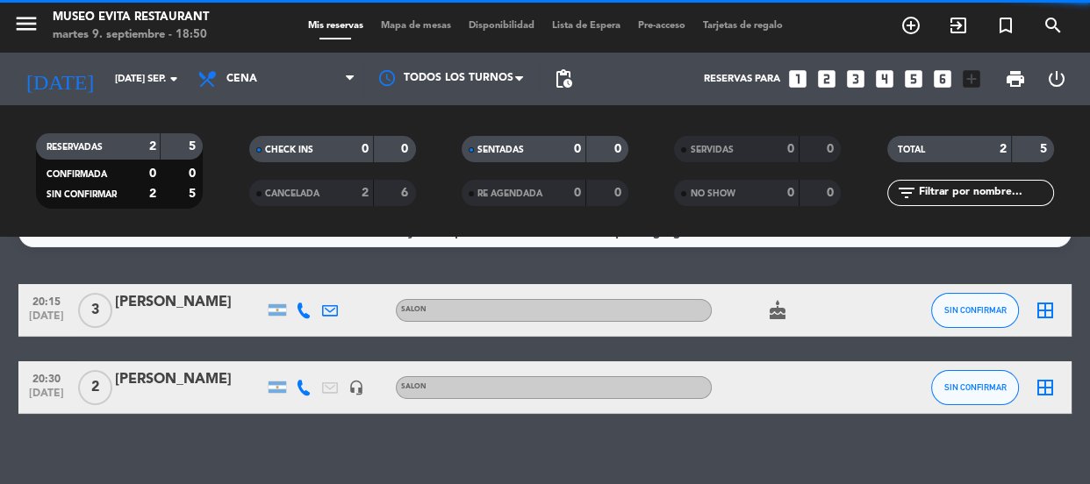
scroll to position [51, 0]
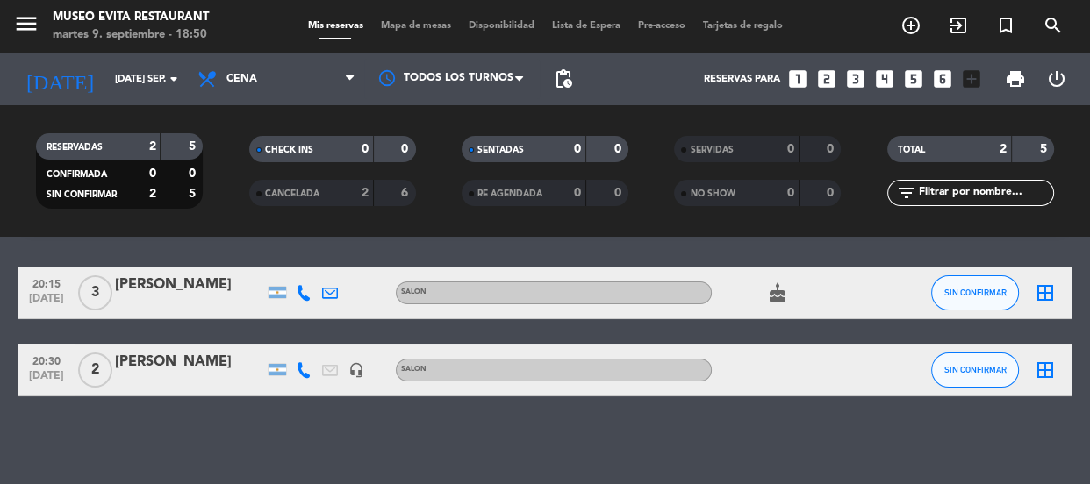
click at [184, 358] on div "[PERSON_NAME]" at bounding box center [189, 362] width 149 height 23
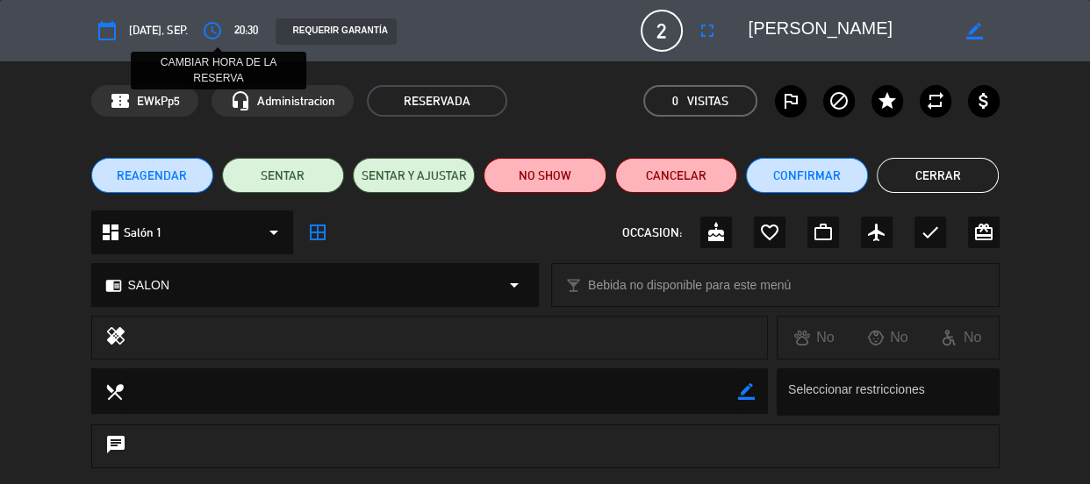
click at [214, 22] on icon "access_time" at bounding box center [212, 30] width 21 height 21
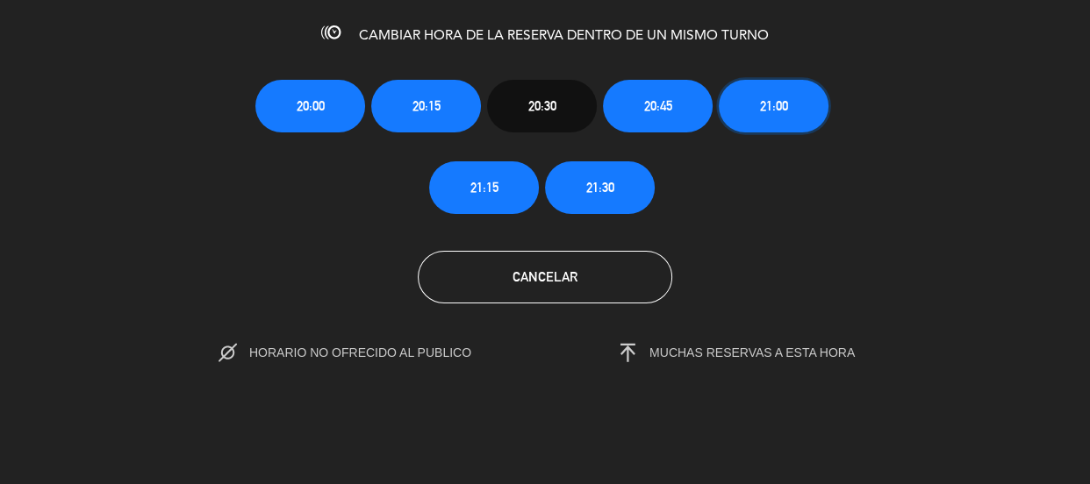
click at [764, 120] on button "21:00" at bounding box center [774, 106] width 110 height 53
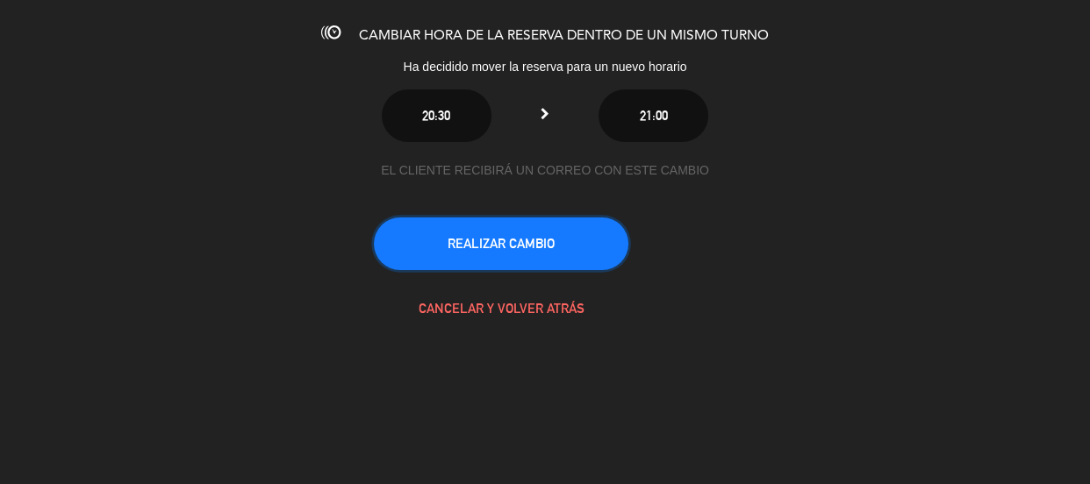
click at [554, 229] on button "REALIZAR CAMBIO" at bounding box center [501, 244] width 254 height 53
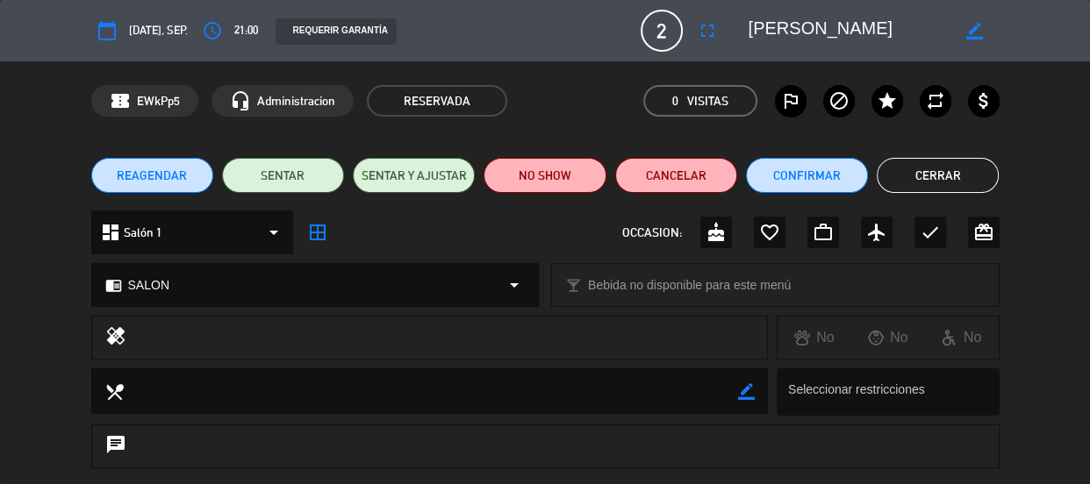
click at [900, 168] on button "Cerrar" at bounding box center [937, 175] width 122 height 35
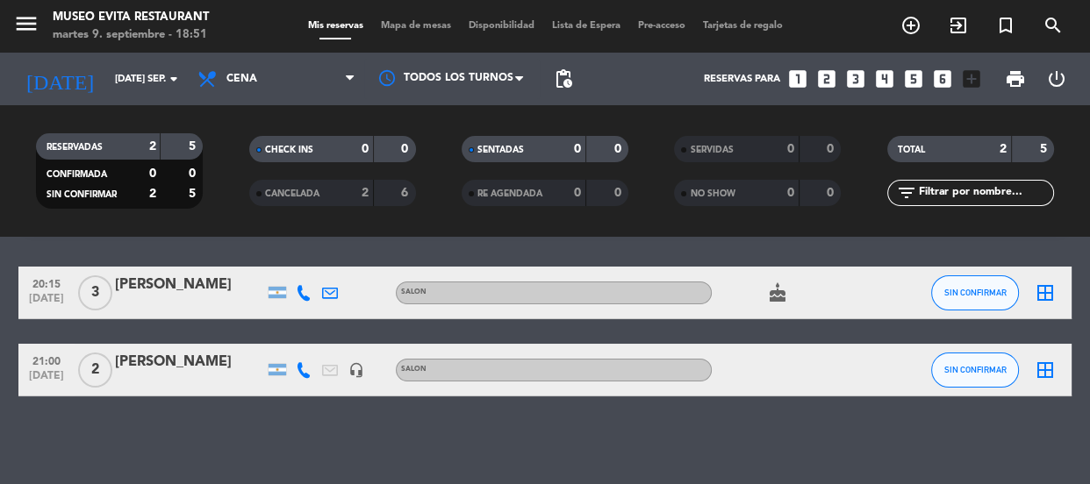
scroll to position [0, 0]
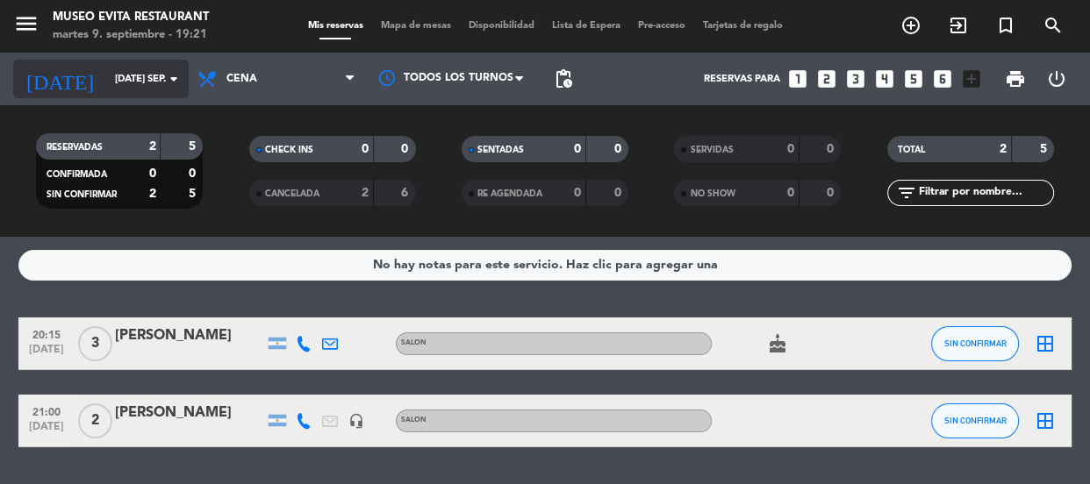
click at [142, 68] on input "[DATE] sep." at bounding box center [173, 79] width 135 height 29
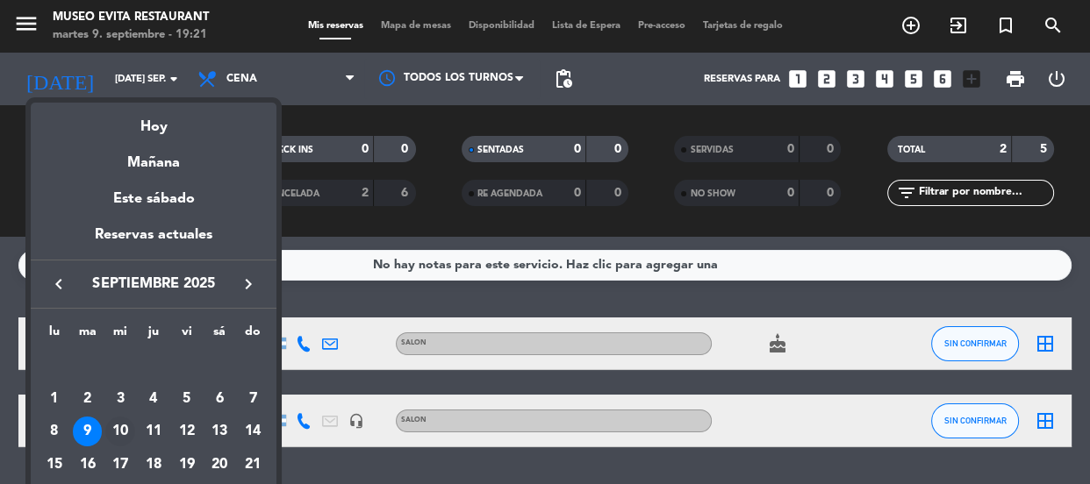
click at [125, 433] on div "10" at bounding box center [120, 432] width 30 height 30
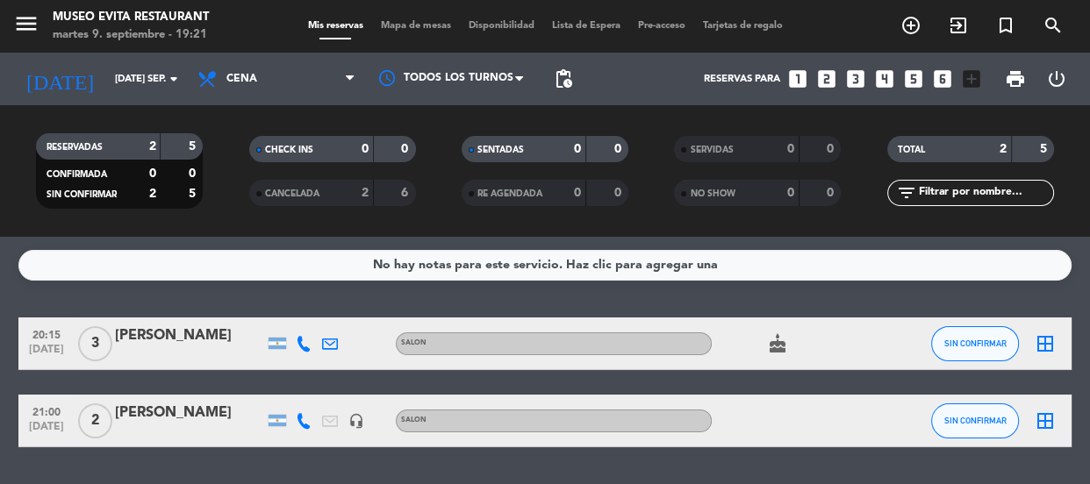
type input "mié. [DATE]"
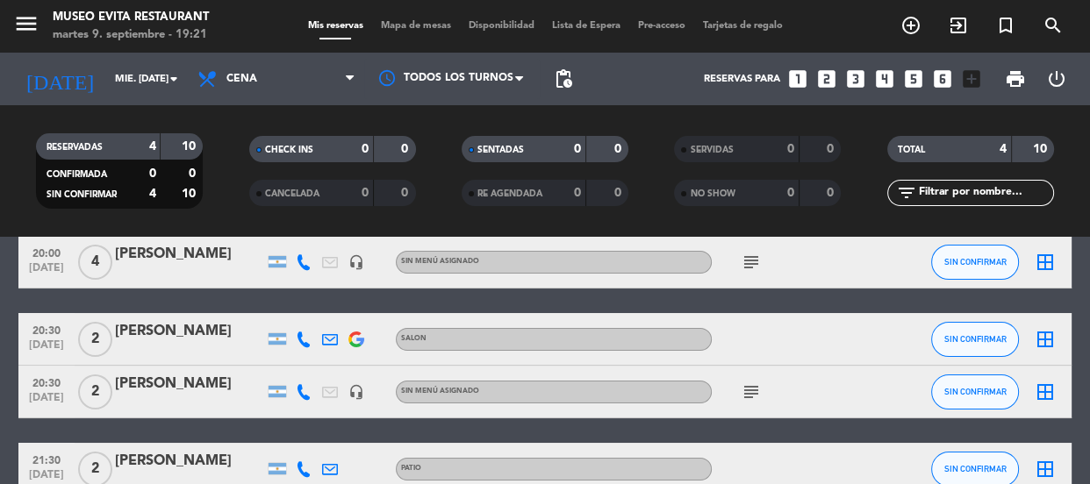
scroll to position [181, 0]
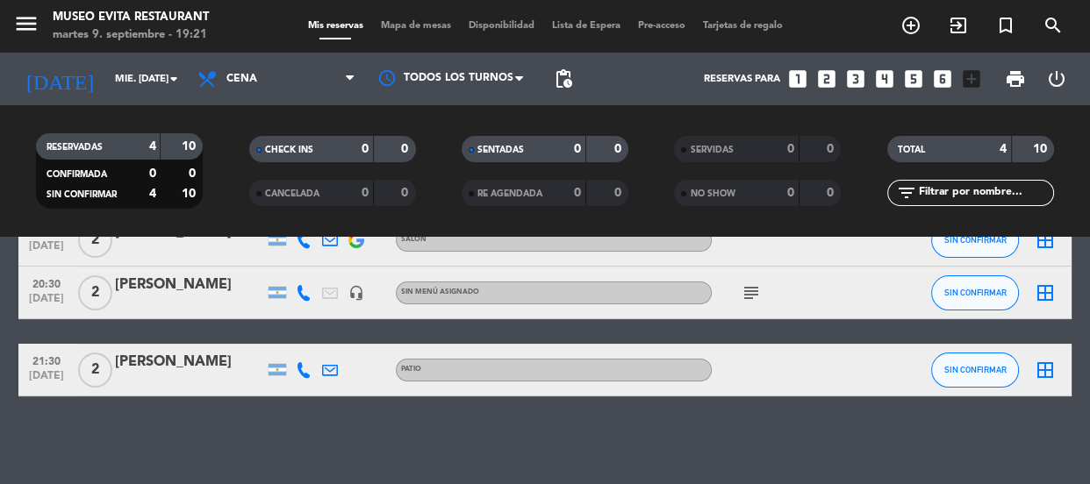
click at [891, 77] on icon "looks_4" at bounding box center [884, 79] width 23 height 23
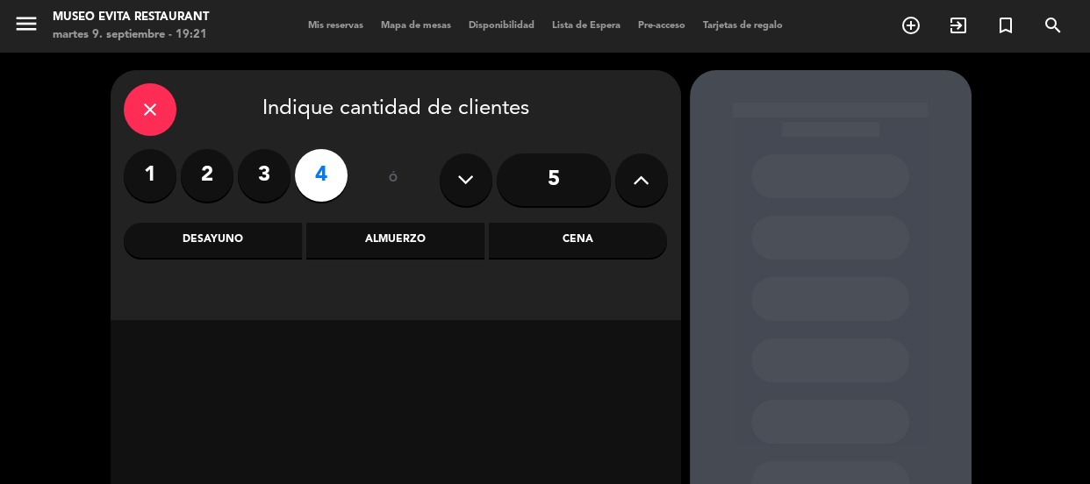
click at [561, 240] on div "Cena" at bounding box center [578, 240] width 178 height 35
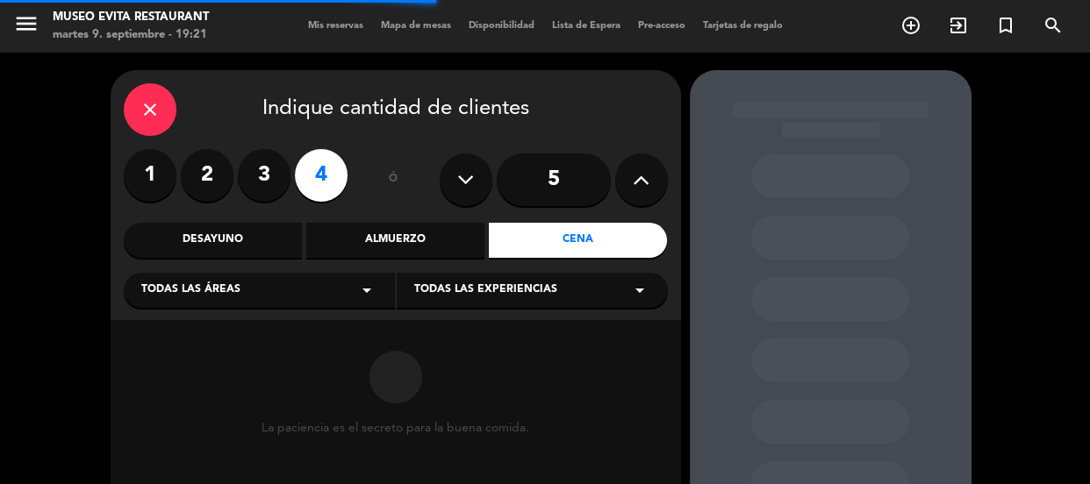
click at [314, 302] on div "Todas las áreas arrow_drop_down" at bounding box center [259, 290] width 271 height 35
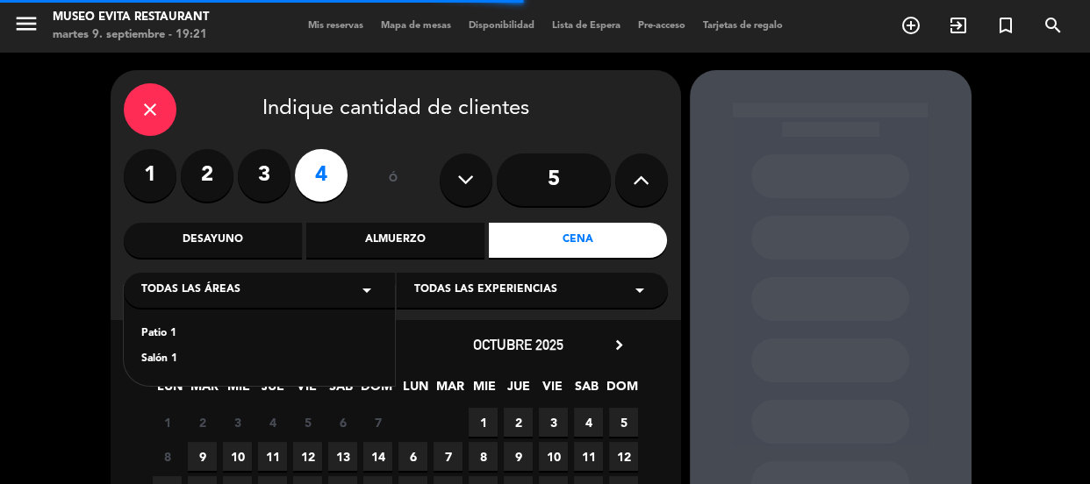
drag, startPoint x: 314, startPoint y: 302, endPoint x: 361, endPoint y: 311, distance: 48.2
click at [316, 305] on div "Todas las áreas arrow_drop_down" at bounding box center [259, 290] width 271 height 35
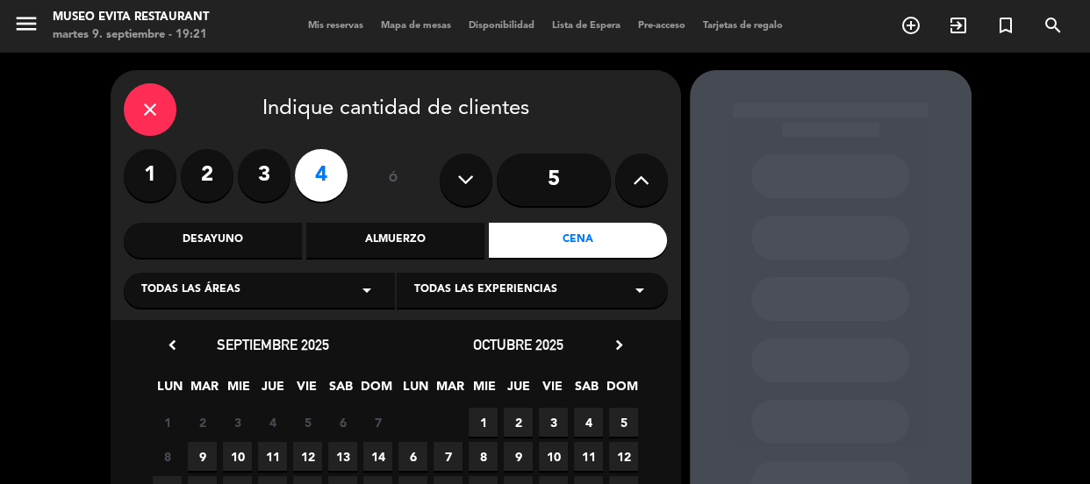
click at [452, 282] on span "Todas las experiencias" at bounding box center [485, 291] width 143 height 18
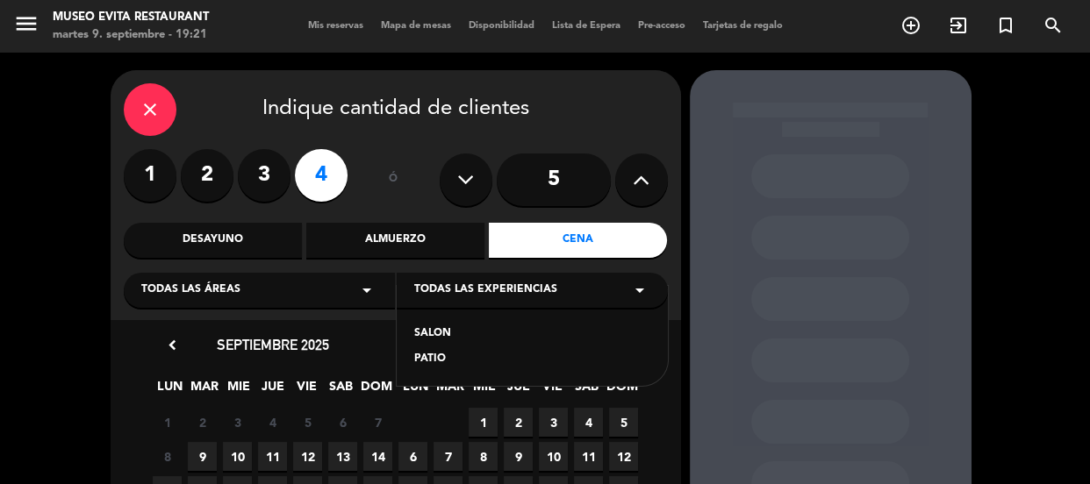
click at [434, 331] on div "SALON" at bounding box center [532, 334] width 236 height 18
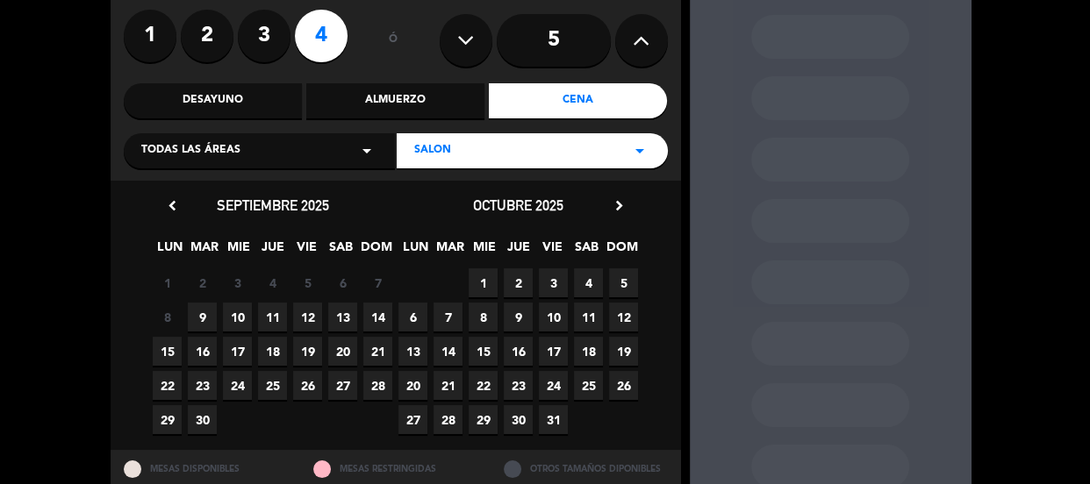
scroll to position [159, 0]
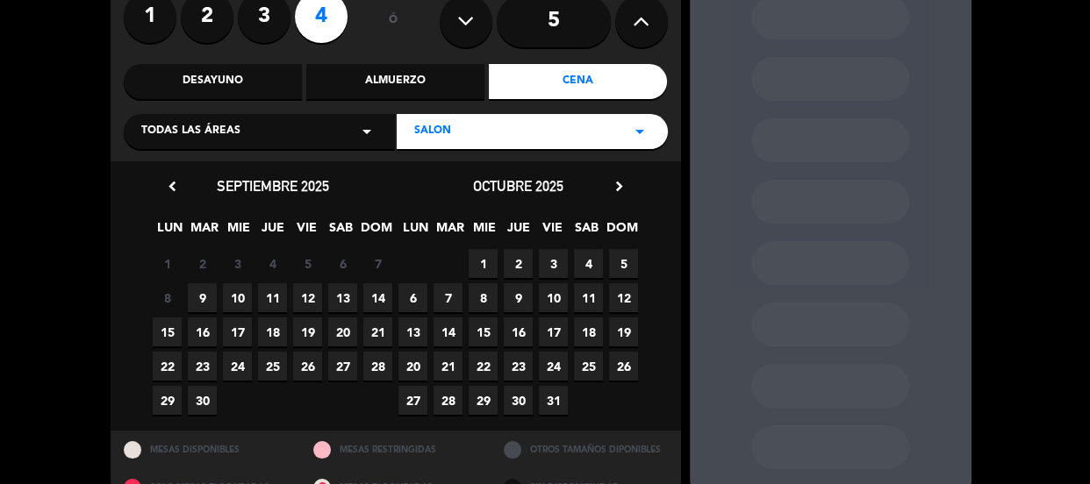
click at [249, 293] on span "10" at bounding box center [237, 297] width 29 height 29
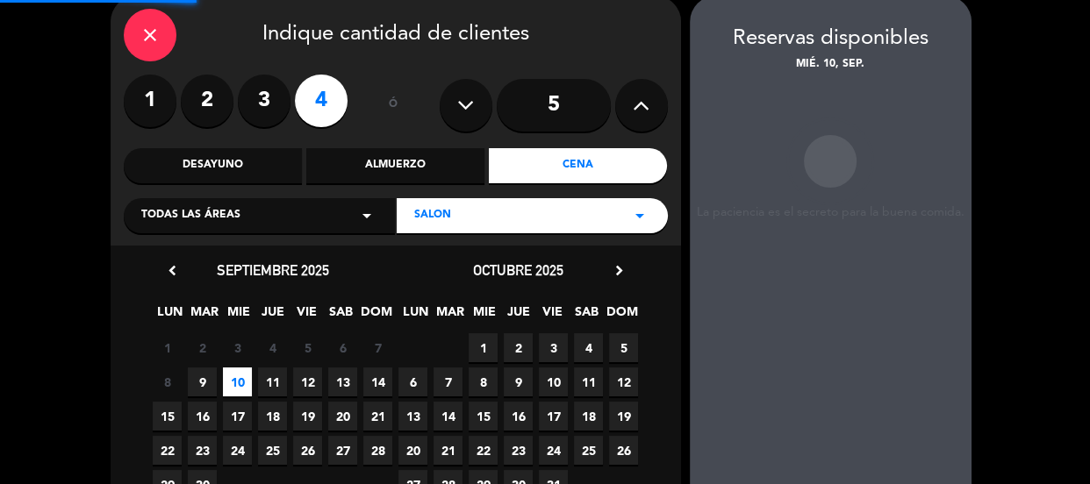
scroll to position [70, 0]
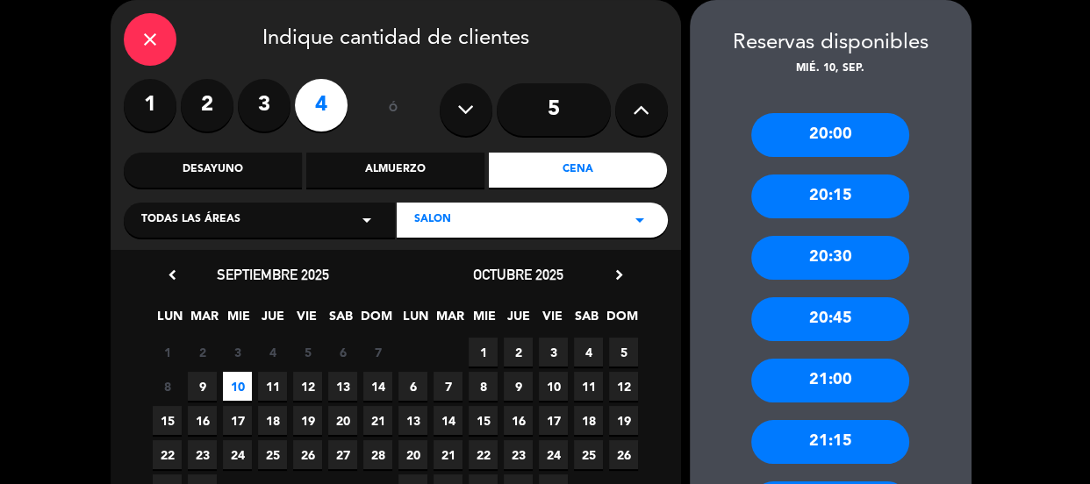
drag, startPoint x: 852, startPoint y: 278, endPoint x: 846, endPoint y: 268, distance: 11.4
click at [848, 275] on div "20:30" at bounding box center [830, 258] width 158 height 44
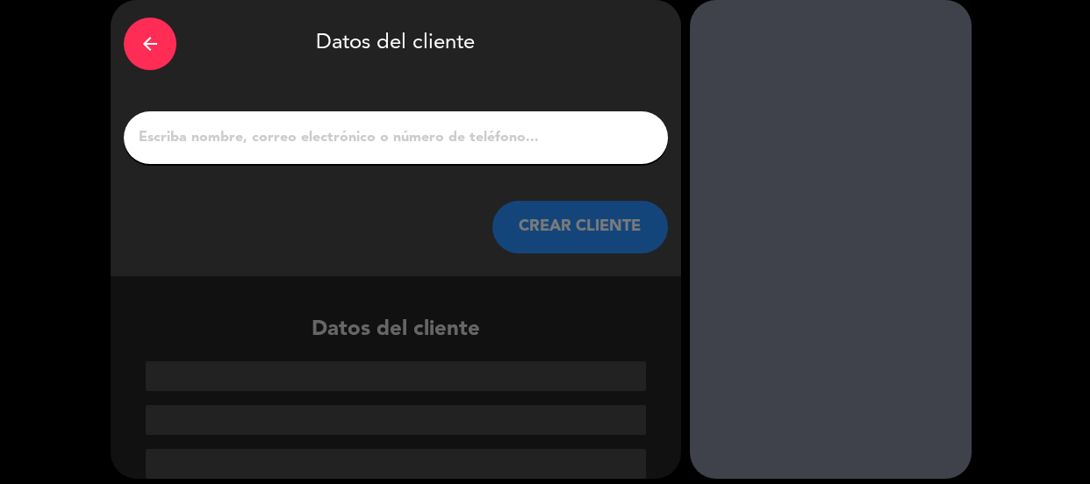
click at [846, 268] on div at bounding box center [831, 239] width 282 height 479
click at [241, 144] on input "1" at bounding box center [396, 137] width 518 height 25
paste input "Virginia Lagarrigue"
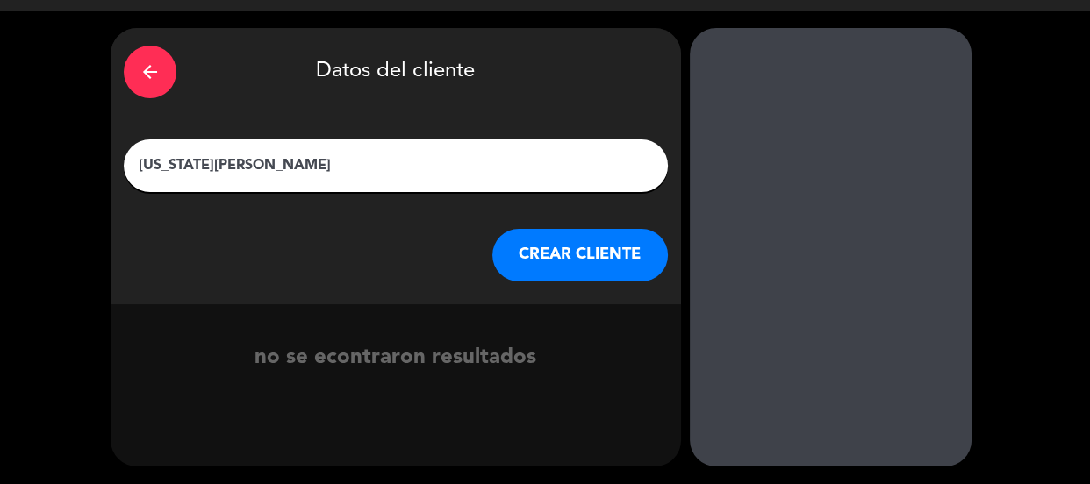
type input "Virginia Lagarrigue"
click at [590, 230] on button "CREAR CLIENTE" at bounding box center [579, 255] width 175 height 53
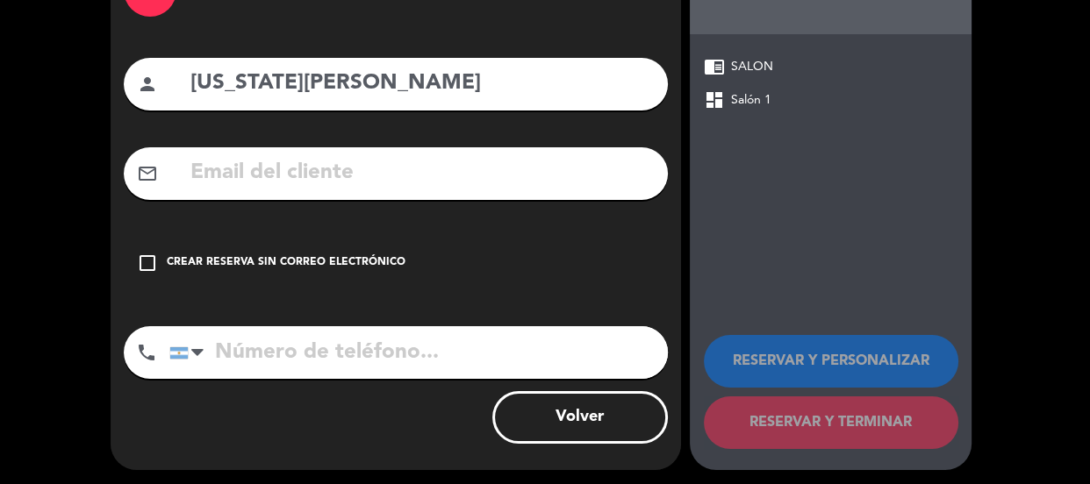
scroll to position [127, 0]
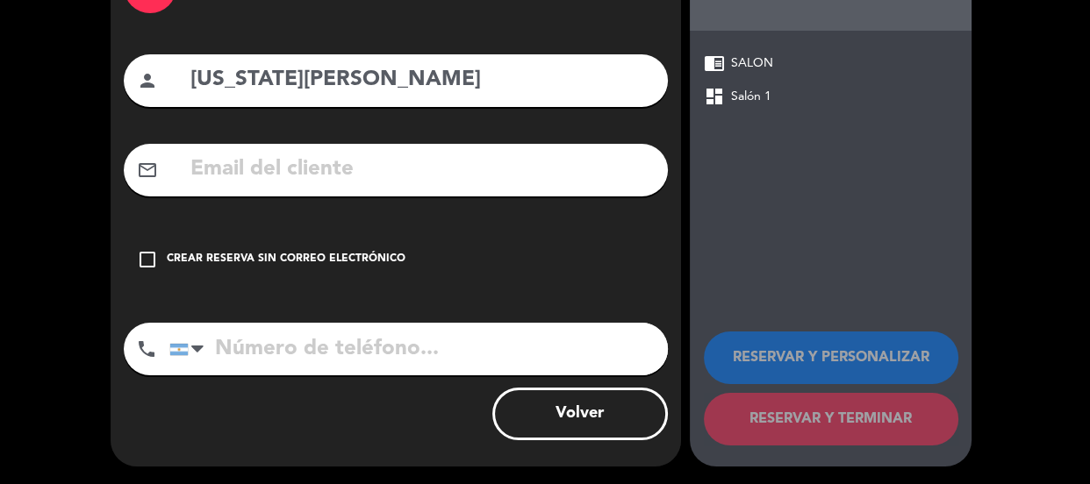
click at [378, 369] on input "tel" at bounding box center [418, 349] width 498 height 53
click at [370, 351] on input "tel" at bounding box center [418, 349] width 498 height 53
click at [291, 357] on input "tel" at bounding box center [418, 349] width 498 height 53
paste input "1122782335"
type input "1122782335"
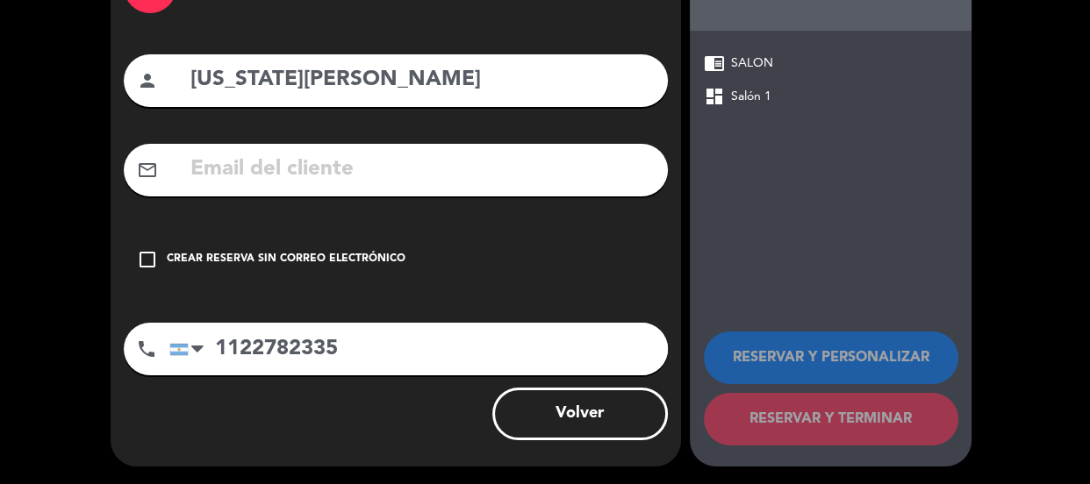
click at [580, 292] on div "arrow_back Datos del cliente person Virginia Lagarrigue mail_outline check_box_…" at bounding box center [396, 205] width 570 height 524
click at [171, 255] on div "Crear reserva sin correo electrónico" at bounding box center [286, 260] width 239 height 18
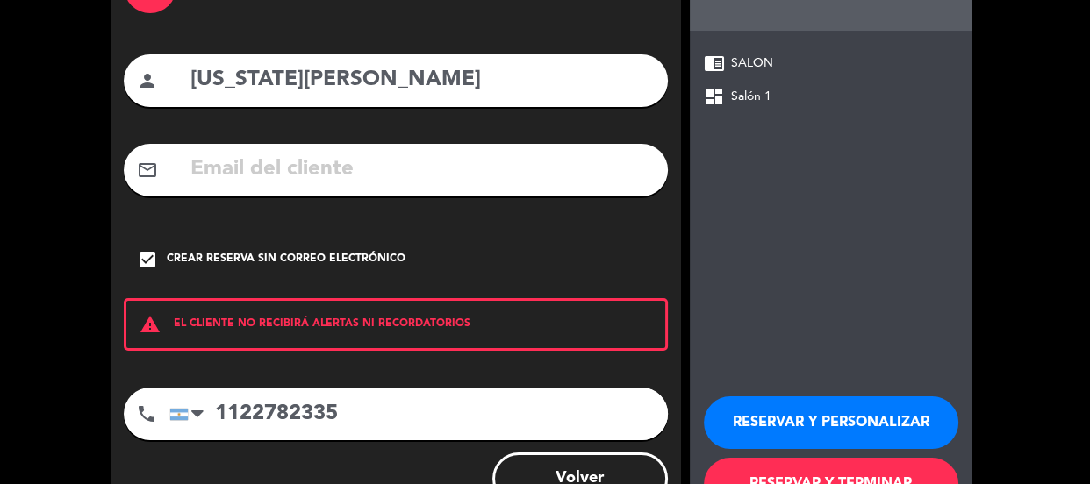
scroll to position [192, 0]
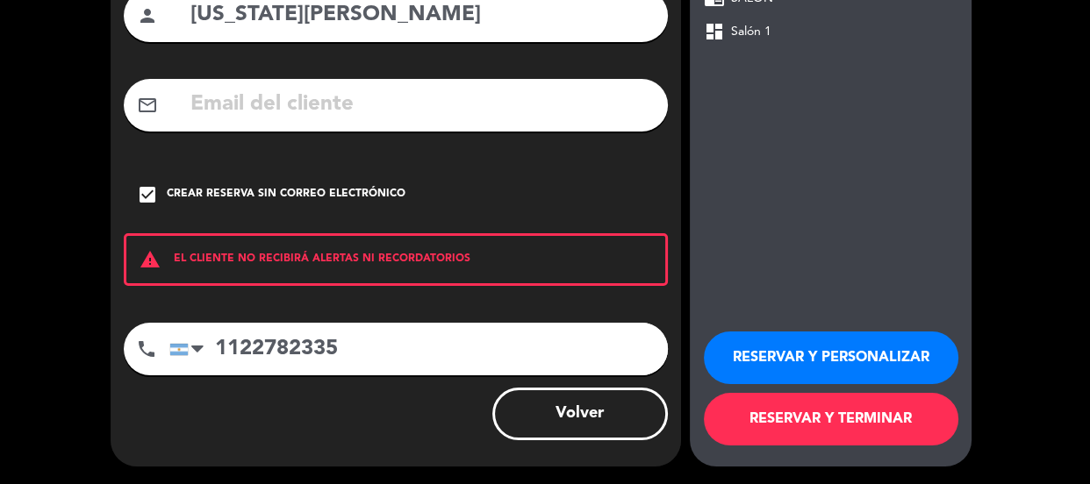
click at [811, 427] on button "RESERVAR Y TERMINAR" at bounding box center [831, 419] width 254 height 53
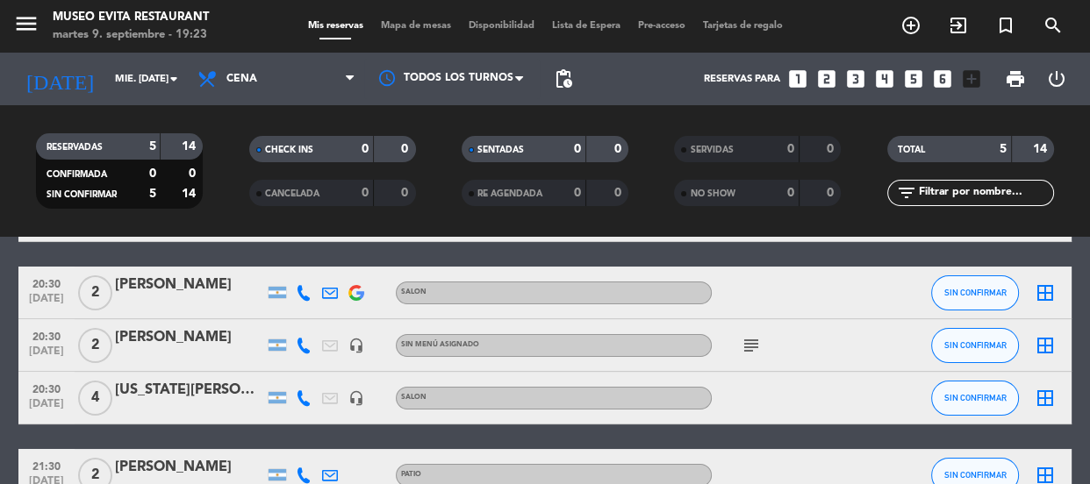
scroll to position [233, 0]
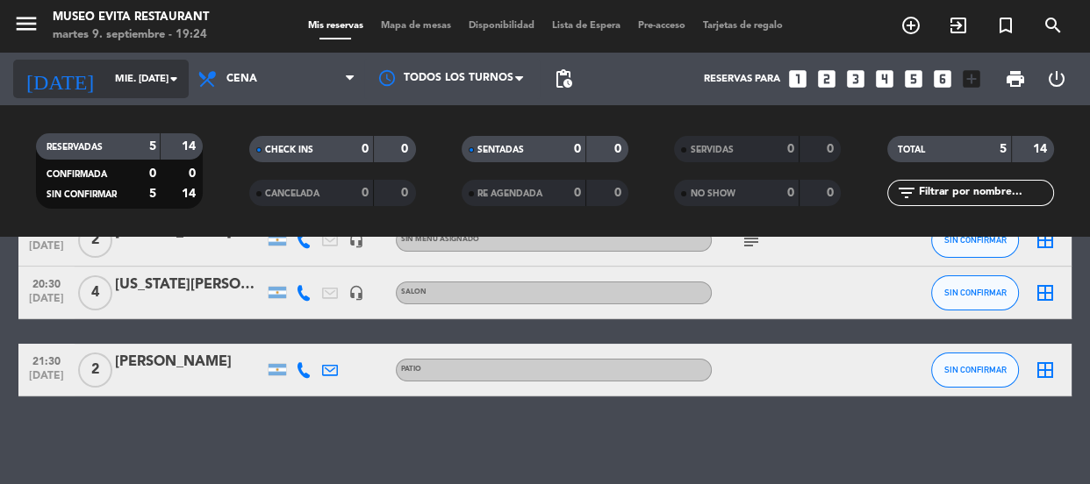
click at [160, 76] on input "mié. [DATE]" at bounding box center [173, 79] width 135 height 29
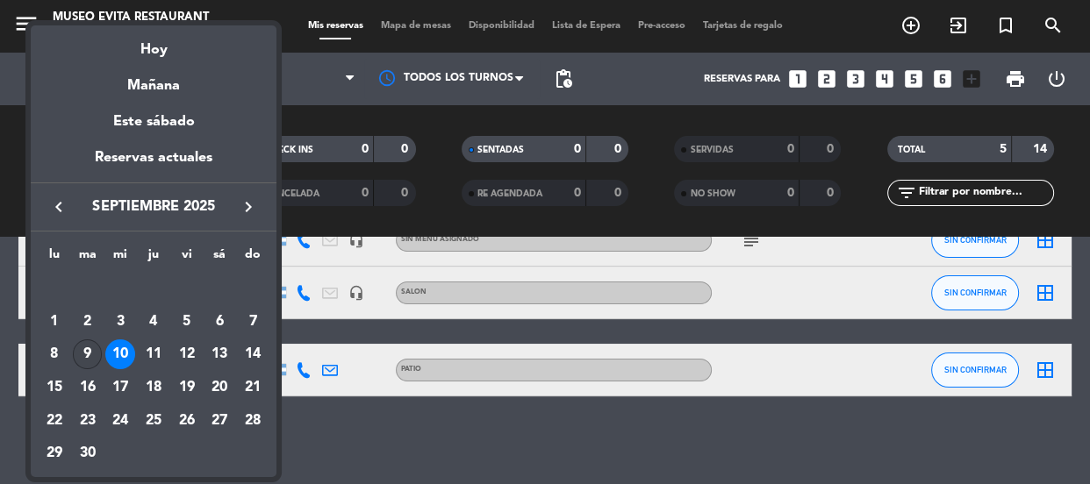
click at [90, 348] on div "9" at bounding box center [88, 355] width 30 height 30
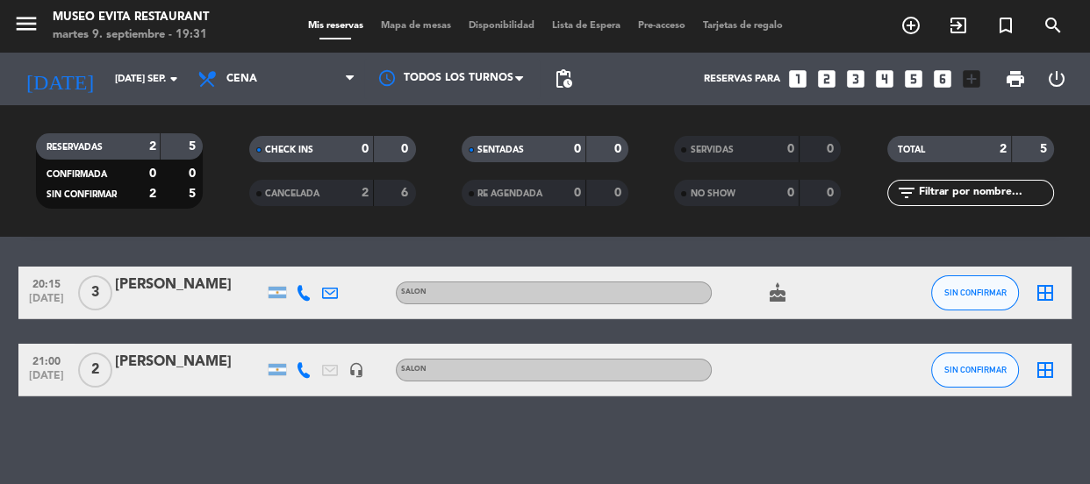
scroll to position [0, 0]
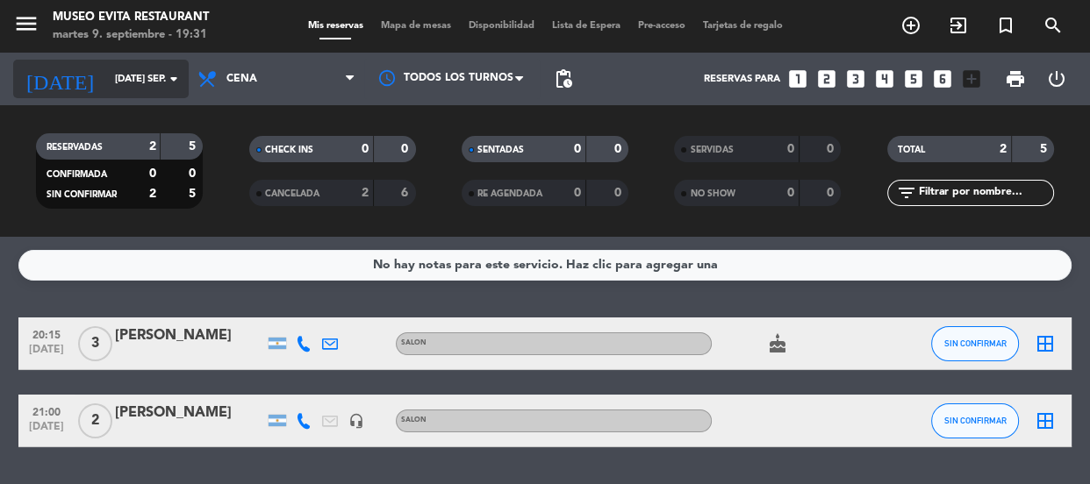
click at [166, 75] on icon "arrow_drop_down" at bounding box center [173, 78] width 21 height 21
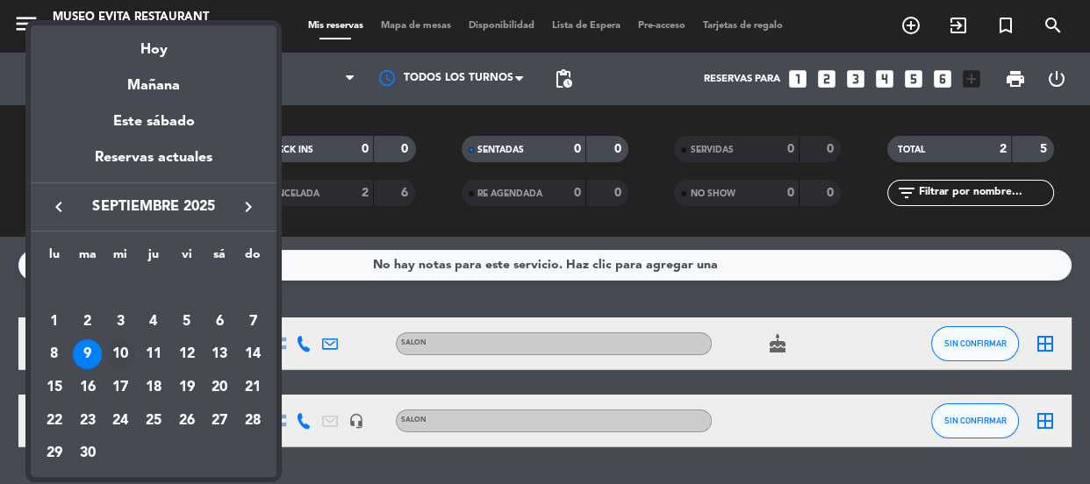
click at [122, 358] on div "10" at bounding box center [120, 355] width 30 height 30
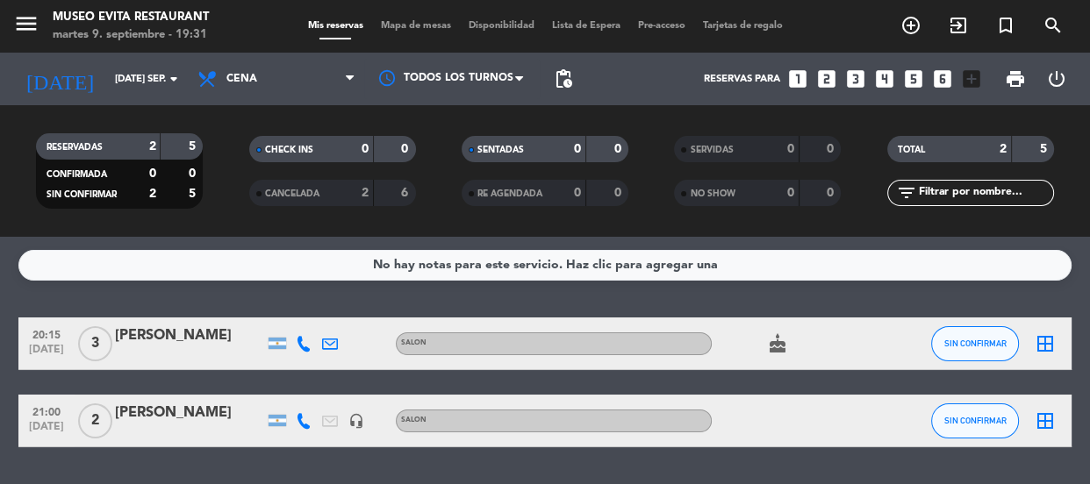
type input "mié. [DATE]"
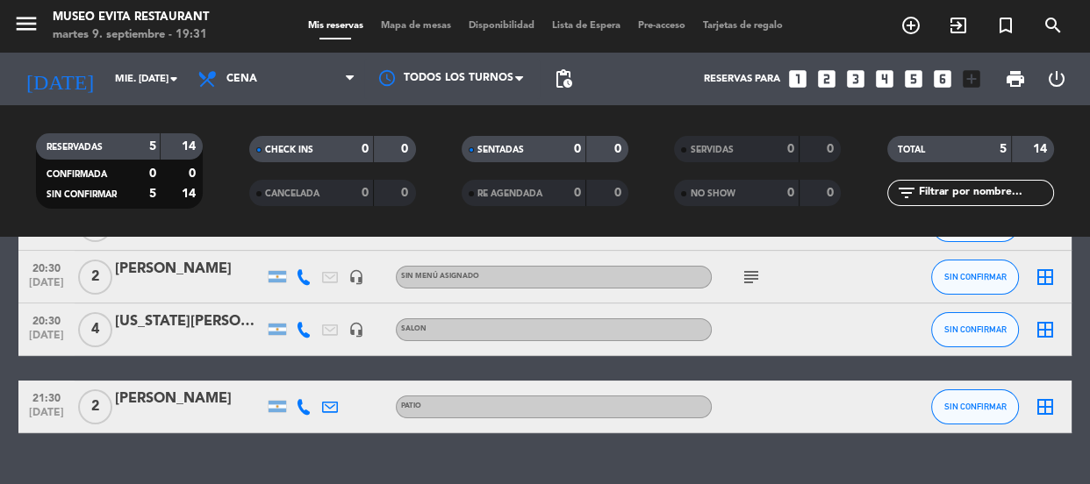
scroll to position [233, 0]
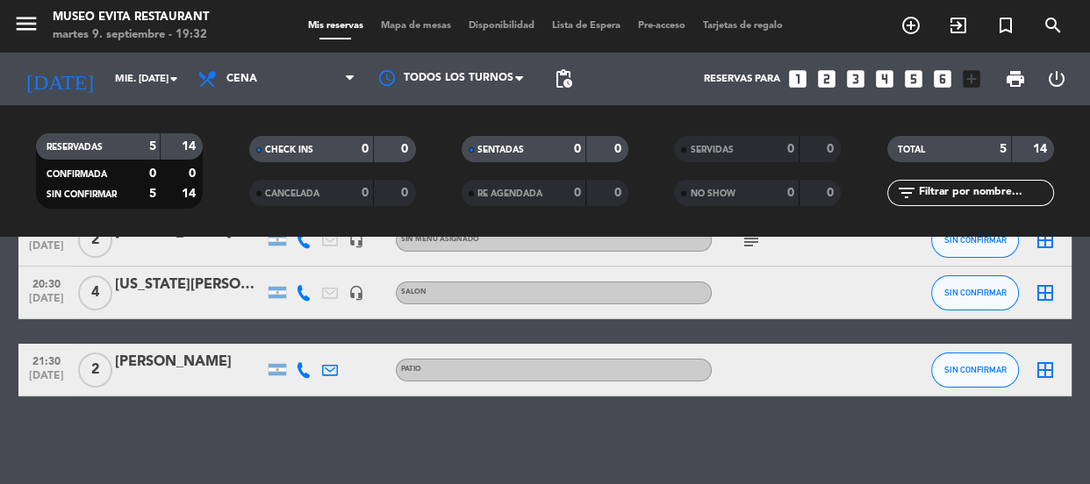
click at [156, 278] on div "Virginia Lagarrigue" at bounding box center [189, 285] width 149 height 23
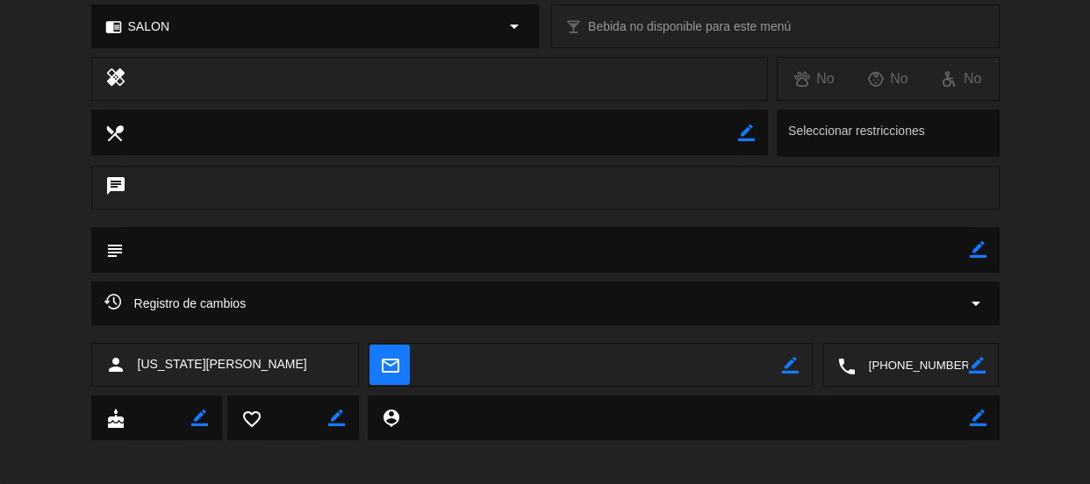
scroll to position [267, 0]
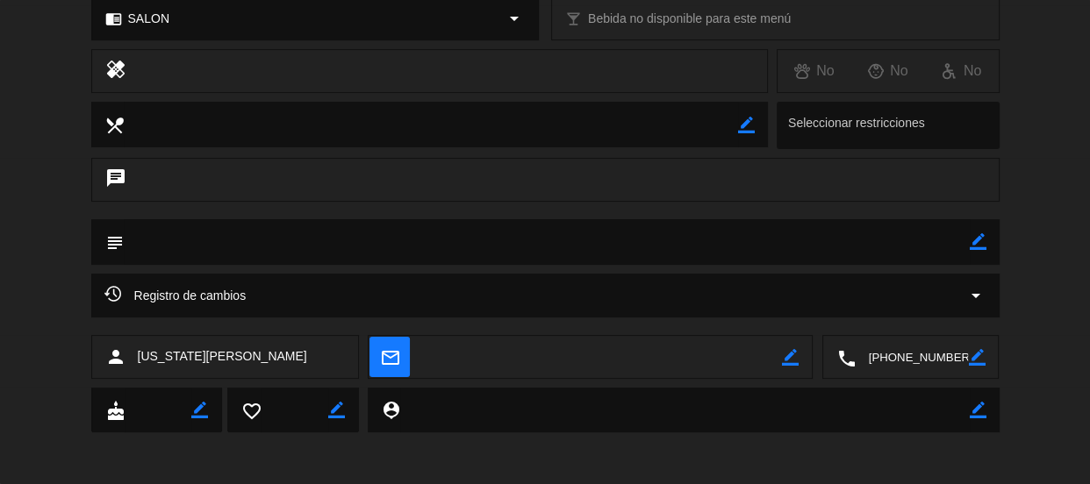
click at [310, 242] on textarea at bounding box center [547, 241] width 846 height 45
click at [987, 232] on div "subject border_color" at bounding box center [545, 242] width 908 height 46
click at [969, 242] on icon "border_color" at bounding box center [977, 241] width 17 height 17
click at [967, 242] on textarea at bounding box center [547, 241] width 846 height 45
type textarea "a"
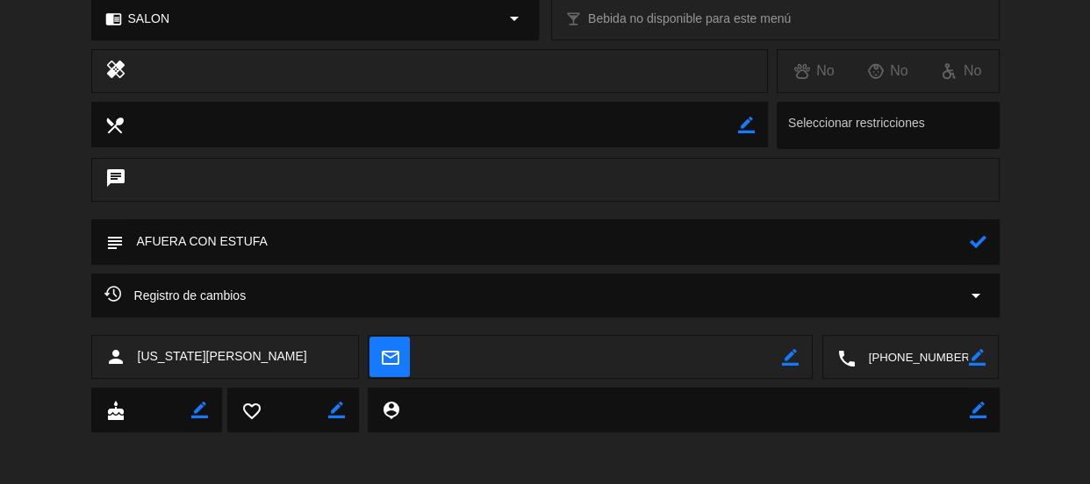
type textarea "AFUERA CON ESTUFA"
click at [973, 238] on icon at bounding box center [977, 241] width 17 height 17
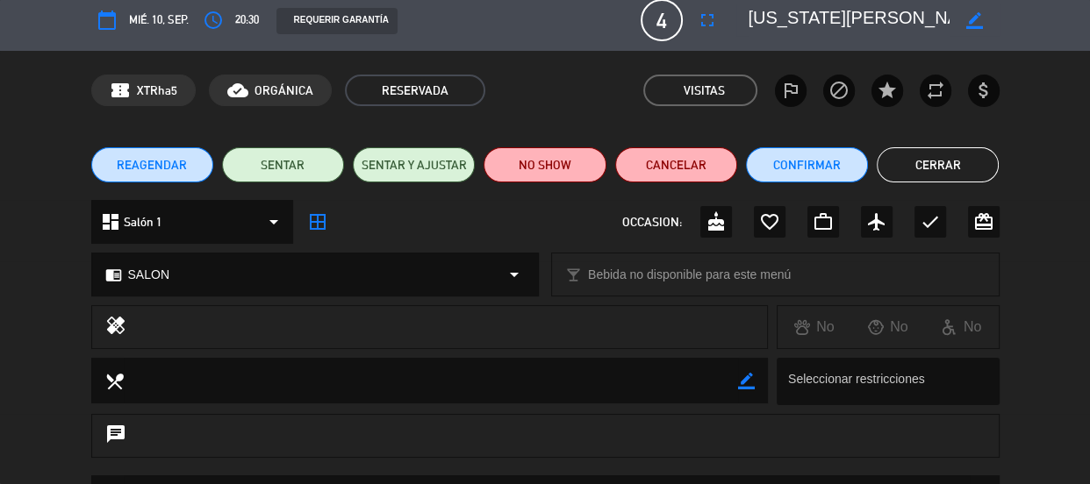
scroll to position [0, 0]
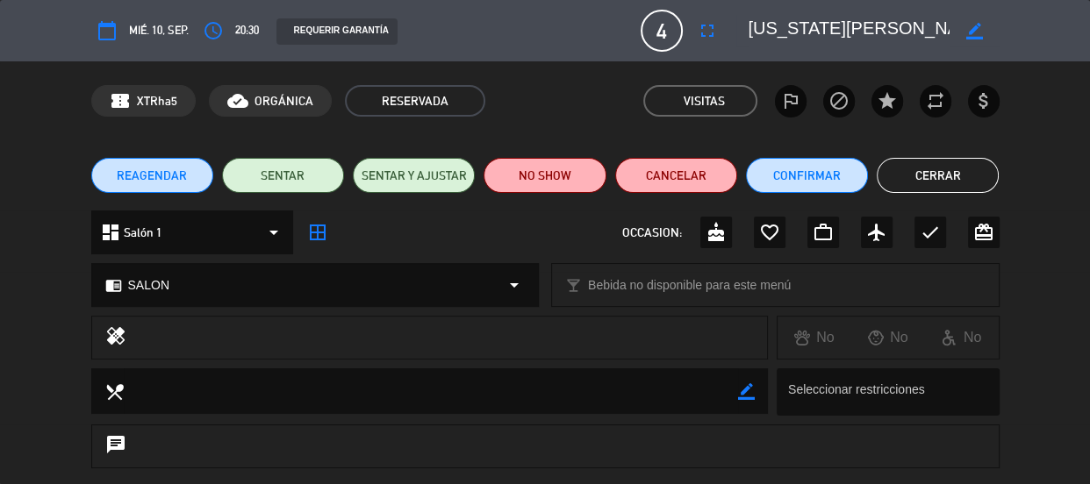
click at [919, 168] on button "Cerrar" at bounding box center [937, 175] width 122 height 35
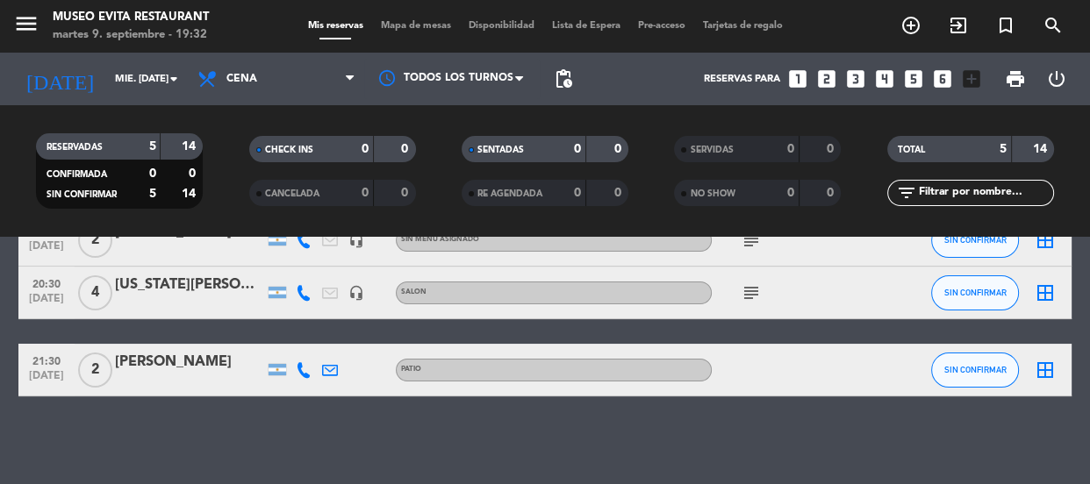
click at [751, 289] on icon "subject" at bounding box center [750, 292] width 21 height 21
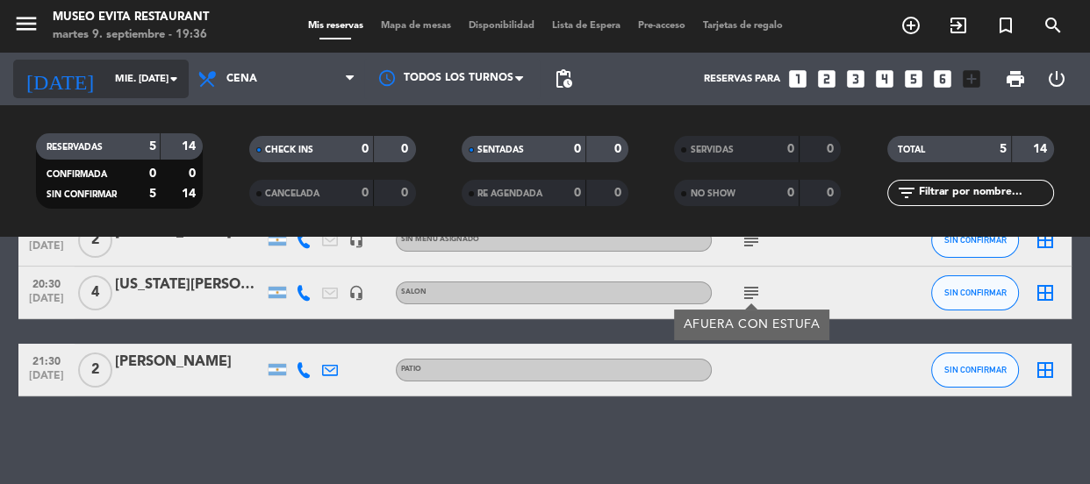
click at [155, 74] on input "mié. [DATE]" at bounding box center [173, 79] width 135 height 29
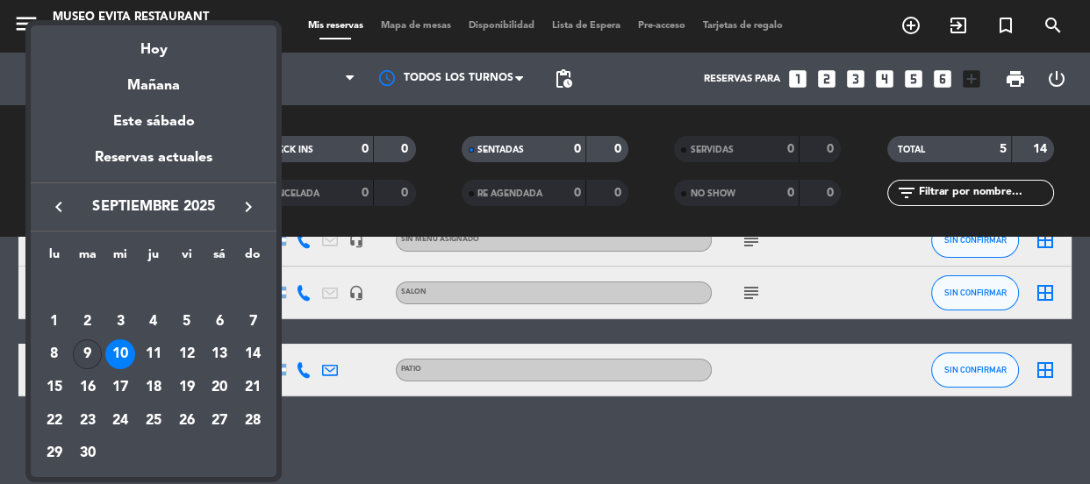
click at [91, 346] on div "9" at bounding box center [88, 355] width 30 height 30
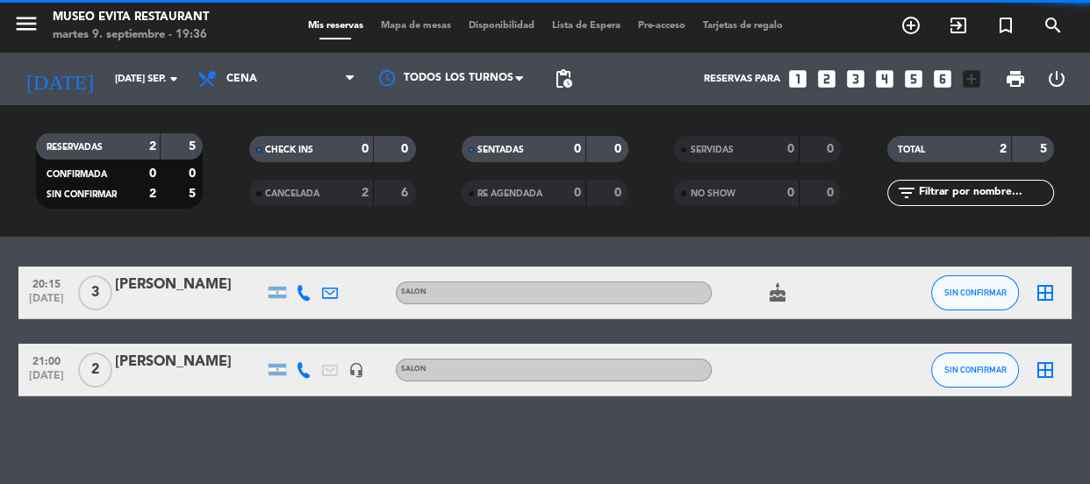
scroll to position [51, 0]
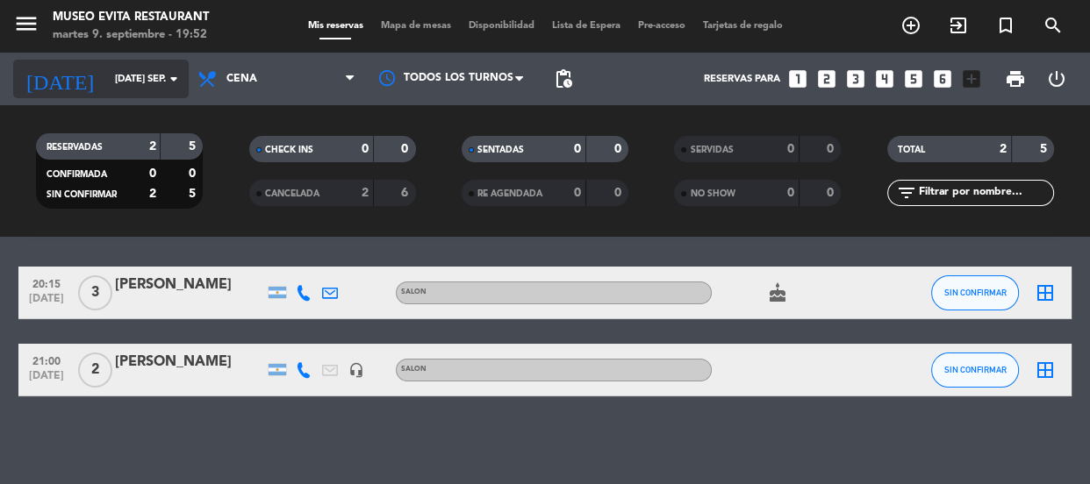
click at [106, 74] on input "[DATE] sep." at bounding box center [173, 79] width 135 height 29
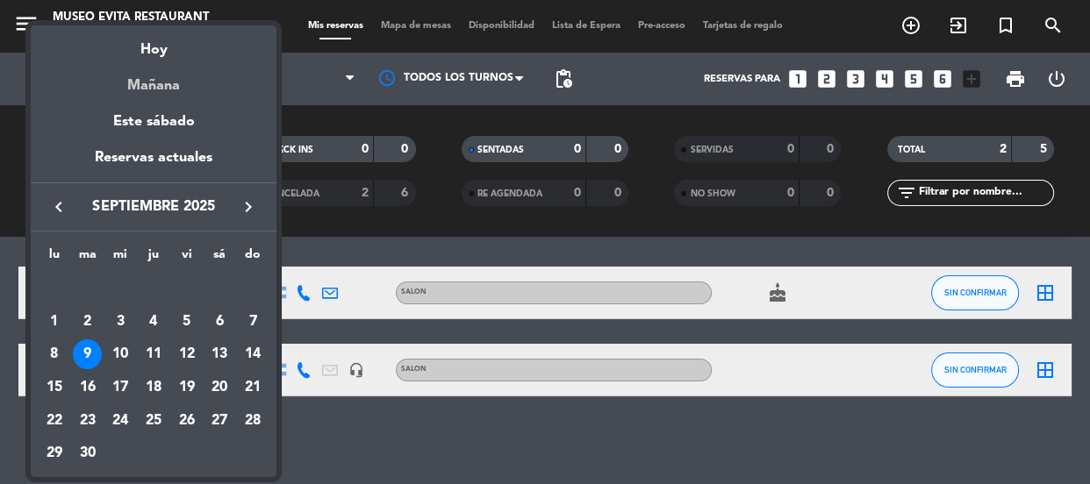
click at [130, 84] on div "Mañana" at bounding box center [154, 79] width 246 height 36
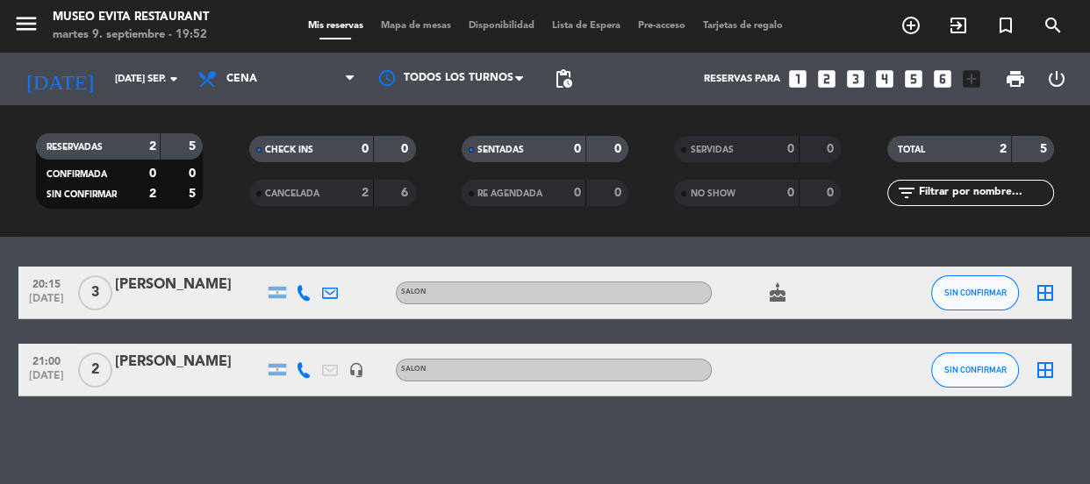
type input "mié. [DATE]"
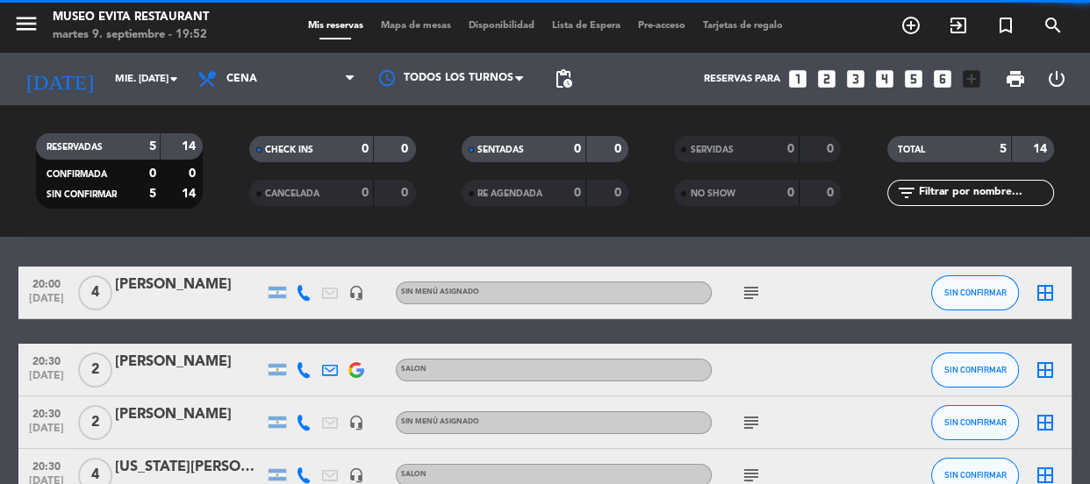
scroll to position [233, 0]
